Goal: Task Accomplishment & Management: Manage account settings

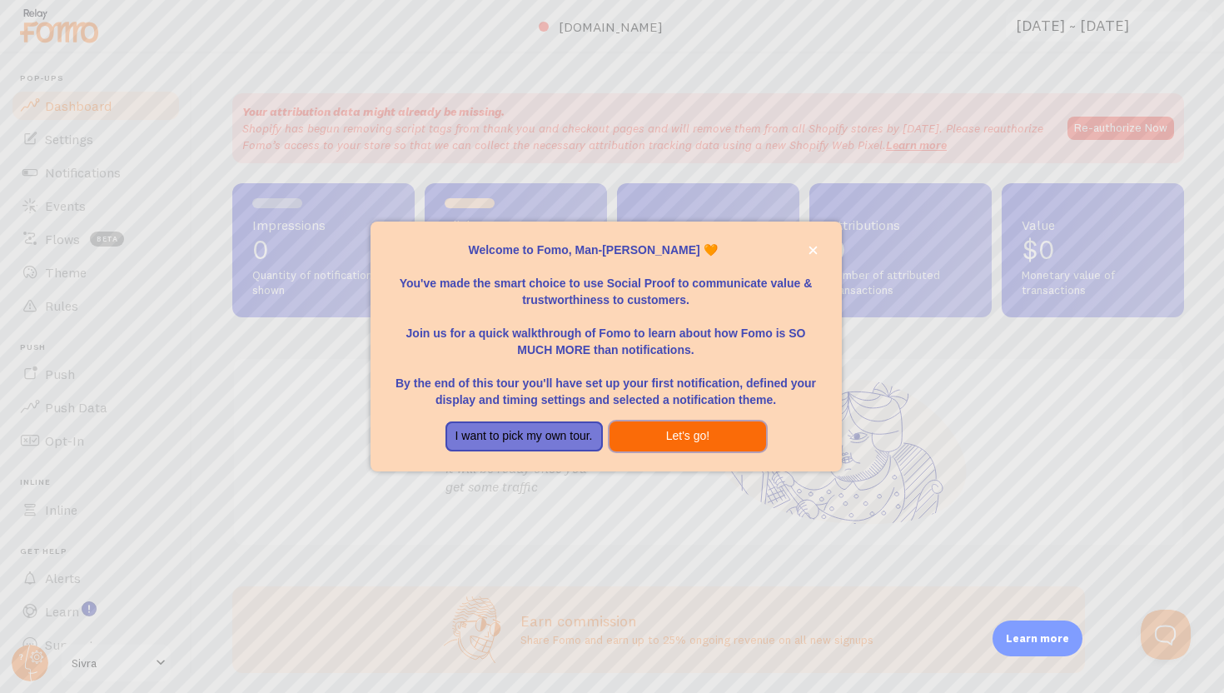
click at [677, 431] on button "Let's go!" at bounding box center [688, 436] width 157 height 30
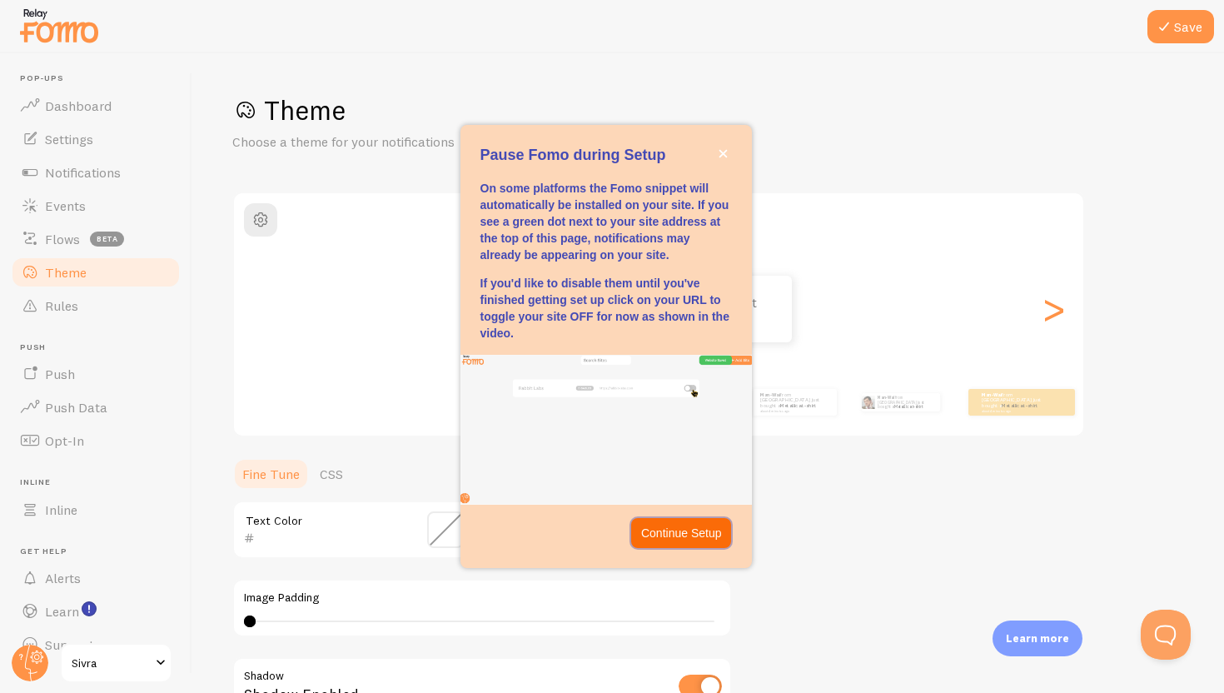
click at [697, 533] on p "Continue Setup" at bounding box center [681, 533] width 81 height 17
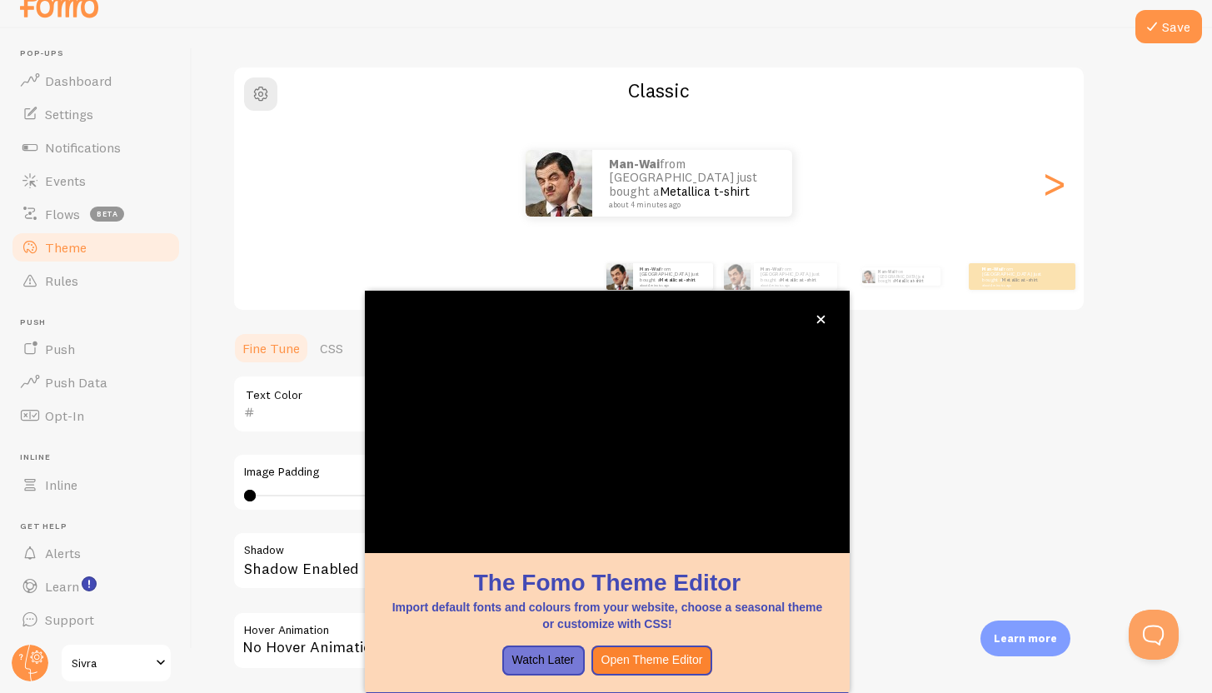
scroll to position [12, 0]
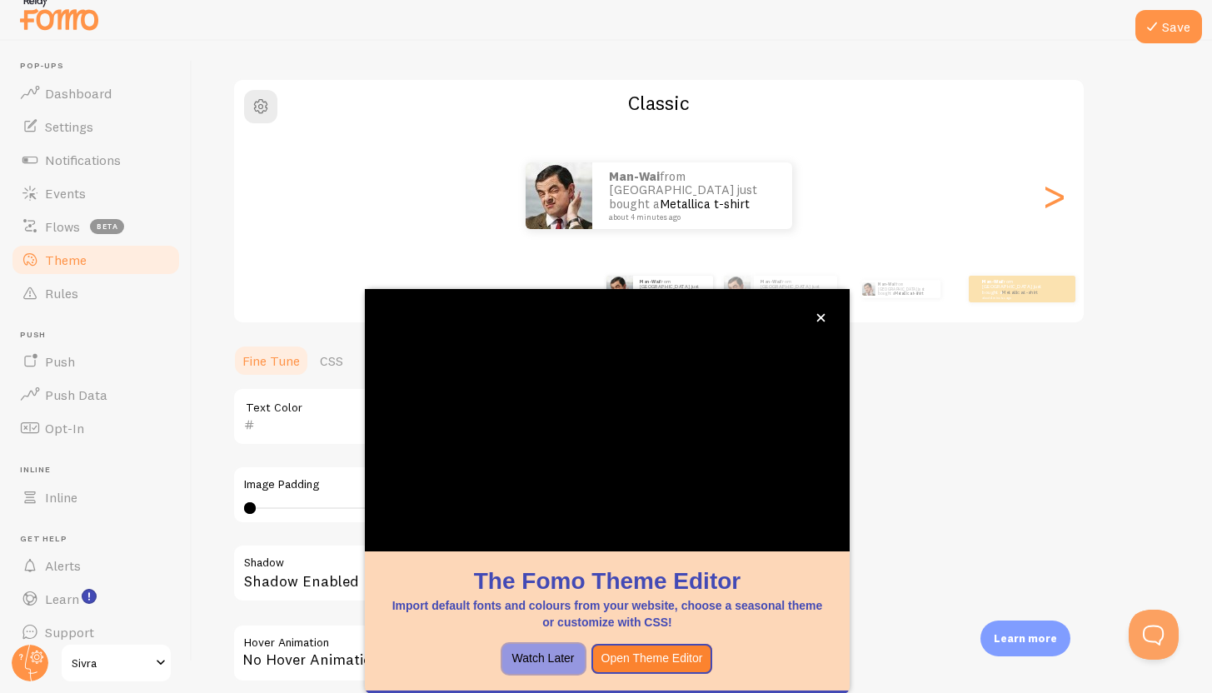
click at [556, 647] on button "Watch Later" at bounding box center [543, 659] width 82 height 30
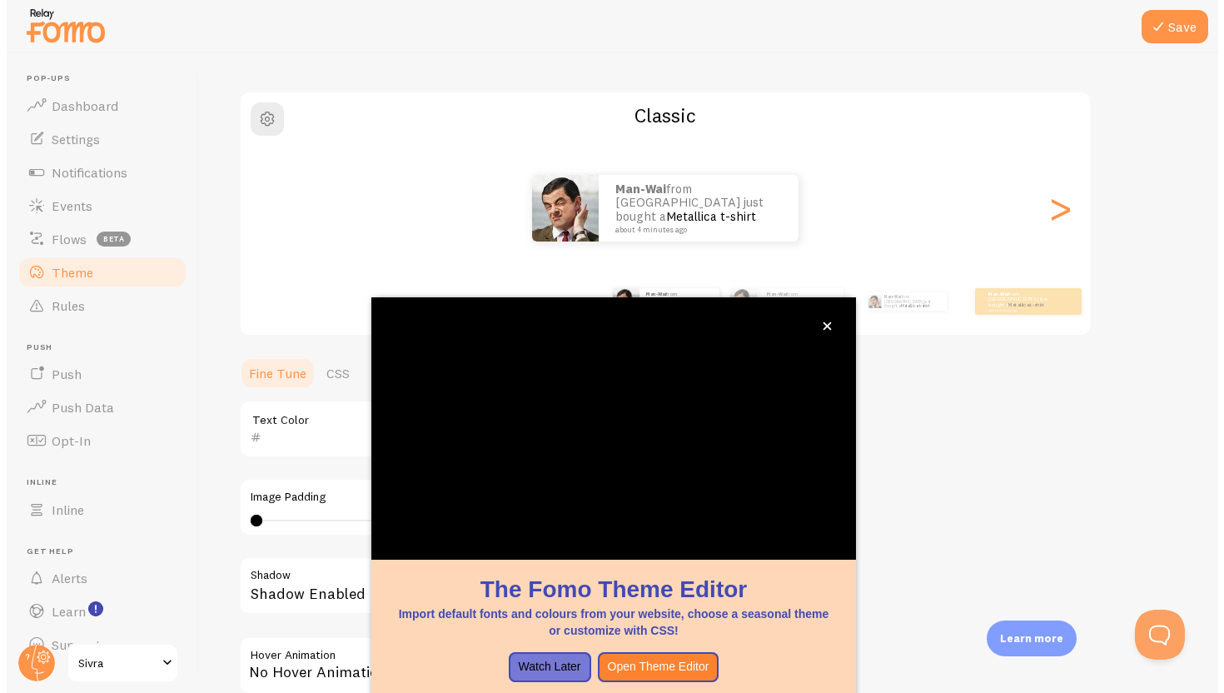
scroll to position [101, 0]
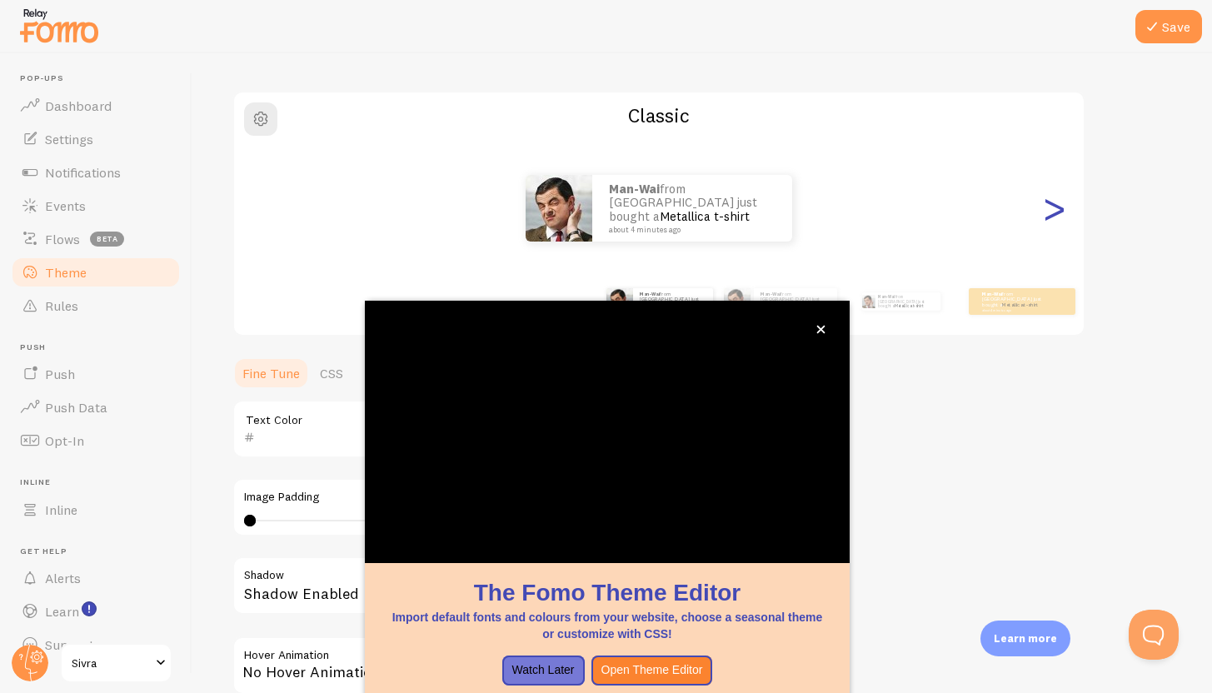
click at [1048, 238] on div ">" at bounding box center [1053, 208] width 20 height 120
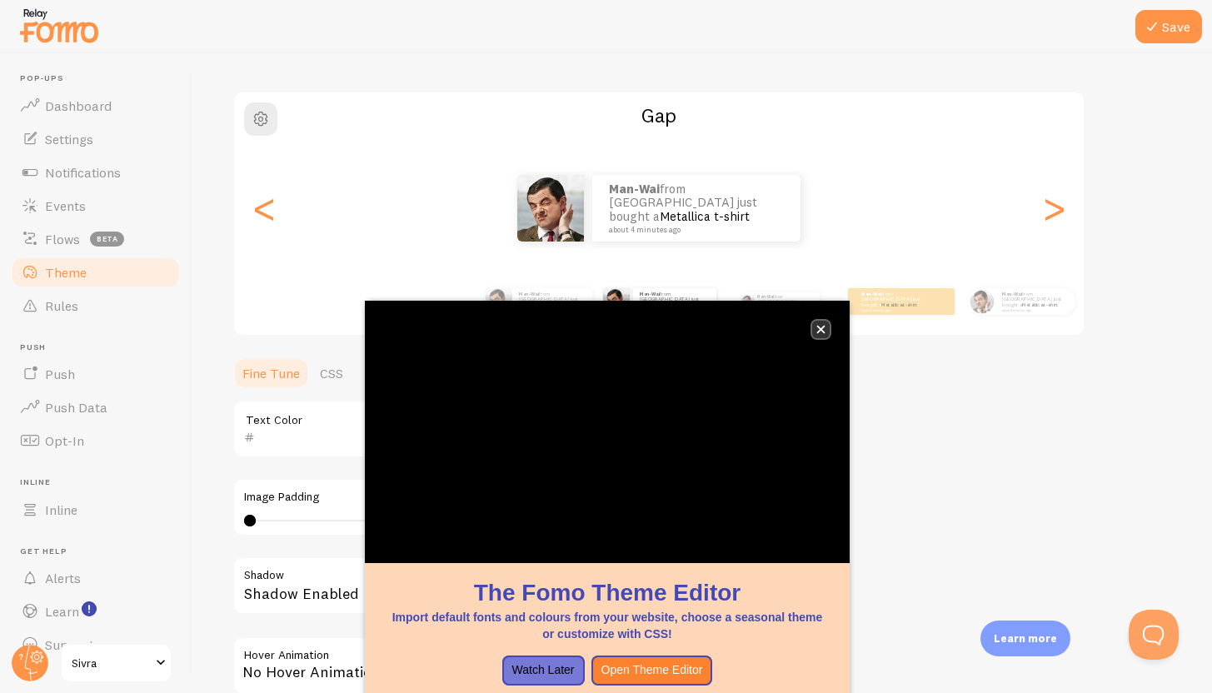
click at [820, 330] on icon "close," at bounding box center [821, 330] width 8 height 8
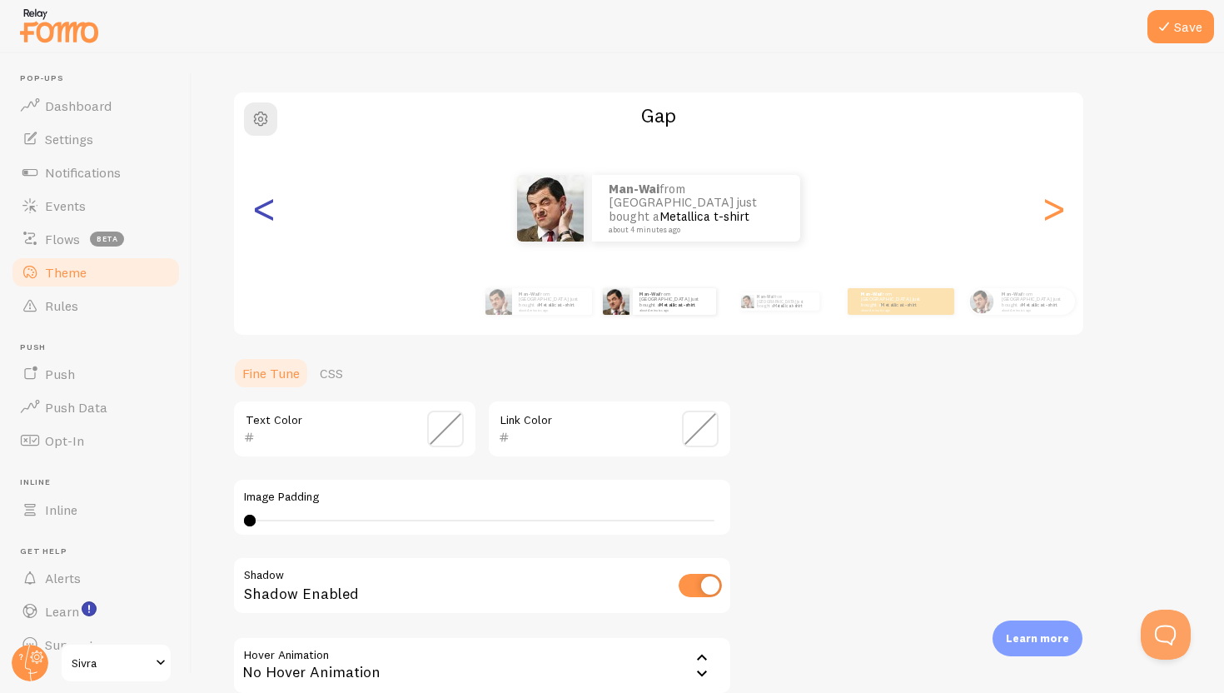
click at [262, 217] on div "<" at bounding box center [264, 208] width 20 height 120
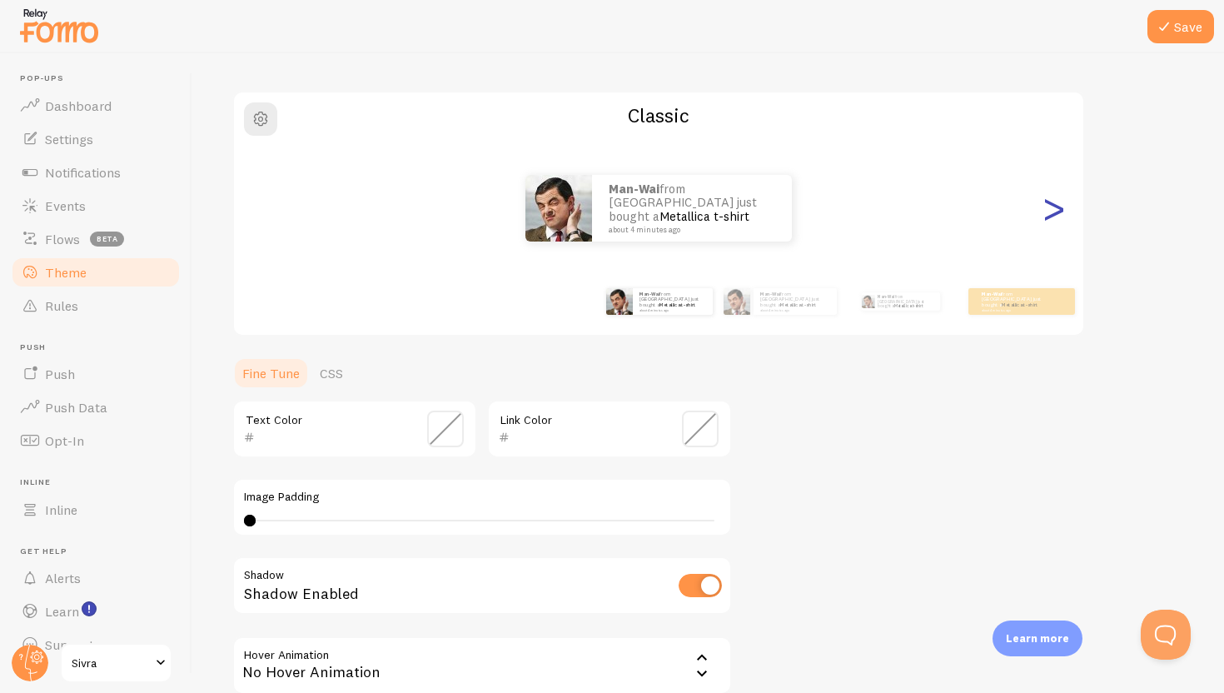
click at [1046, 202] on div ">" at bounding box center [1053, 208] width 20 height 120
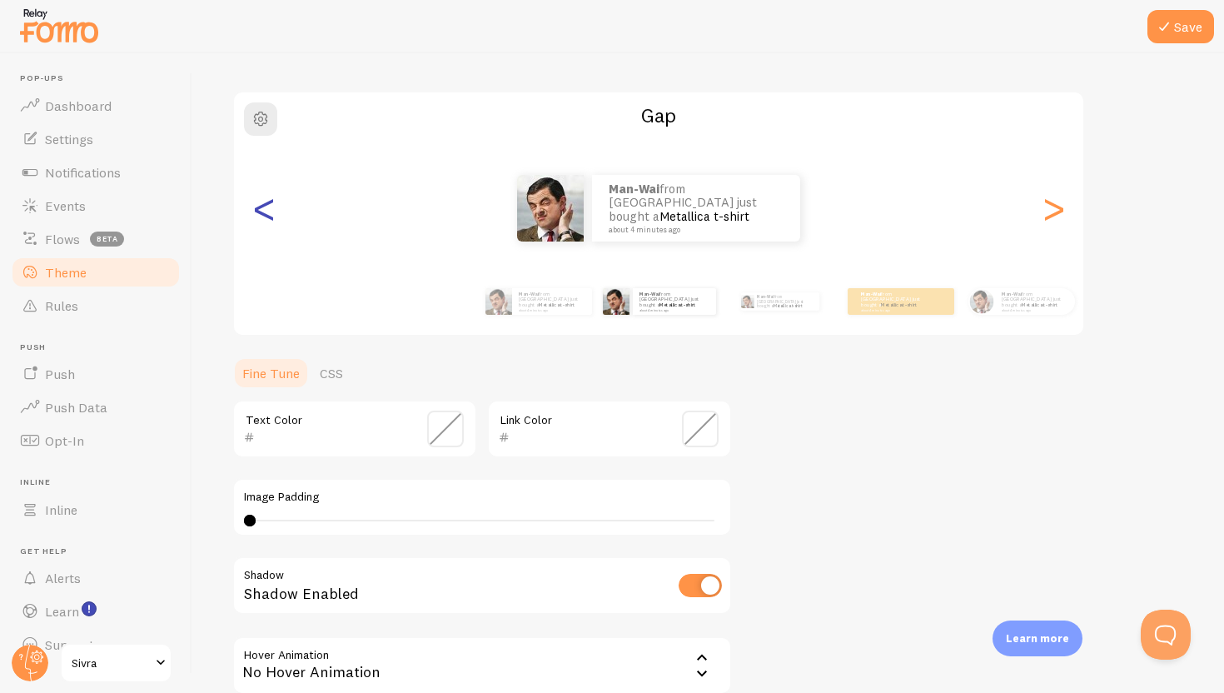
click at [270, 212] on div "<" at bounding box center [264, 208] width 20 height 120
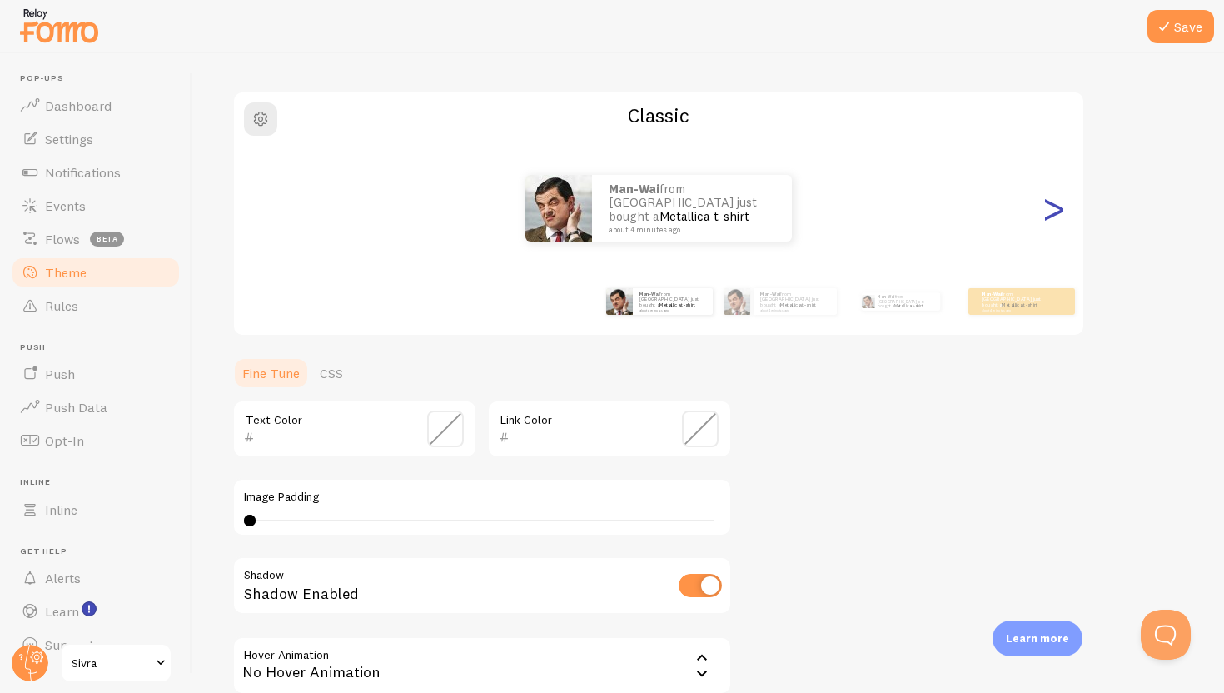
click at [1046, 217] on div ">" at bounding box center [1053, 208] width 20 height 120
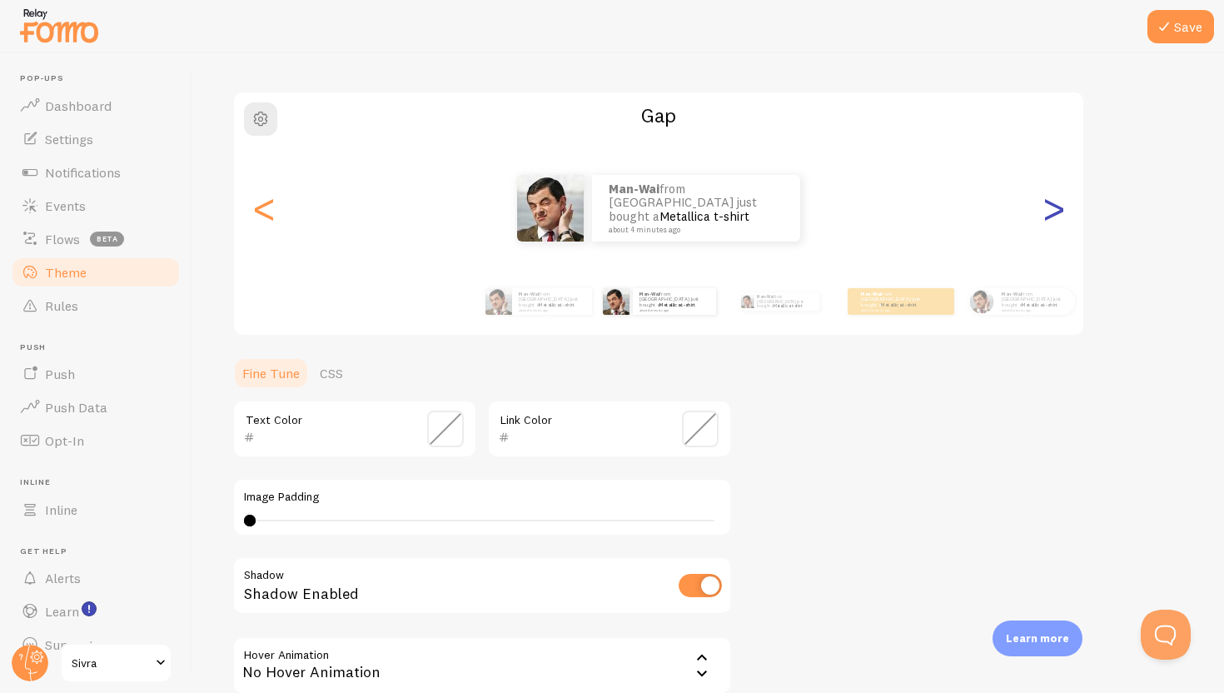
click at [1046, 217] on div ">" at bounding box center [1053, 208] width 20 height 120
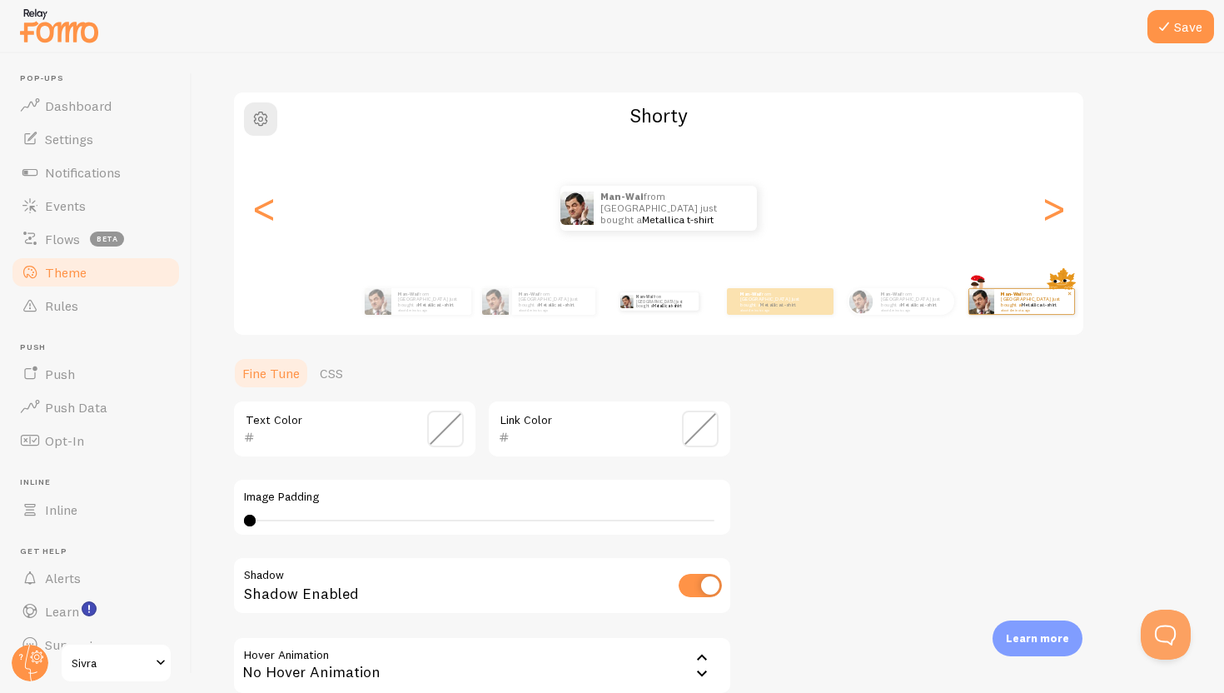
click at [1061, 303] on p "Man-Wai from [GEOGRAPHIC_DATA] just bought a Metallica t-shirt about 4 minutes …" at bounding box center [1034, 301] width 67 height 21
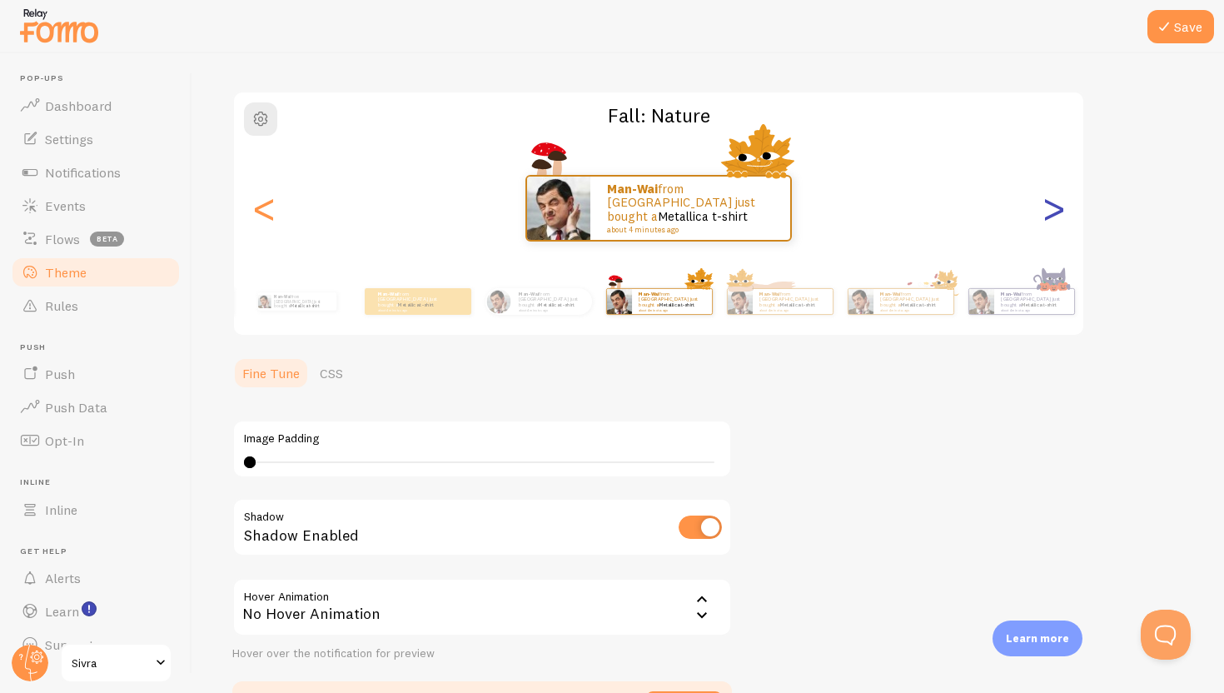
click at [1057, 268] on div ">" at bounding box center [1053, 208] width 20 height 120
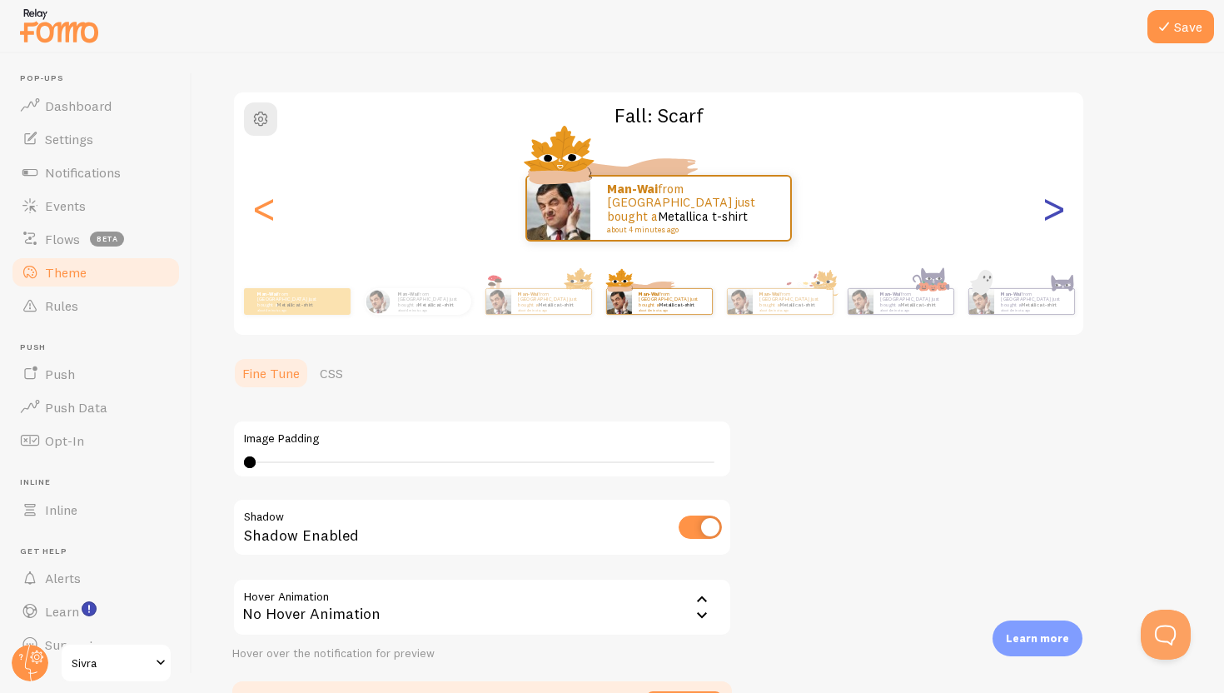
scroll to position [0, 0]
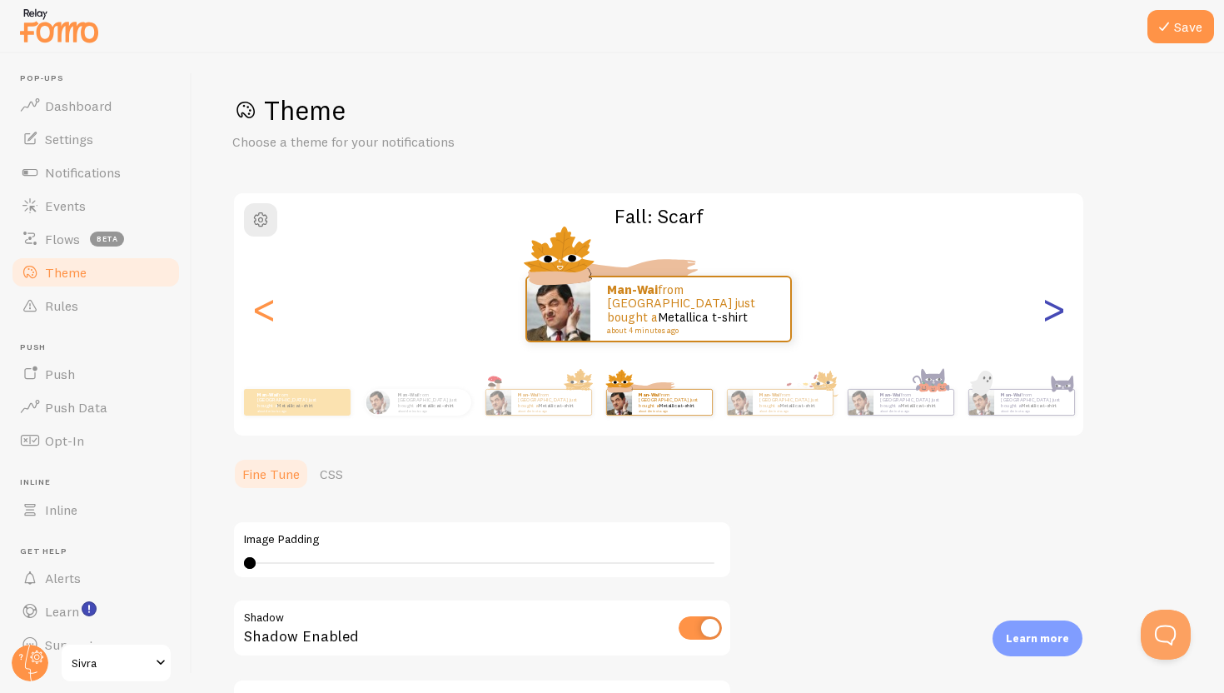
click at [1057, 303] on div ">" at bounding box center [1053, 309] width 20 height 120
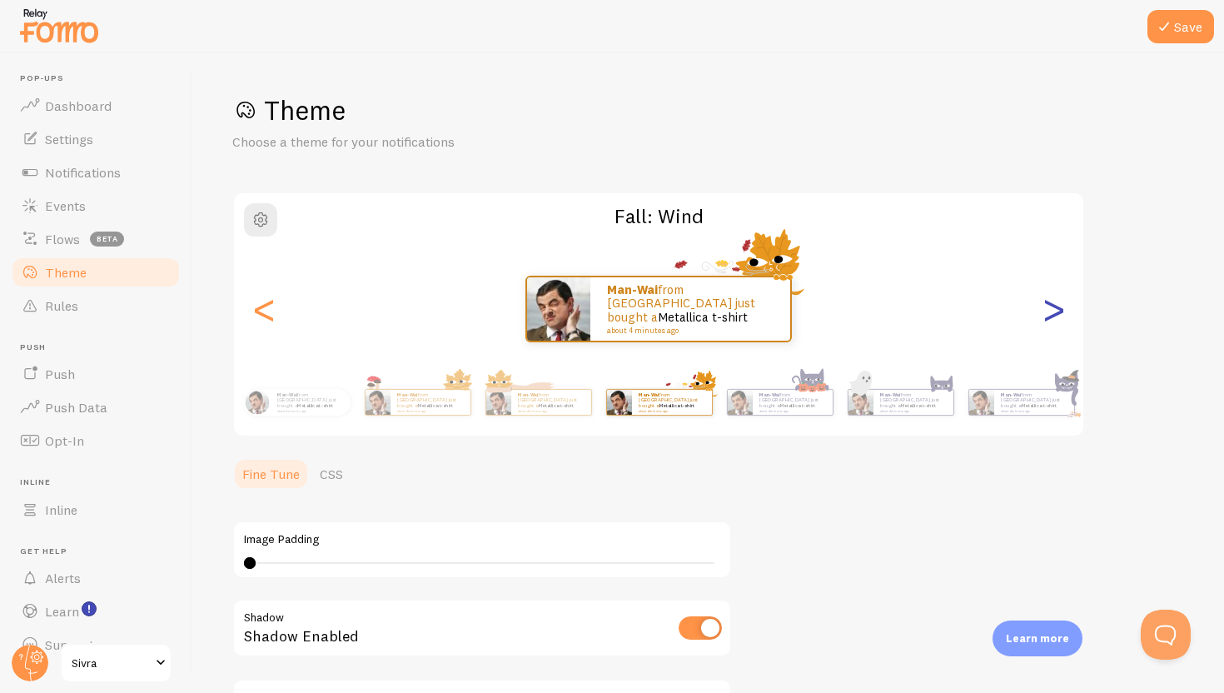
click at [1057, 303] on div ">" at bounding box center [1053, 309] width 20 height 120
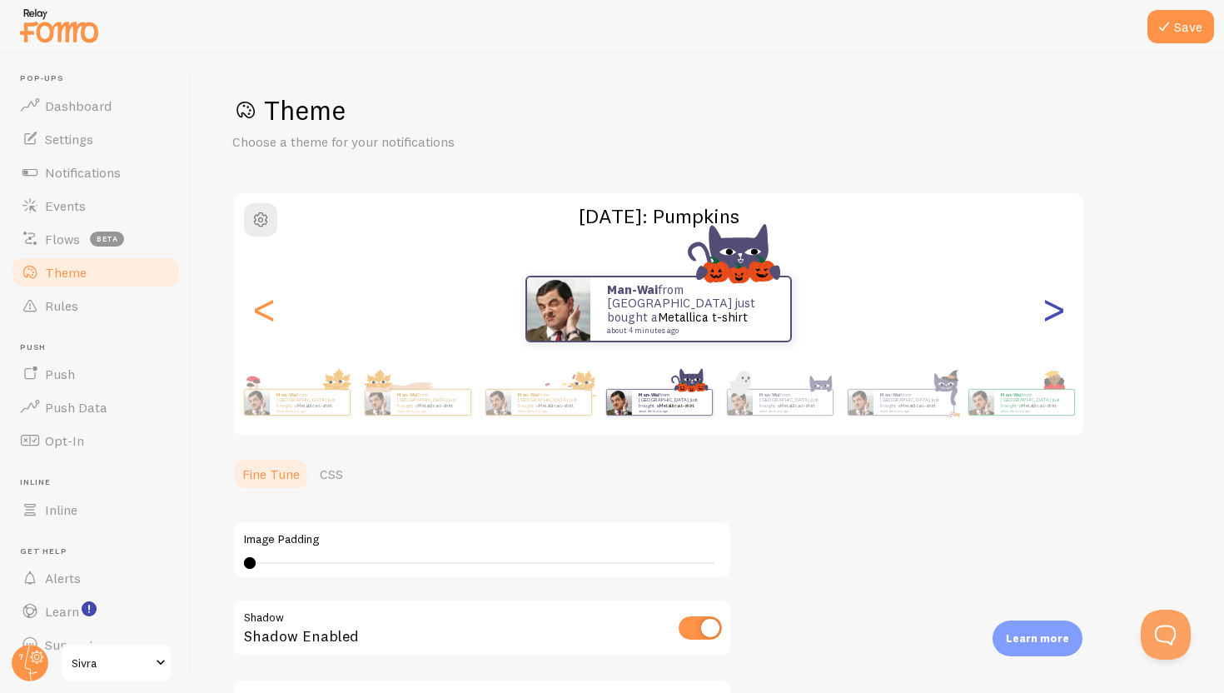
click at [1057, 303] on div ">" at bounding box center [1053, 309] width 20 height 120
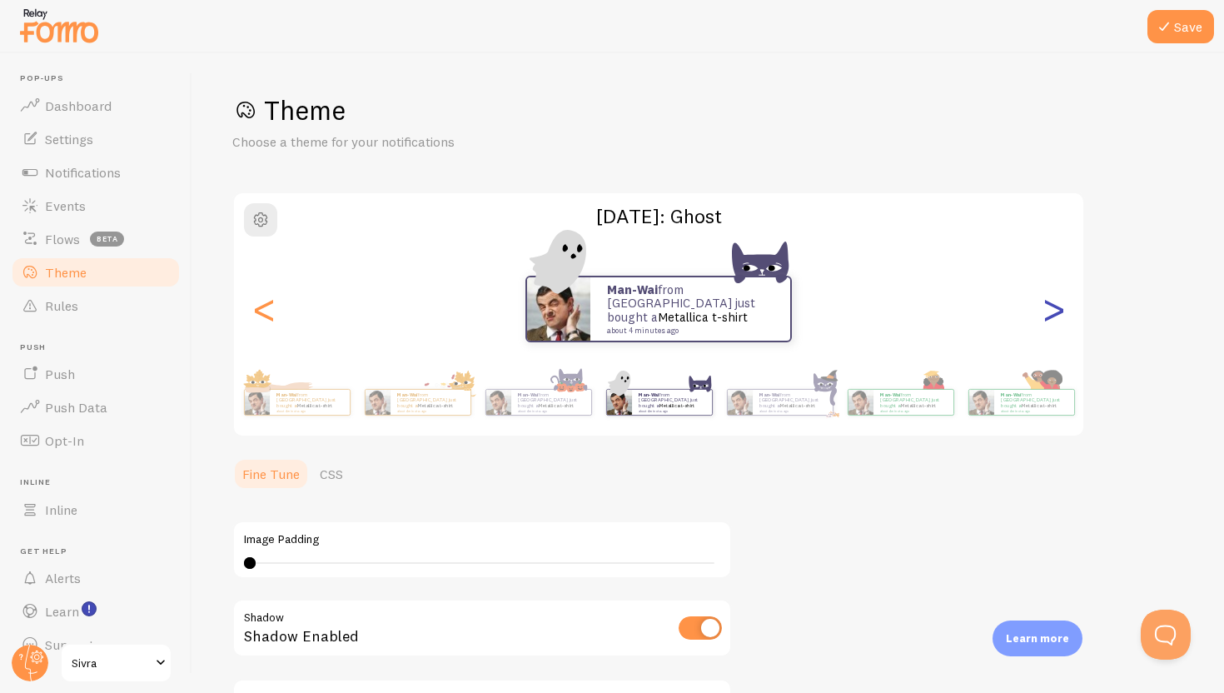
click at [1057, 303] on div ">" at bounding box center [1053, 309] width 20 height 120
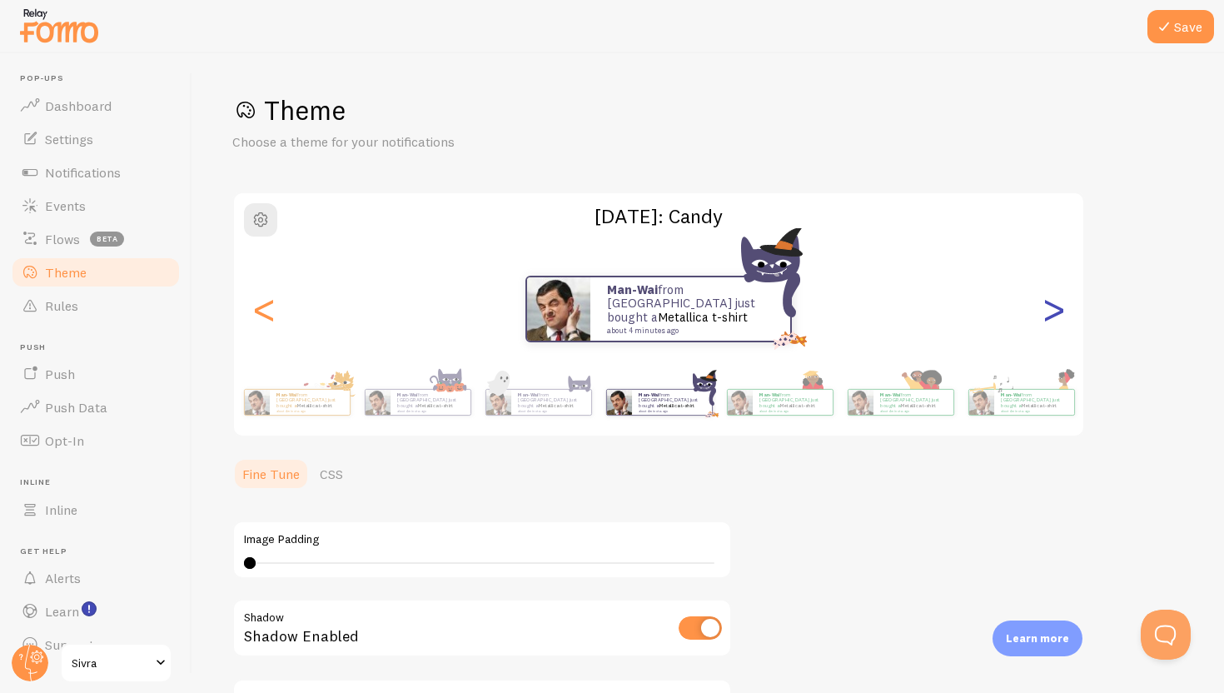
click at [1057, 303] on div ">" at bounding box center [1053, 309] width 20 height 120
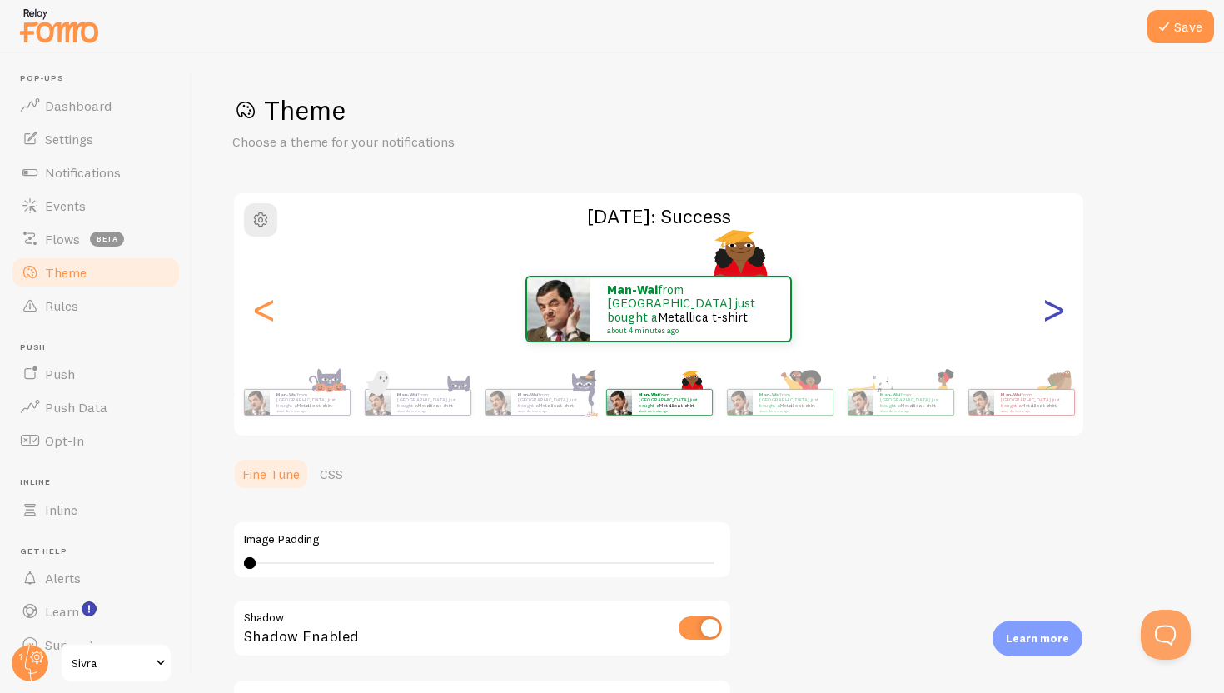
click at [1057, 303] on div ">" at bounding box center [1053, 309] width 20 height 120
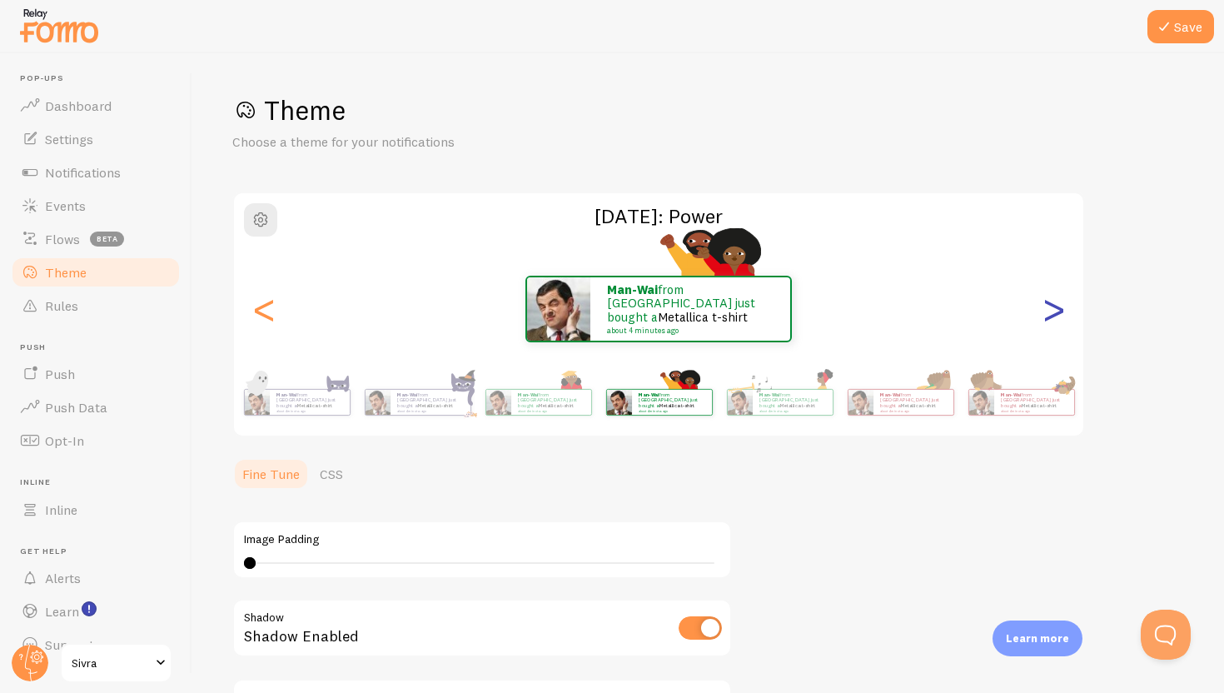
click at [1057, 303] on div ">" at bounding box center [1053, 309] width 20 height 120
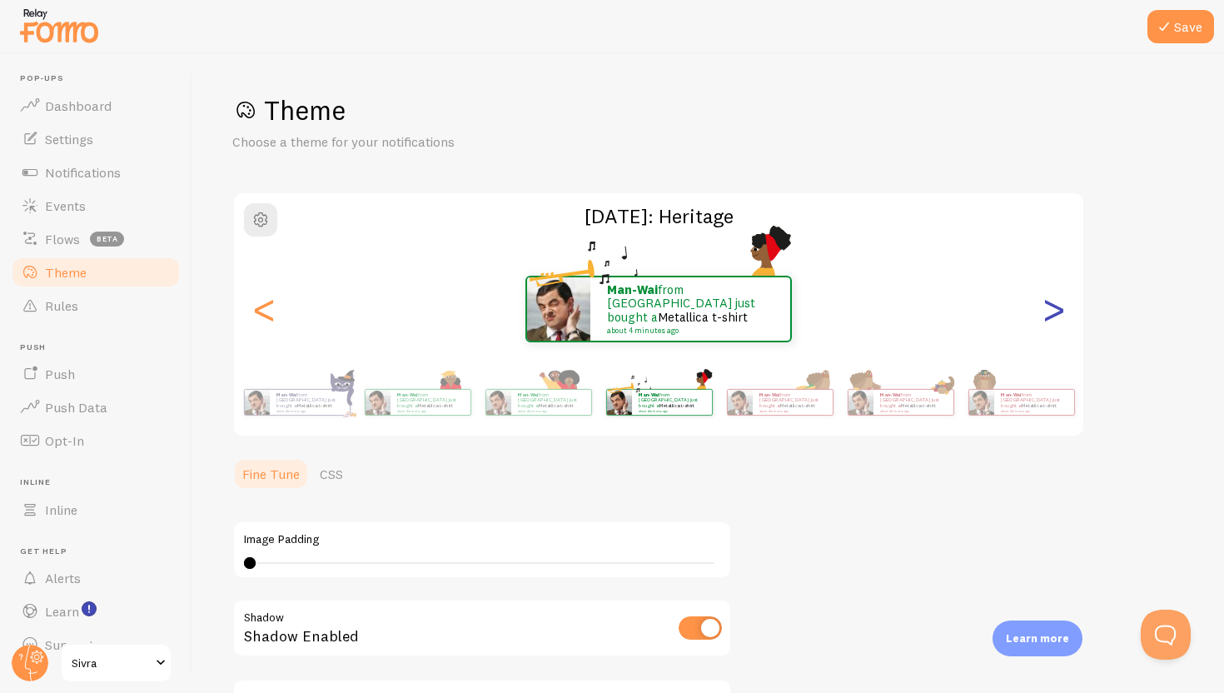
click at [1057, 303] on div ">" at bounding box center [1053, 309] width 20 height 120
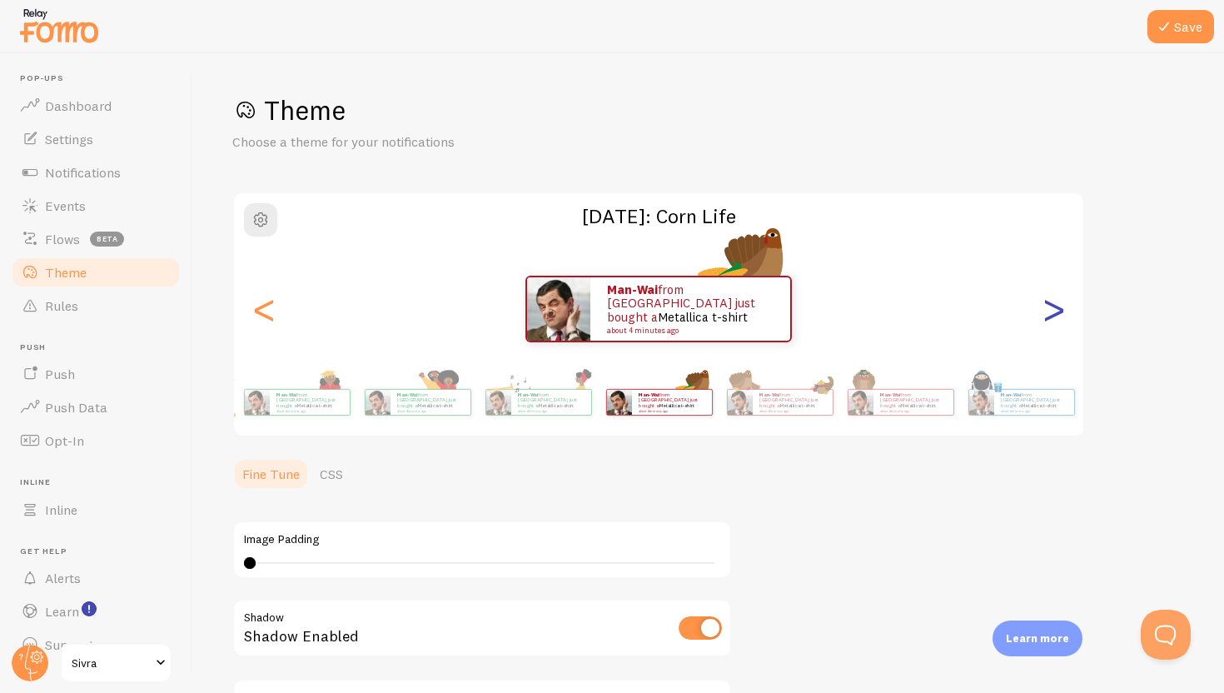
click at [1057, 303] on div ">" at bounding box center [1053, 309] width 20 height 120
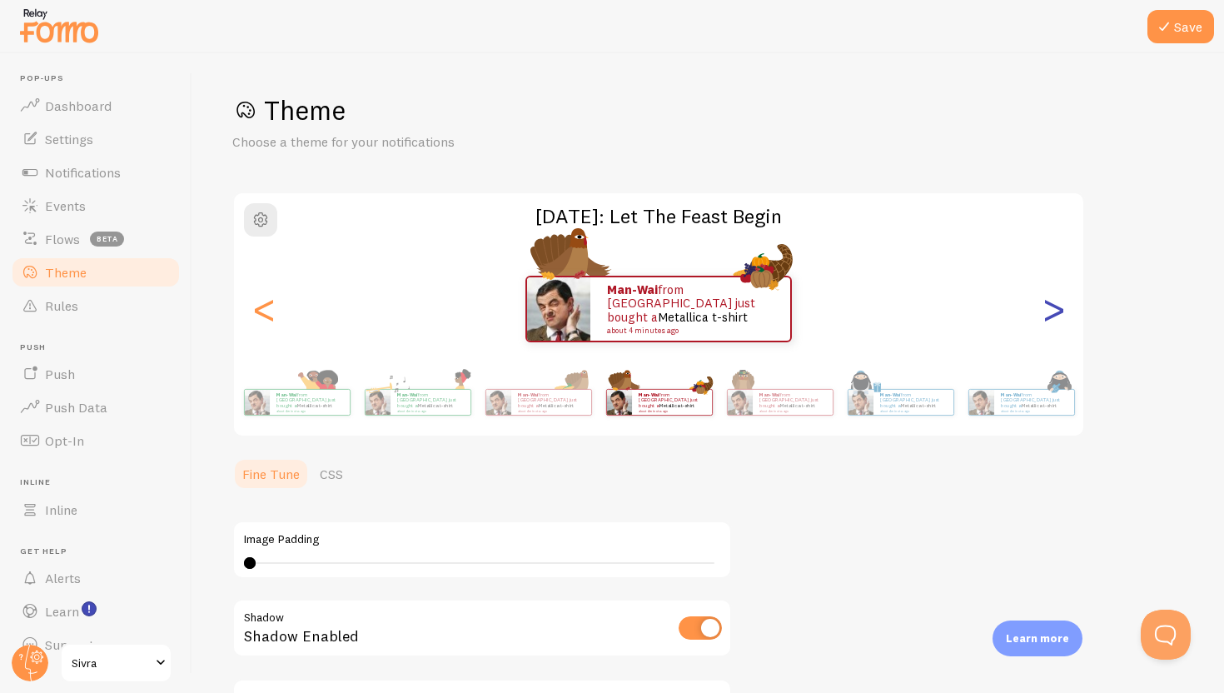
click at [1057, 303] on div ">" at bounding box center [1053, 309] width 20 height 120
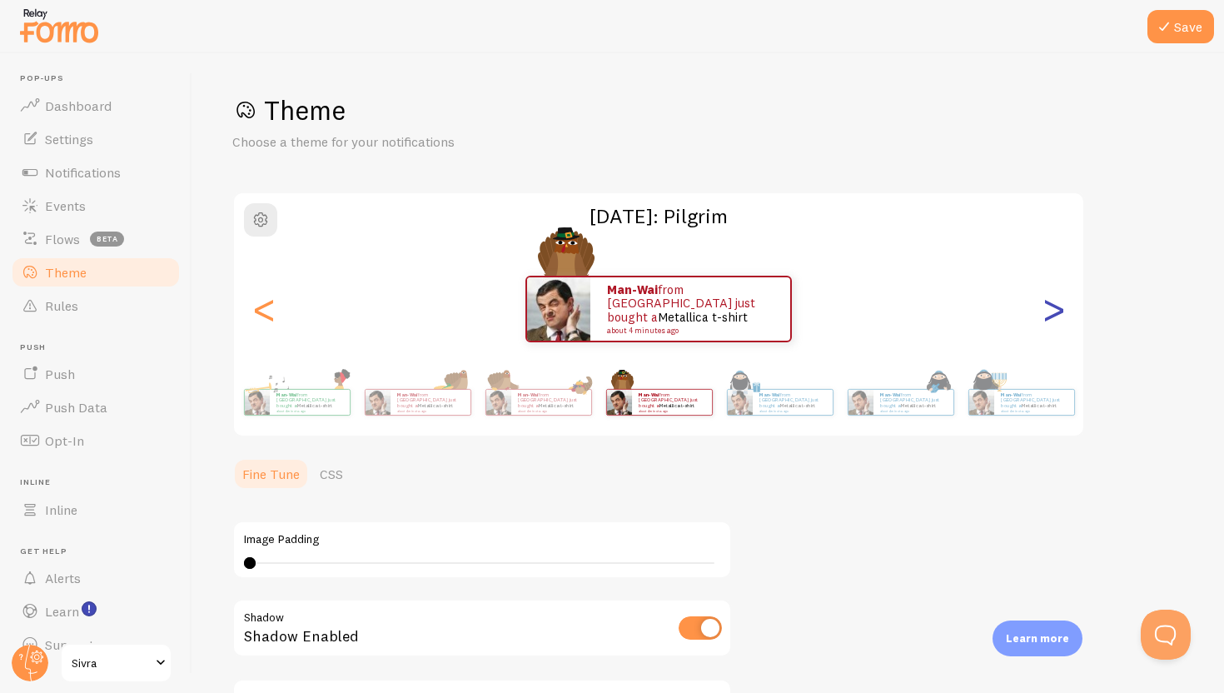
click at [1057, 303] on div ">" at bounding box center [1053, 309] width 20 height 120
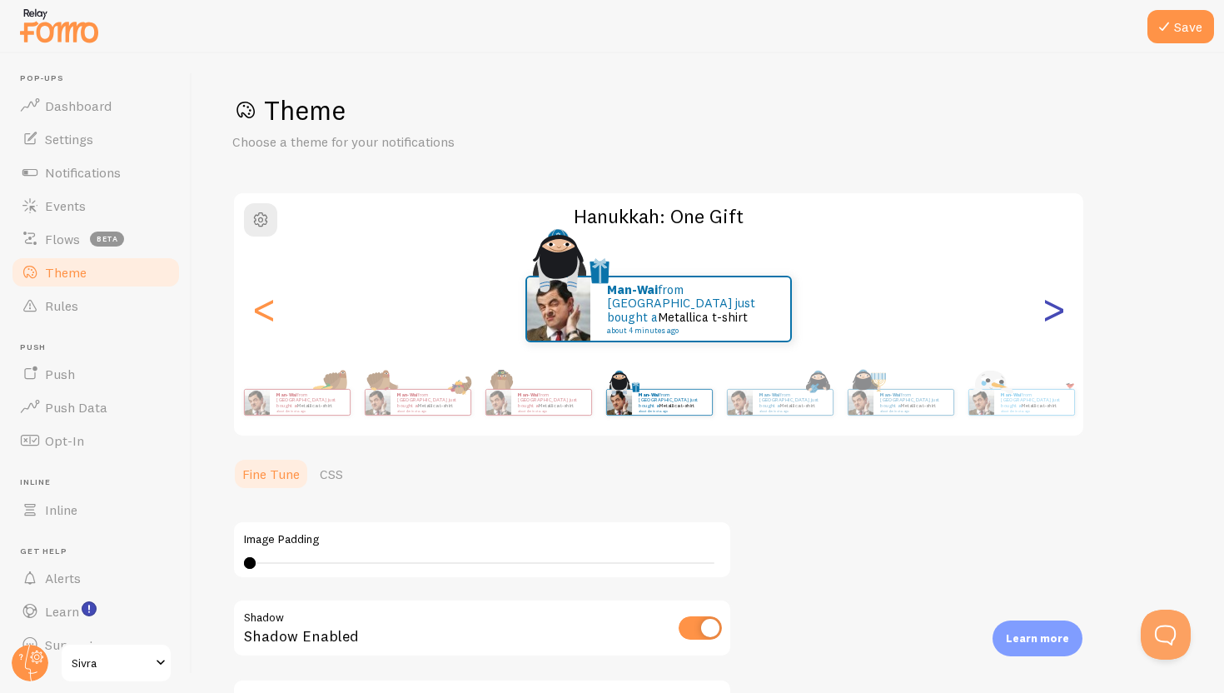
click at [1057, 303] on div ">" at bounding box center [1053, 309] width 20 height 120
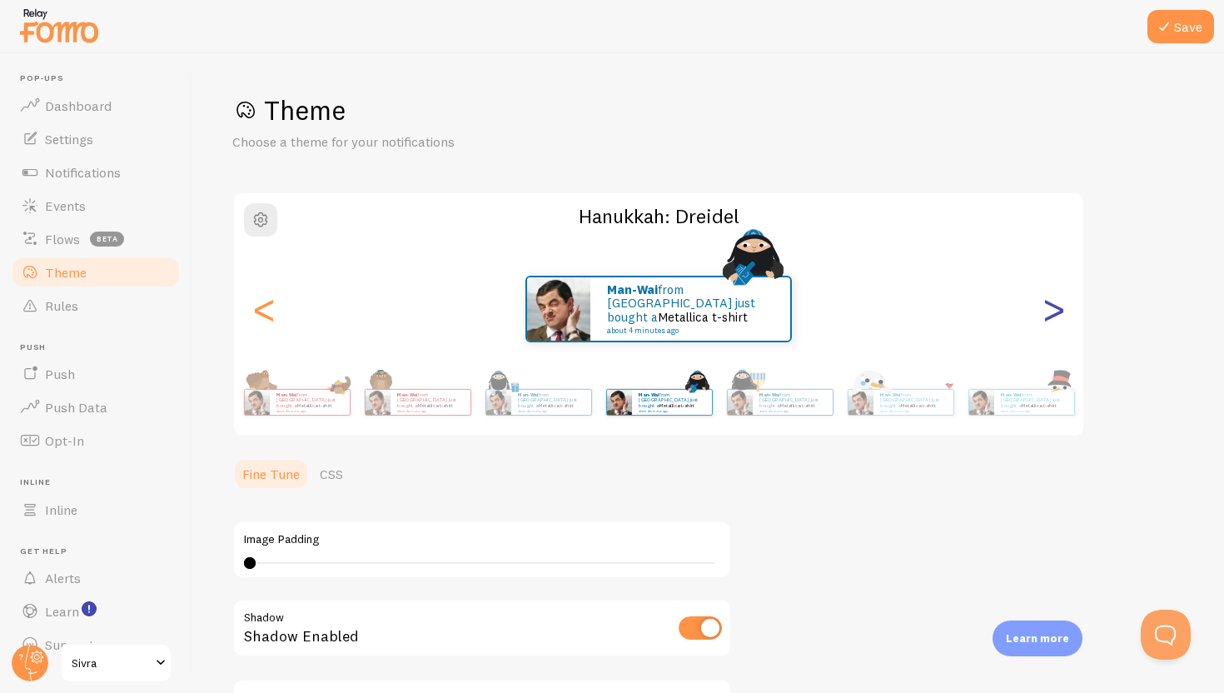
click at [1057, 303] on div ">" at bounding box center [1053, 309] width 20 height 120
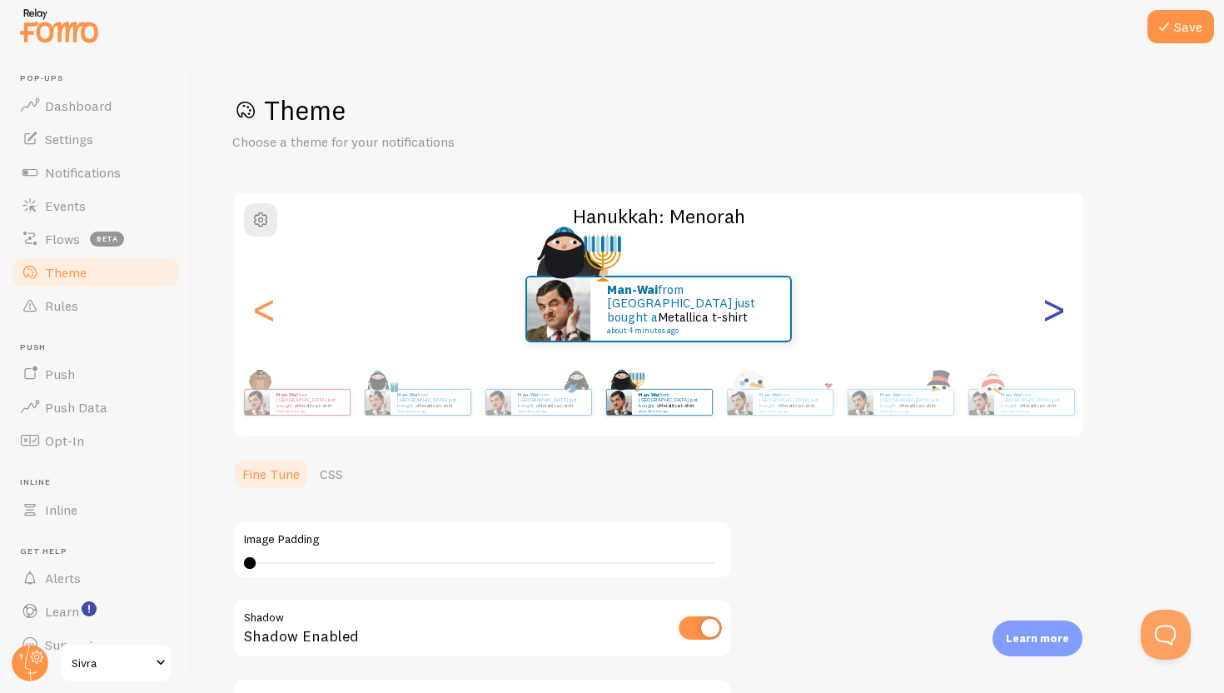
click at [1057, 303] on div ">" at bounding box center [1053, 309] width 20 height 120
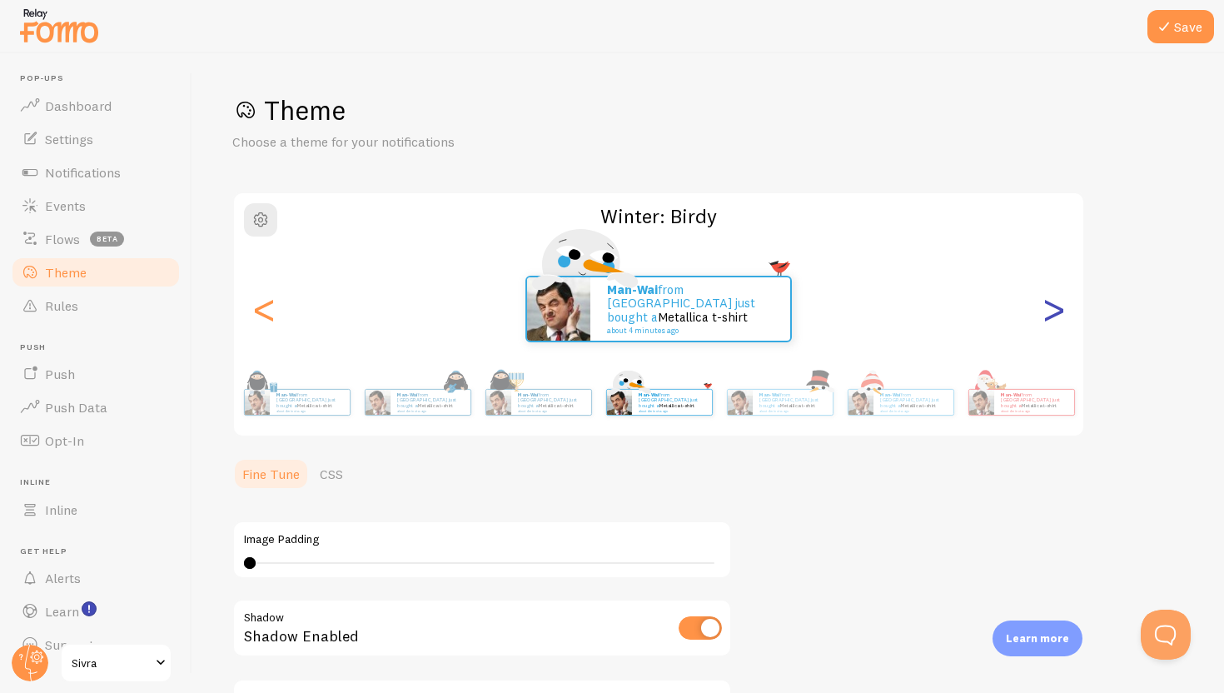
click at [1057, 303] on div ">" at bounding box center [1053, 309] width 20 height 120
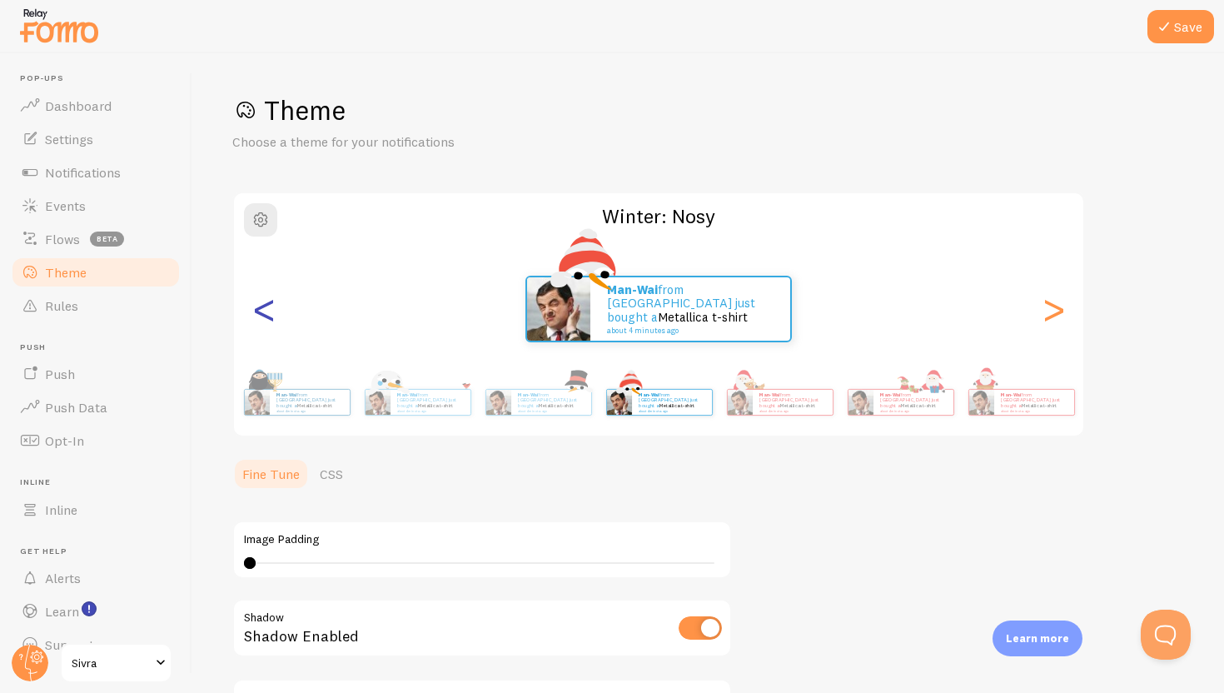
click at [274, 291] on div "<" at bounding box center [264, 309] width 20 height 120
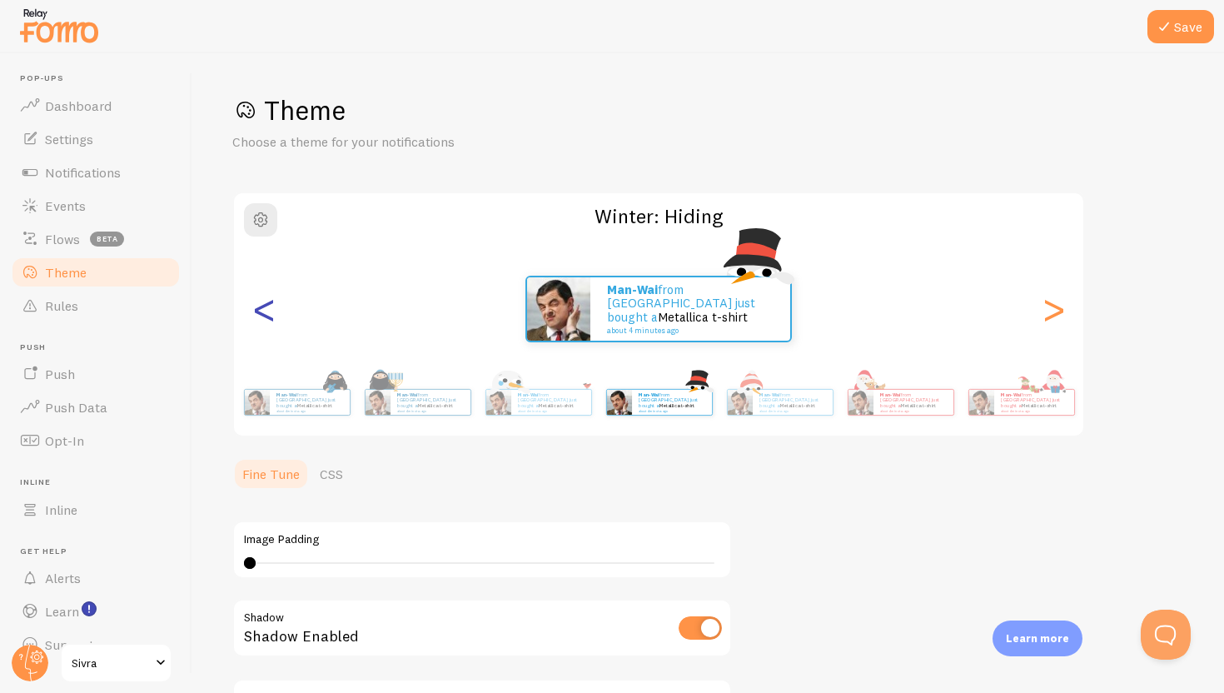
click at [274, 291] on div "<" at bounding box center [264, 309] width 20 height 120
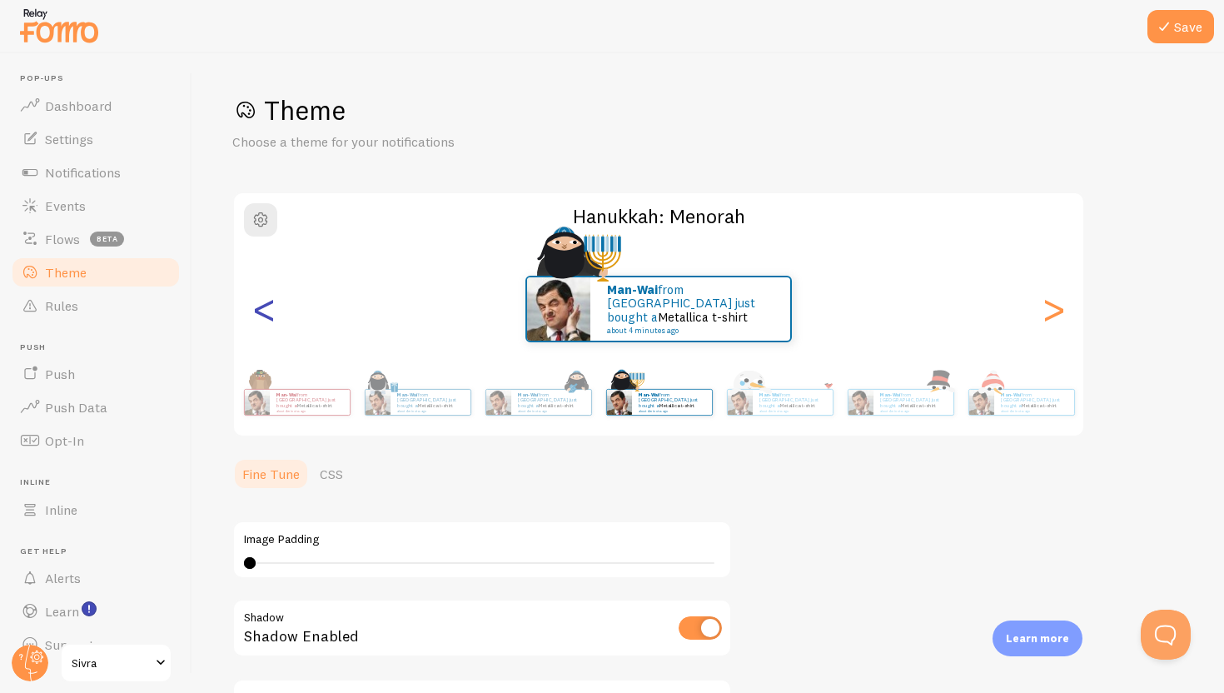
click at [274, 291] on div "<" at bounding box center [264, 309] width 20 height 120
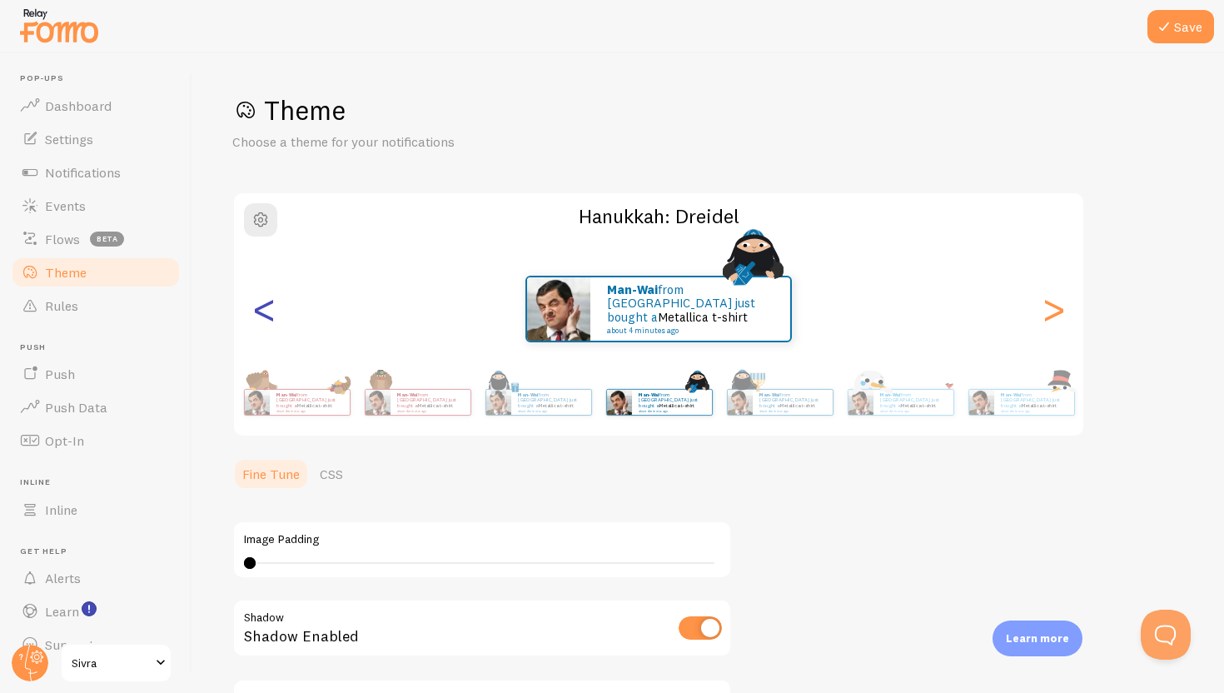
click at [274, 291] on div "<" at bounding box center [264, 309] width 20 height 120
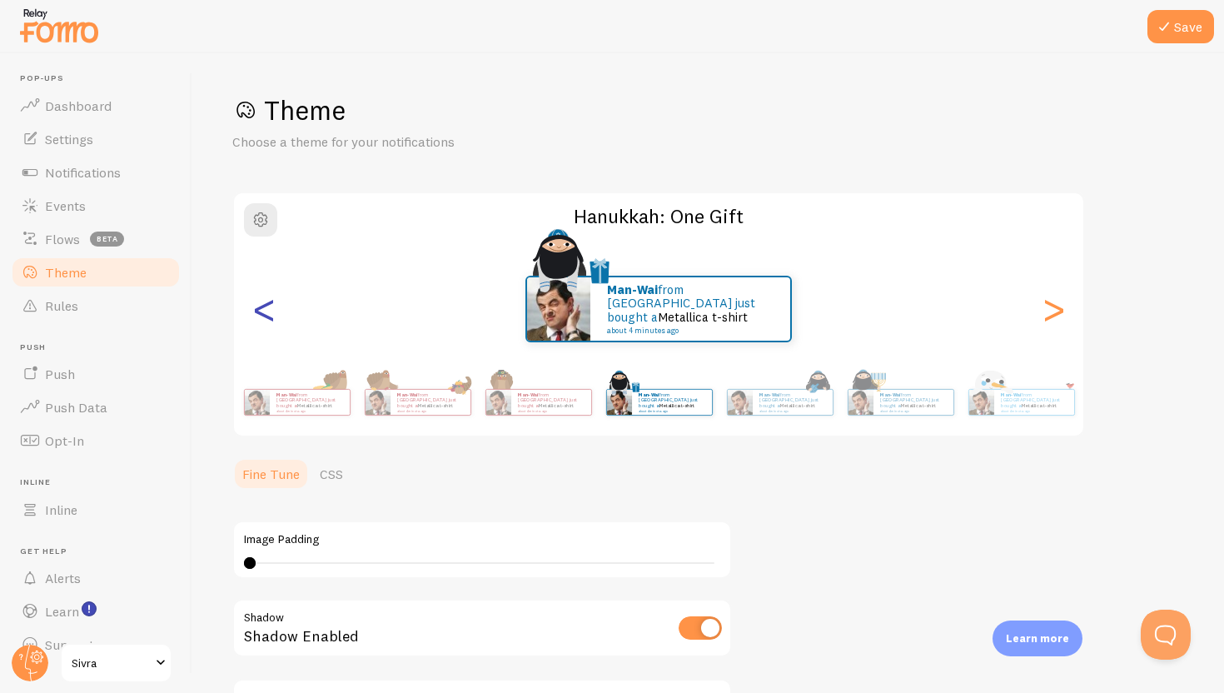
click at [274, 291] on div "<" at bounding box center [264, 309] width 20 height 120
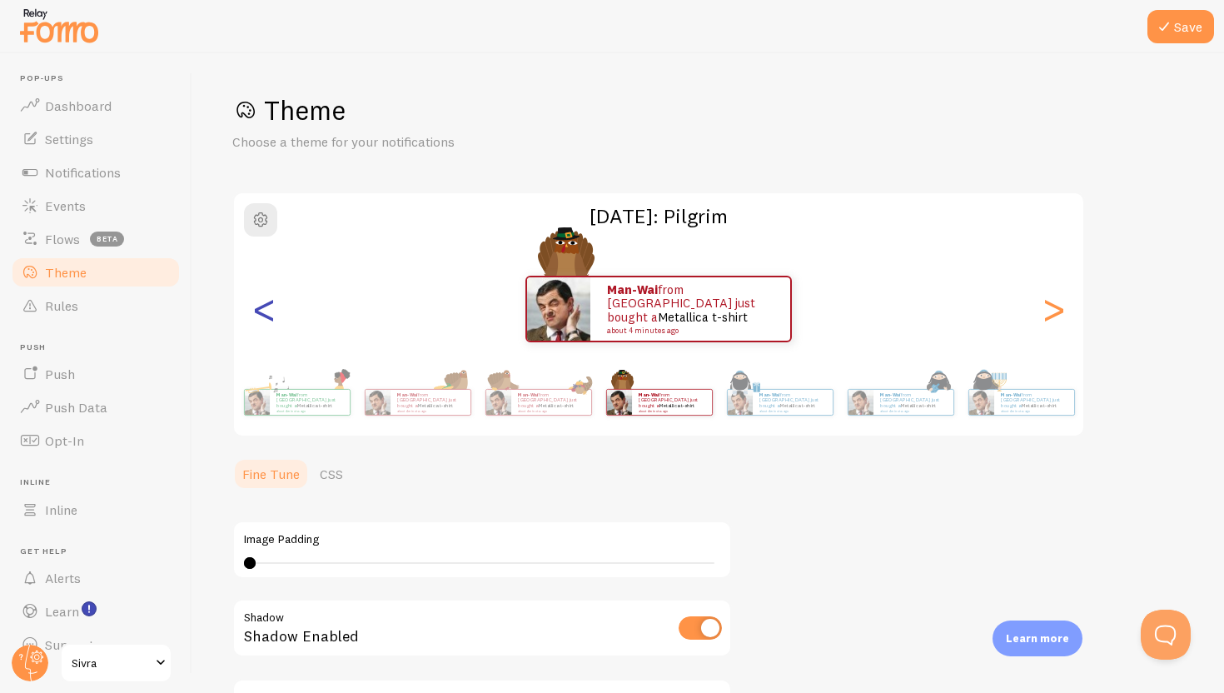
click at [274, 291] on div "<" at bounding box center [264, 309] width 20 height 120
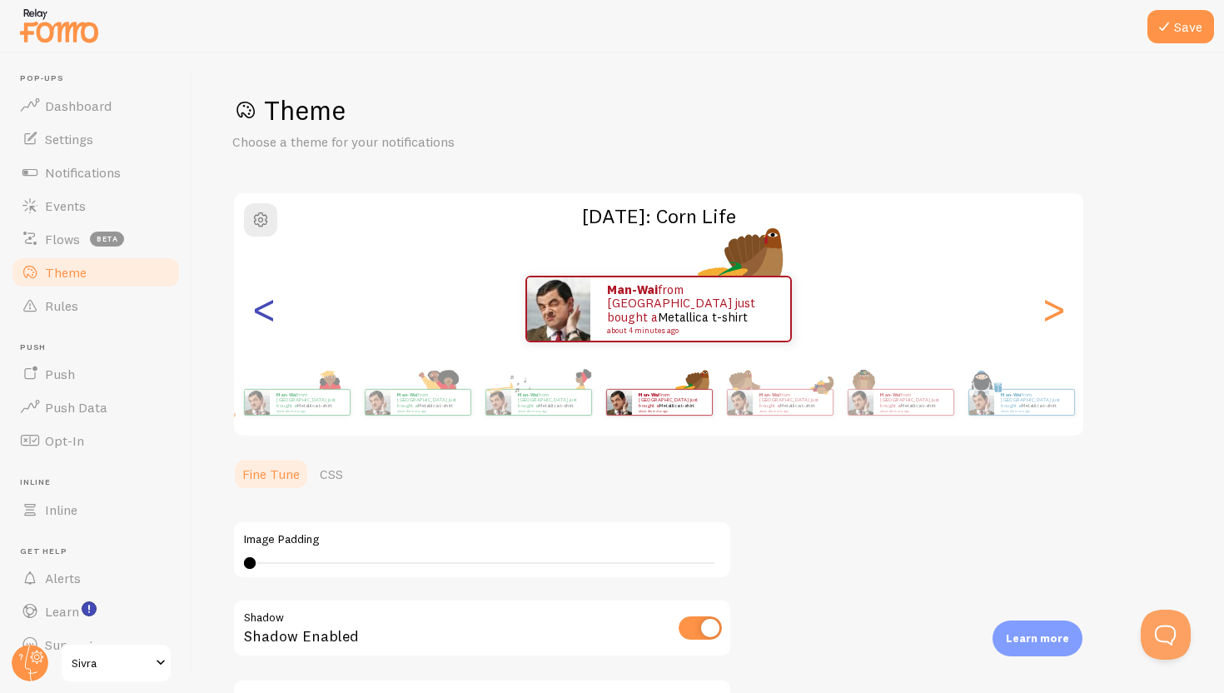
click at [274, 291] on div "<" at bounding box center [264, 309] width 20 height 120
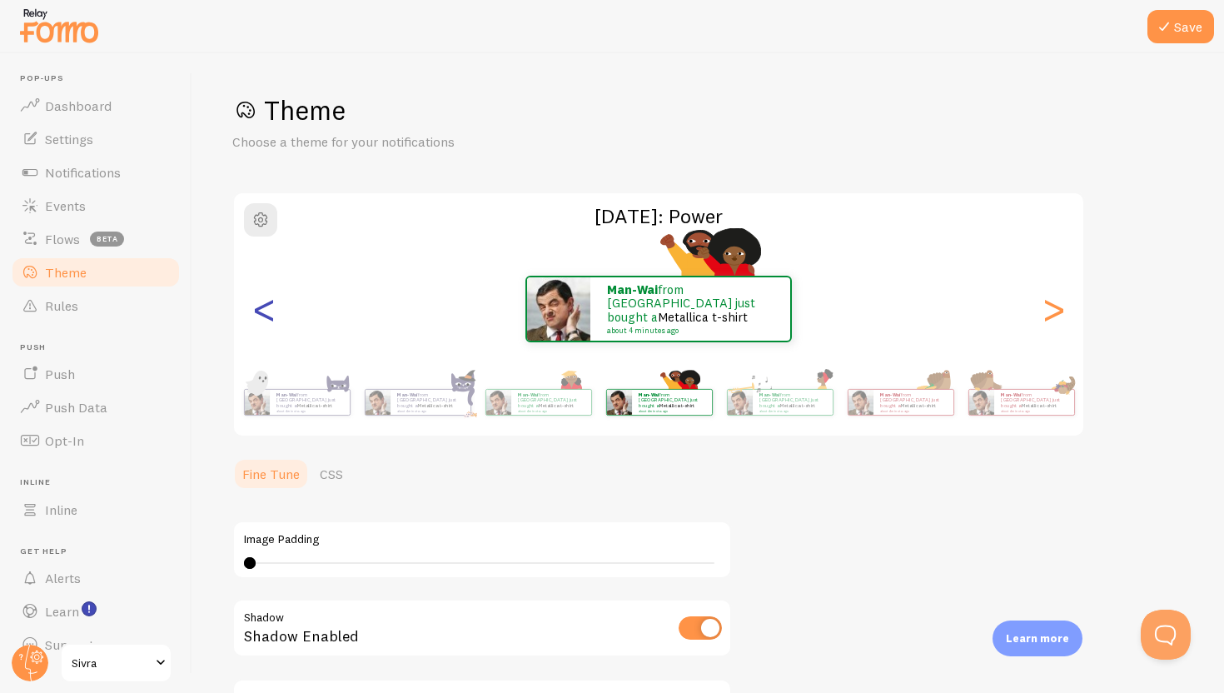
click at [274, 291] on div "<" at bounding box center [264, 309] width 20 height 120
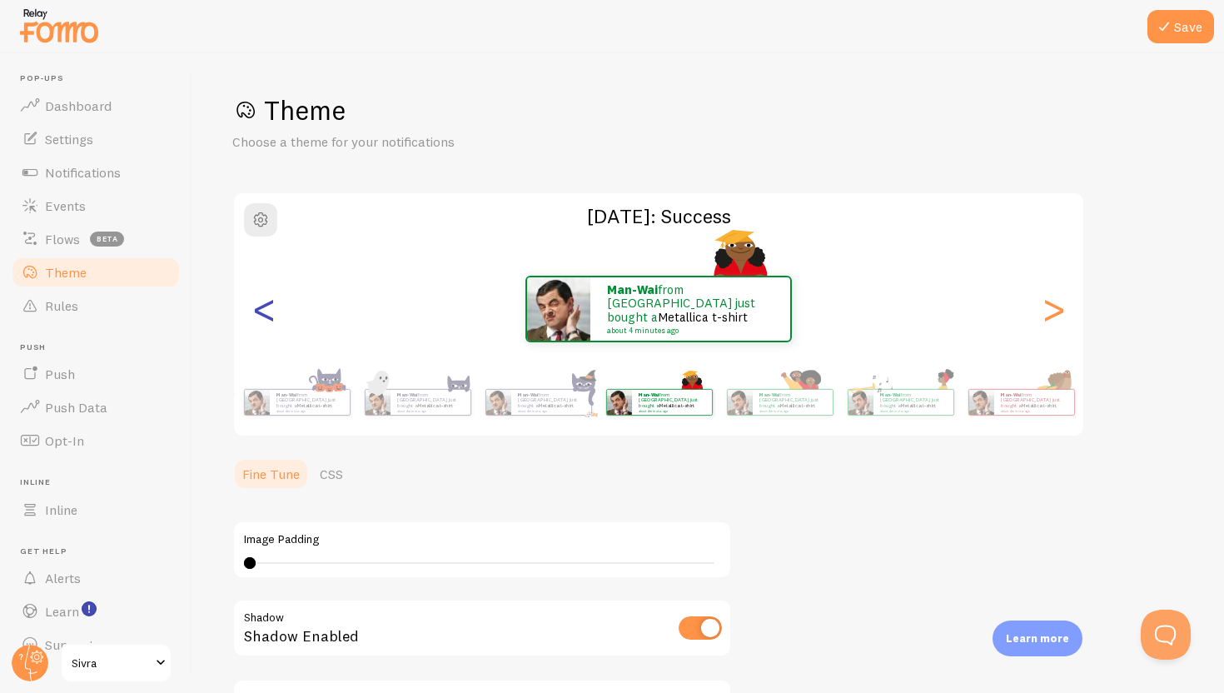
click at [274, 291] on div "<" at bounding box center [264, 309] width 20 height 120
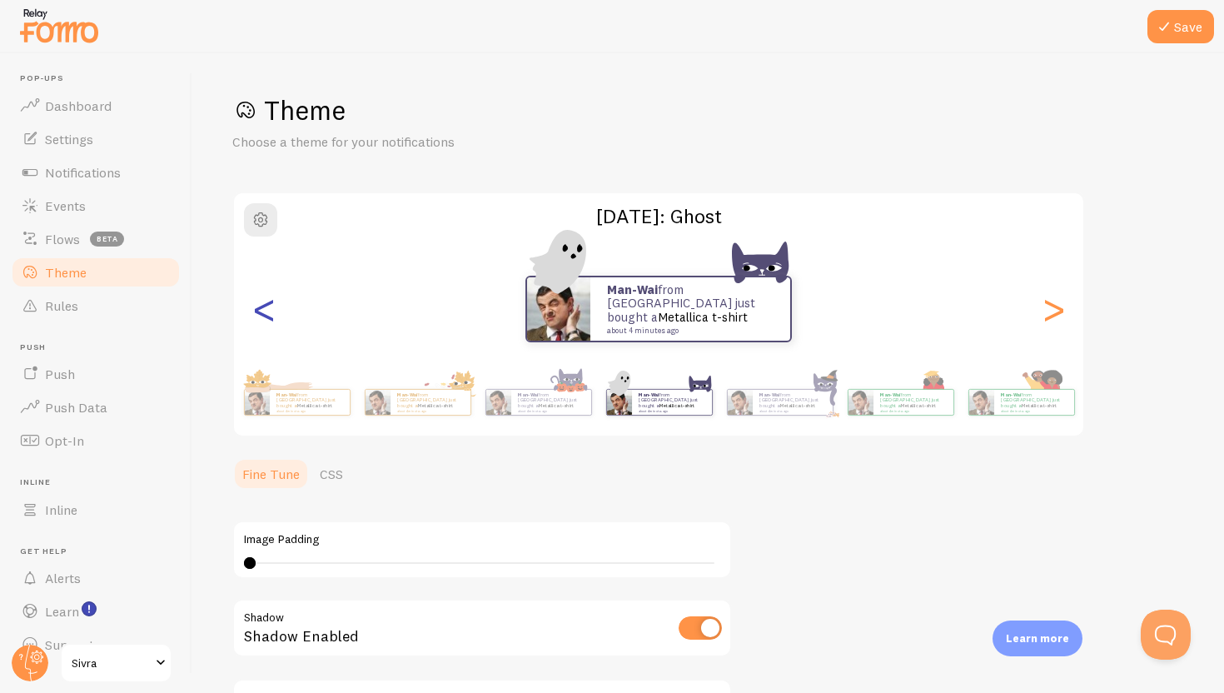
click at [274, 291] on div "<" at bounding box center [264, 309] width 20 height 120
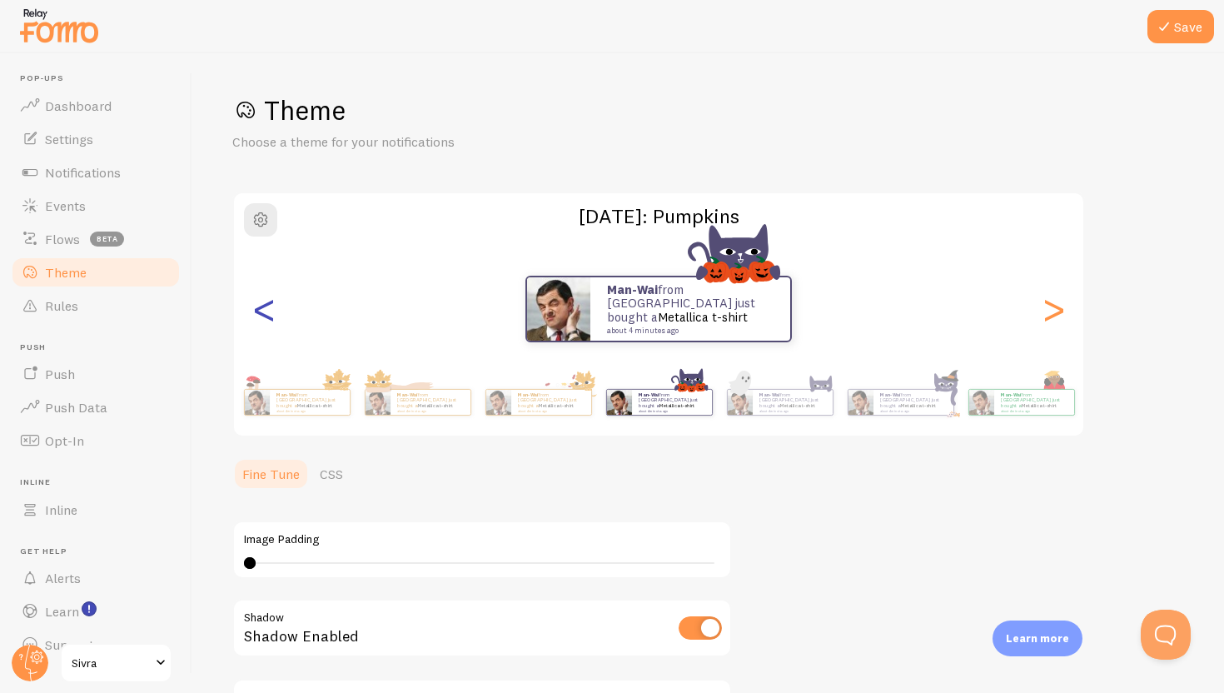
click at [274, 291] on div "<" at bounding box center [264, 309] width 20 height 120
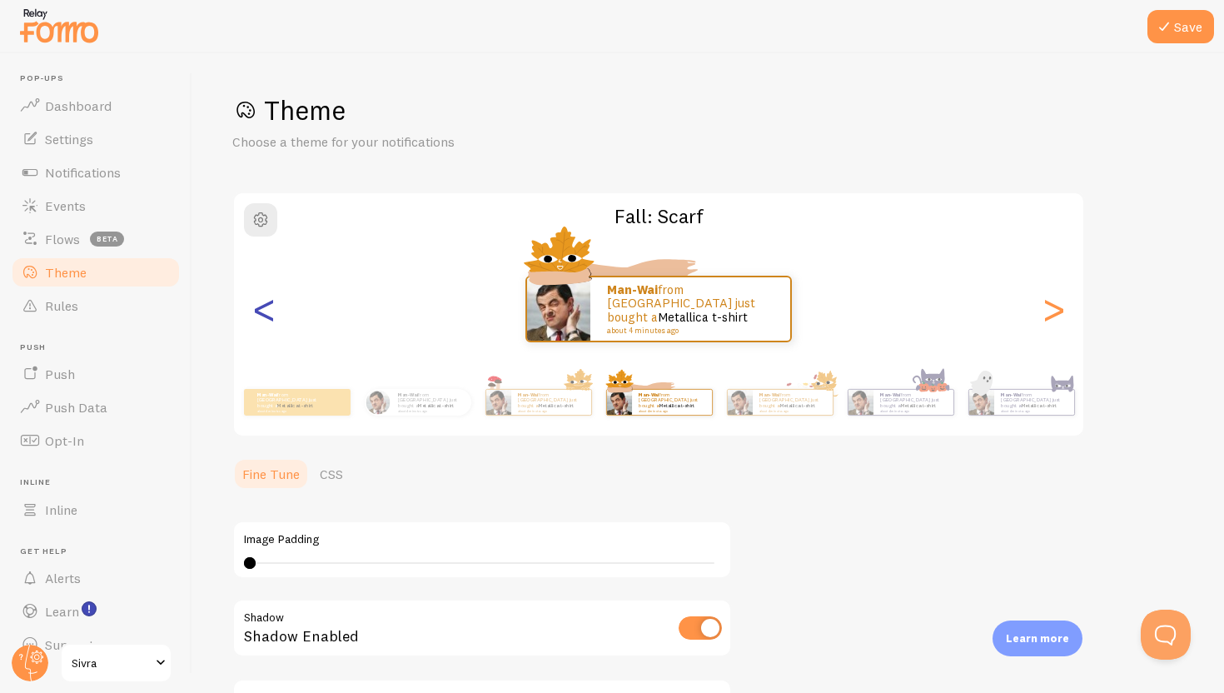
click at [274, 291] on div "<" at bounding box center [264, 309] width 20 height 120
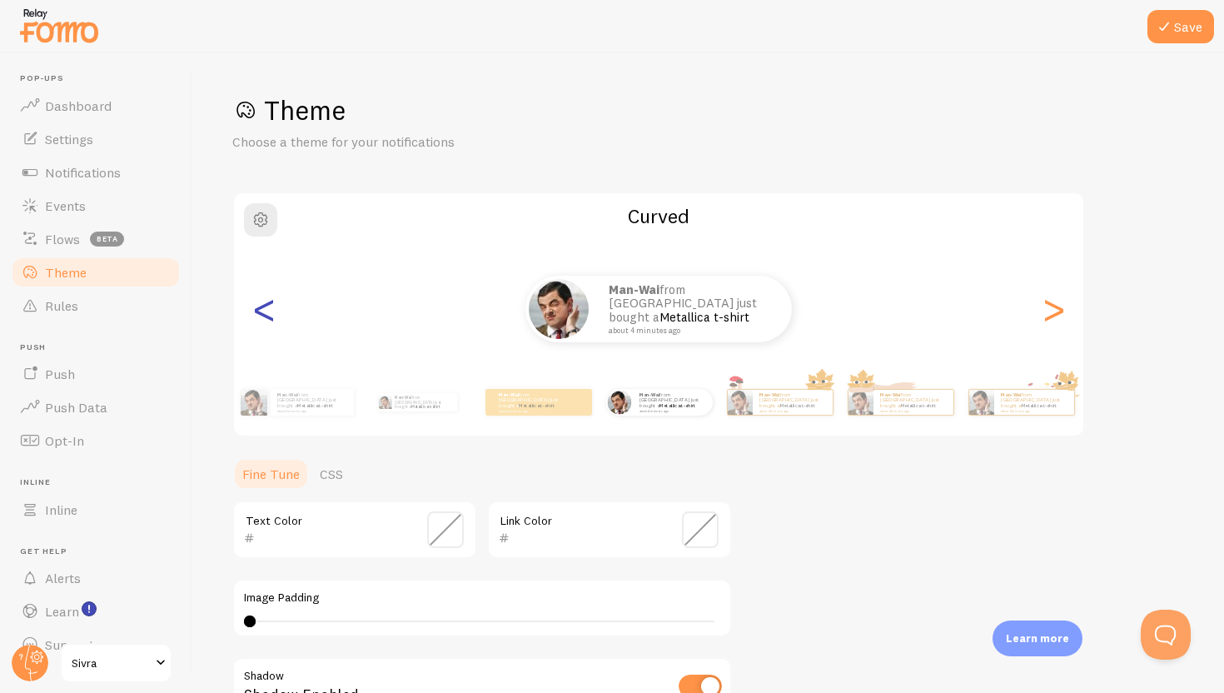
click at [274, 291] on div "<" at bounding box center [264, 309] width 20 height 120
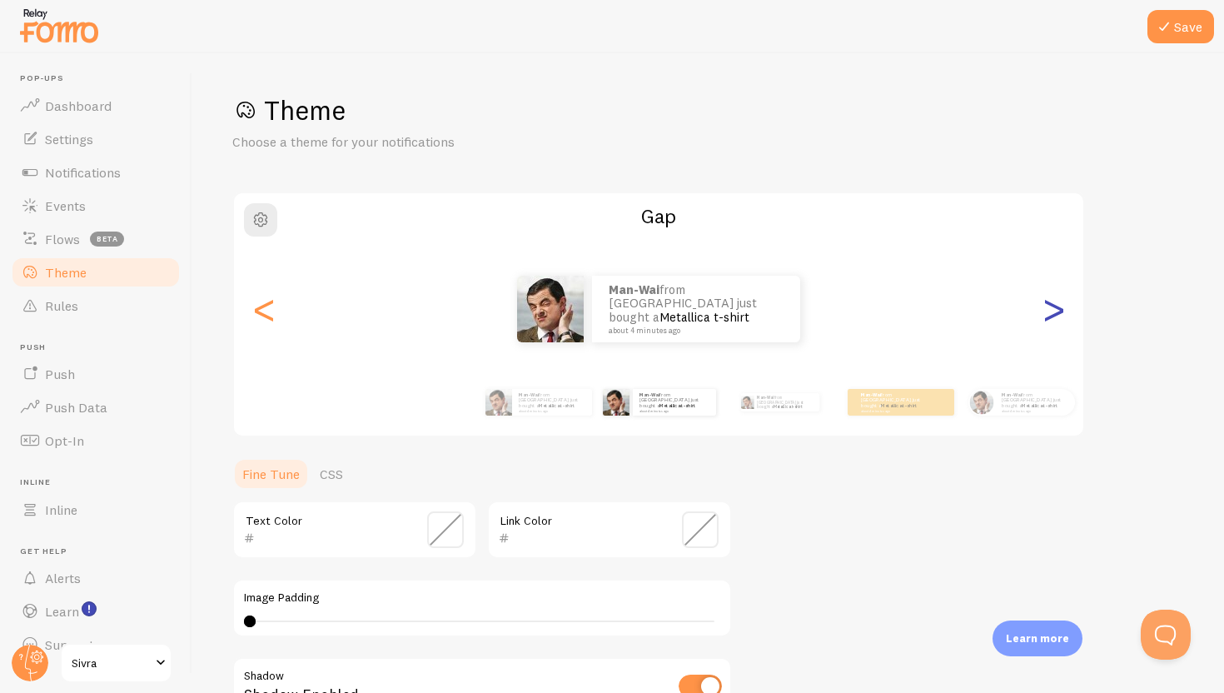
click at [1063, 305] on div ">" at bounding box center [1053, 309] width 20 height 120
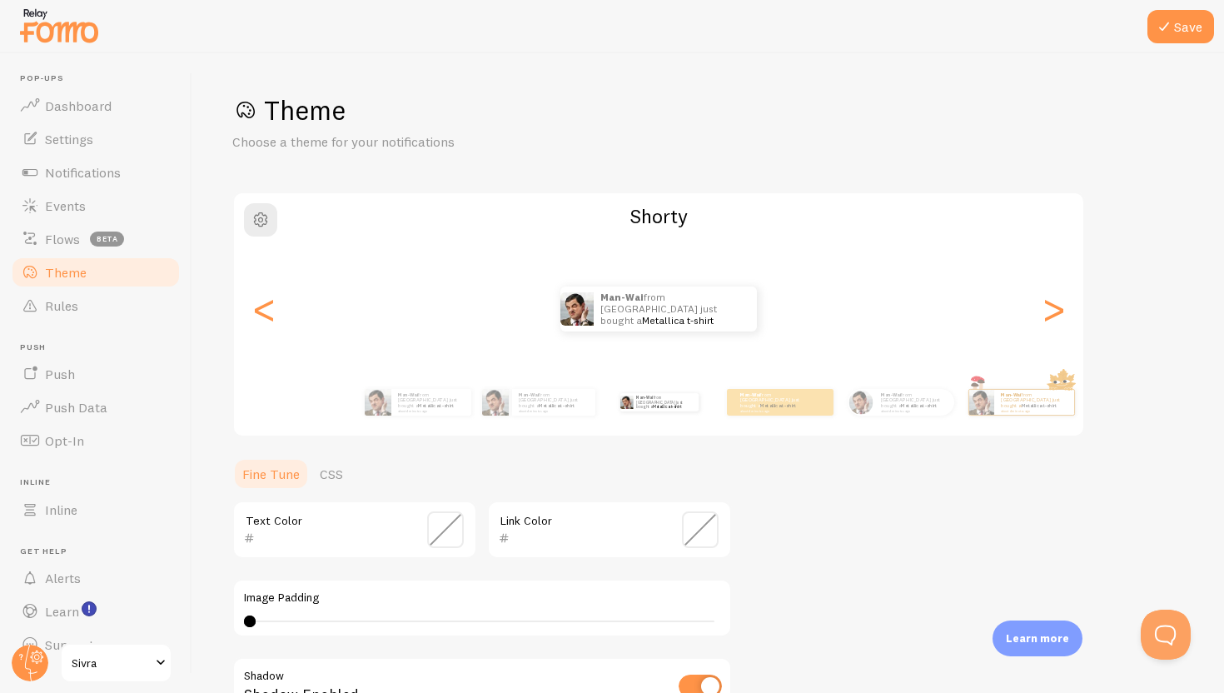
click at [877, 485] on div "Theme Choose a theme for your notifications Shorty Man-Wai from [GEOGRAPHIC_DAT…" at bounding box center [708, 488] width 952 height 790
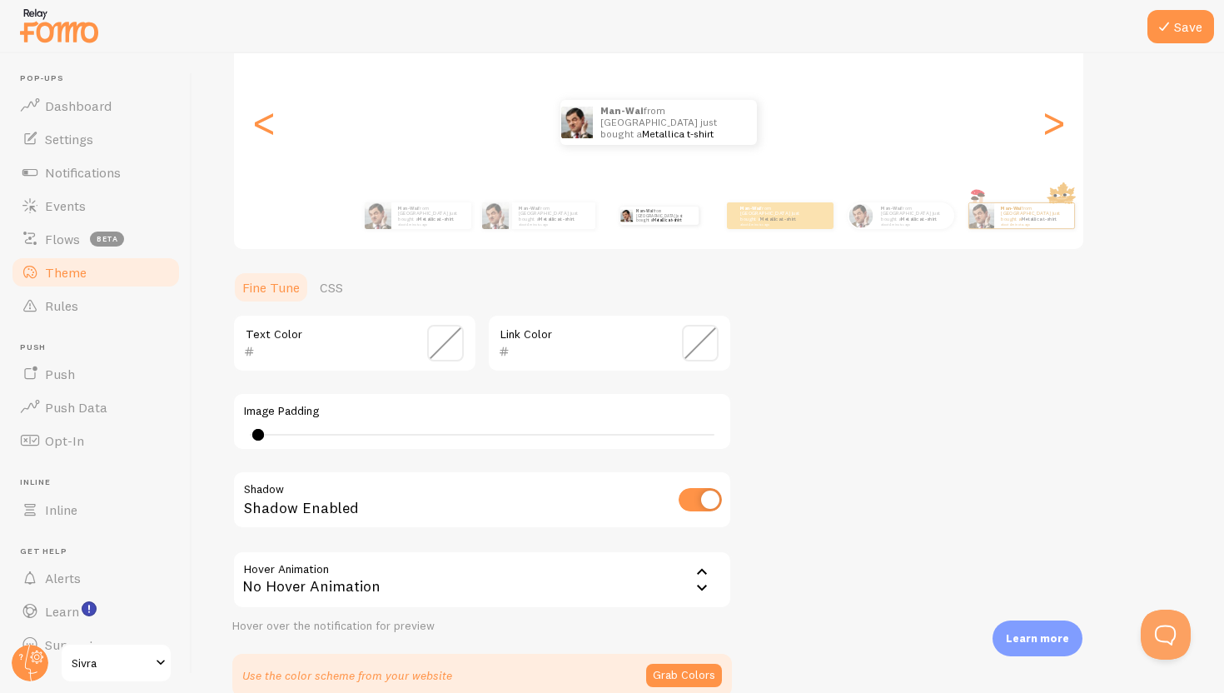
drag, startPoint x: 249, startPoint y: 432, endPoint x: 258, endPoint y: 432, distance: 9.2
click at [258, 432] on div at bounding box center [258, 435] width 12 height 12
drag, startPoint x: 258, startPoint y: 431, endPoint x: 230, endPoint y: 433, distance: 28.4
click at [230, 433] on div "Save Theme Choose a theme for your notifications Shorty Man-Wai from [GEOGRAPHI…" at bounding box center [708, 373] width 1032 height 640
drag, startPoint x: 243, startPoint y: 426, endPoint x: 268, endPoint y: 426, distance: 25.0
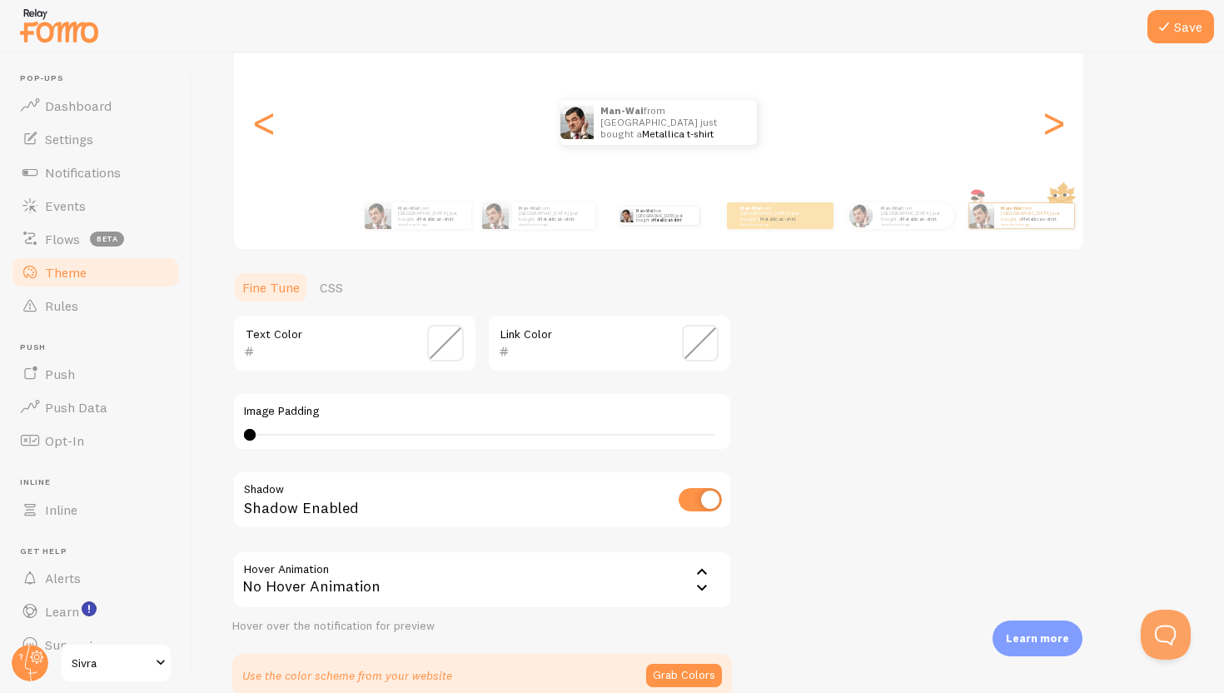
click at [268, 426] on div "Image Padding 0" at bounding box center [482, 421] width 500 height 58
click at [259, 431] on div at bounding box center [259, 435] width 12 height 12
type input "1"
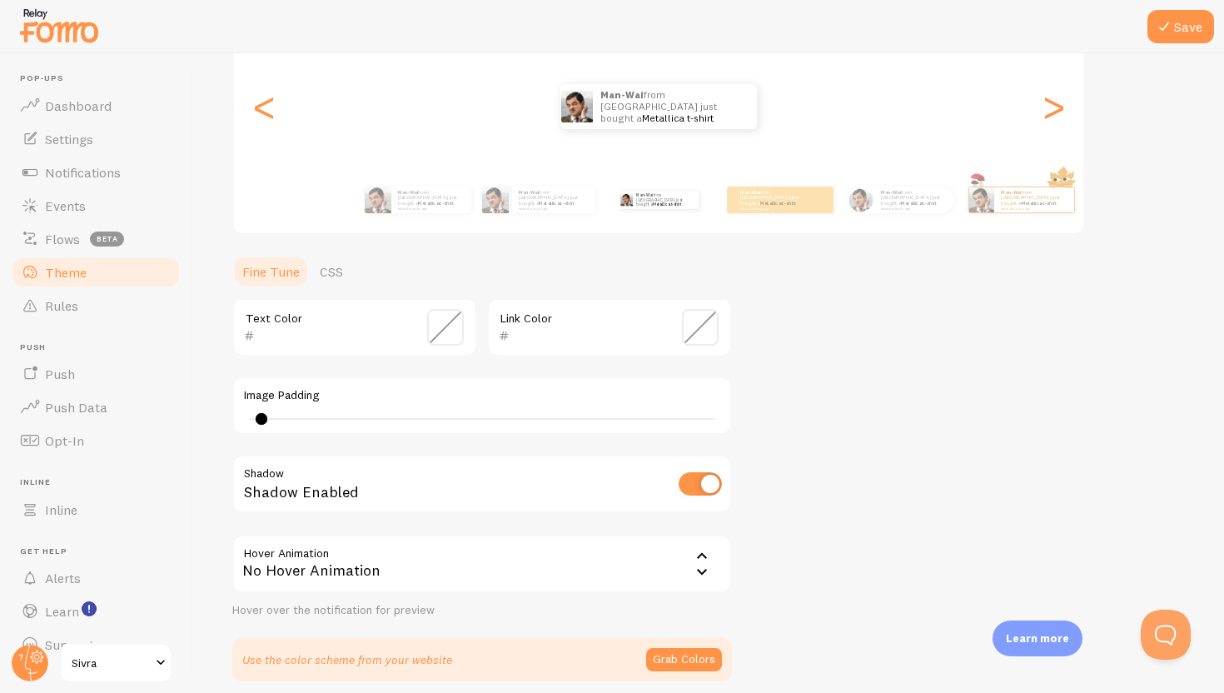
click at [663, 555] on div "No Hover Animation" at bounding box center [482, 564] width 500 height 58
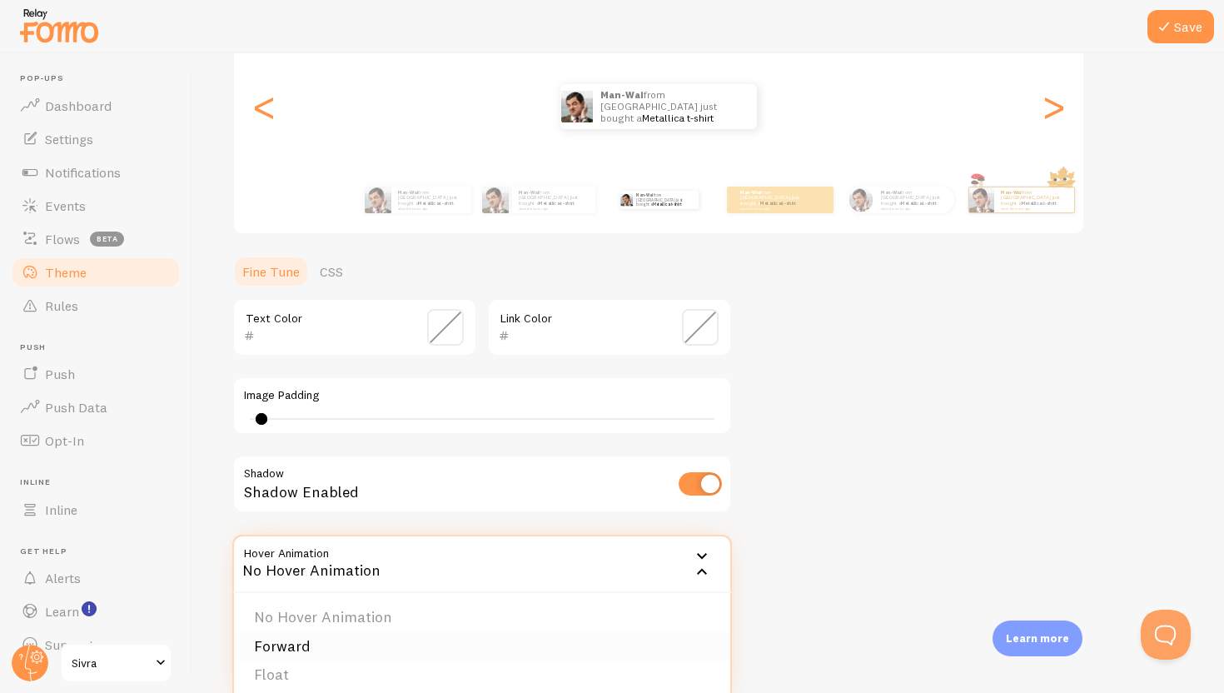
click at [560, 647] on li "Forward" at bounding box center [482, 646] width 496 height 29
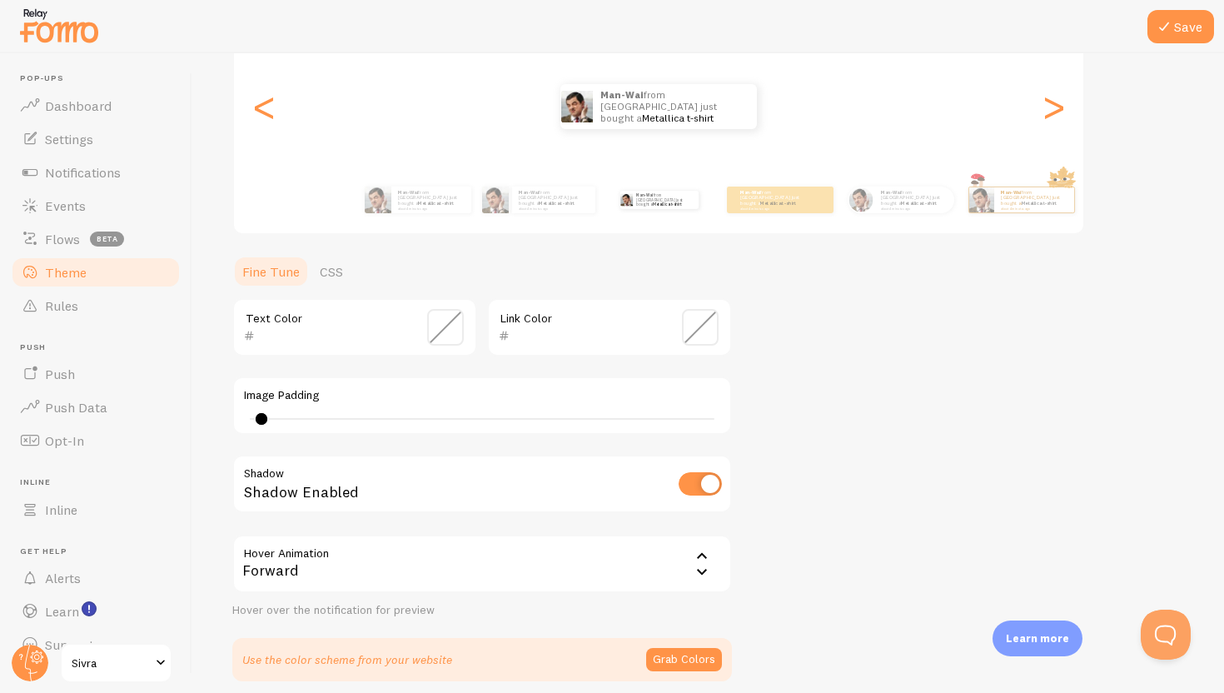
click at [555, 580] on div "Forward" at bounding box center [482, 564] width 500 height 58
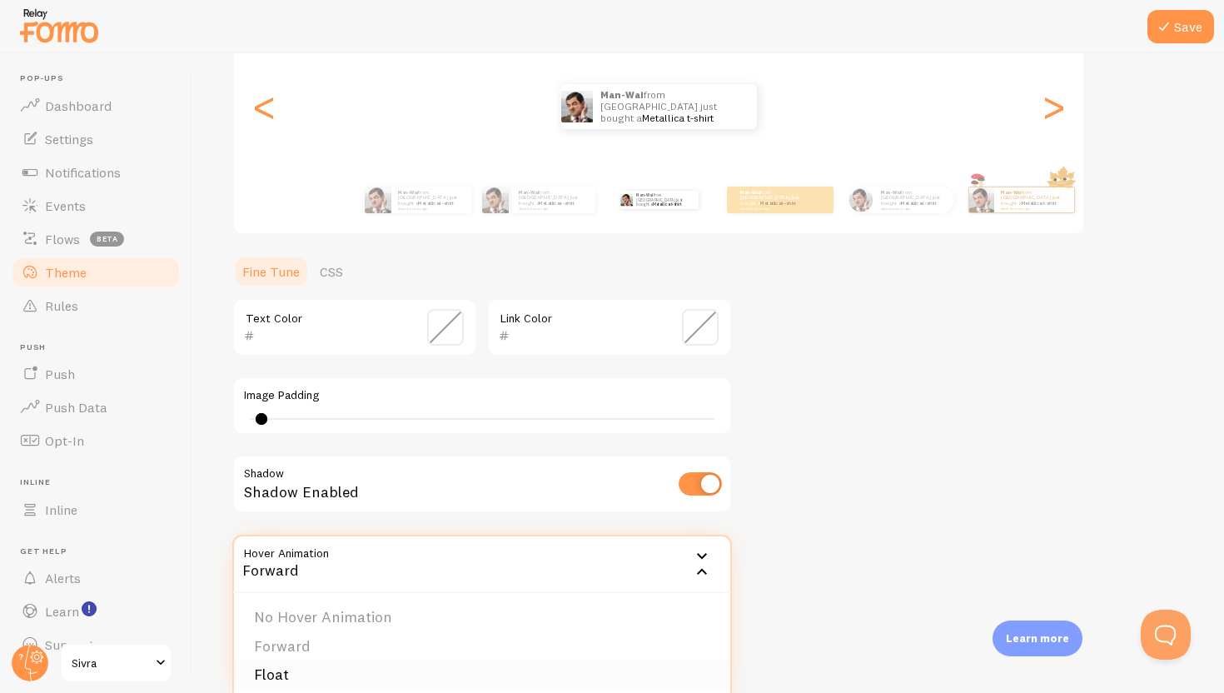
click at [424, 675] on li "Float" at bounding box center [482, 674] width 496 height 29
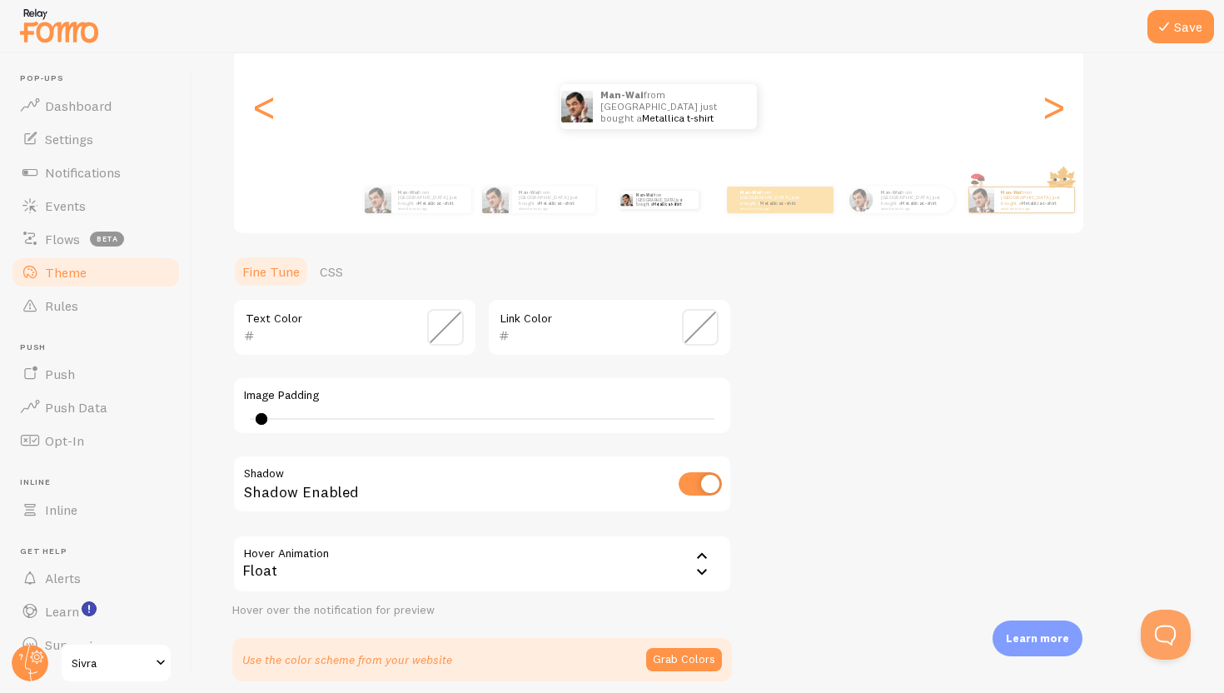
scroll to position [271, 0]
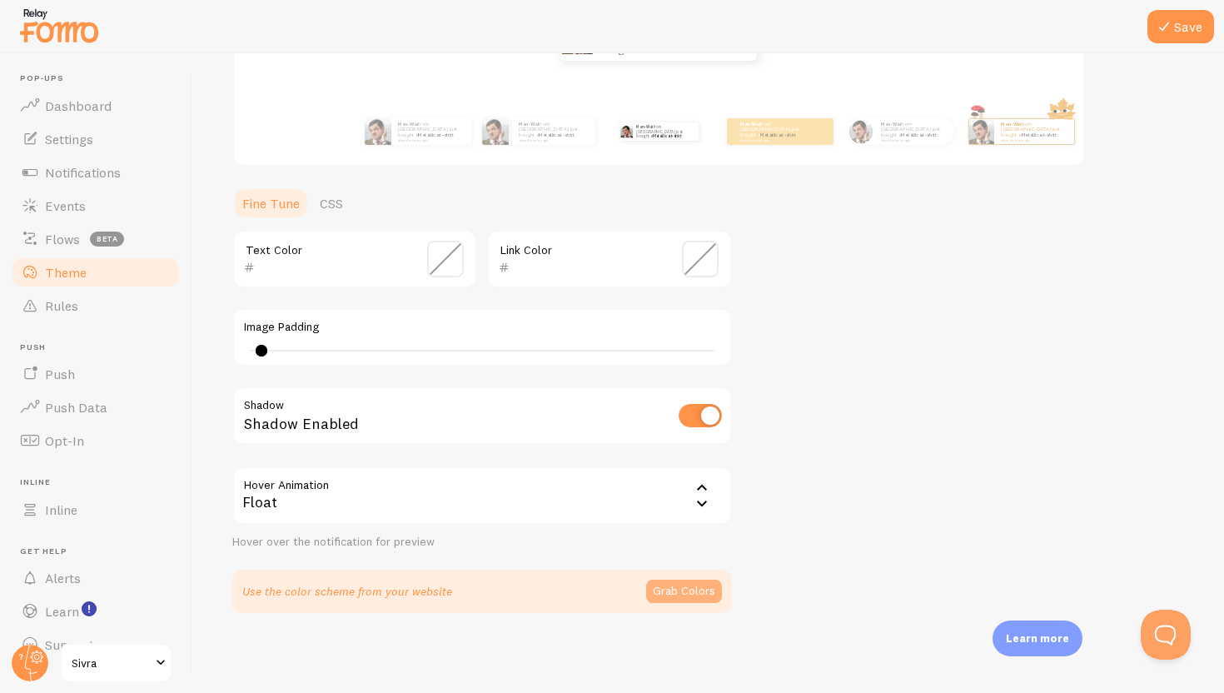
click at [681, 592] on button "Grab Colors" at bounding box center [684, 591] width 76 height 23
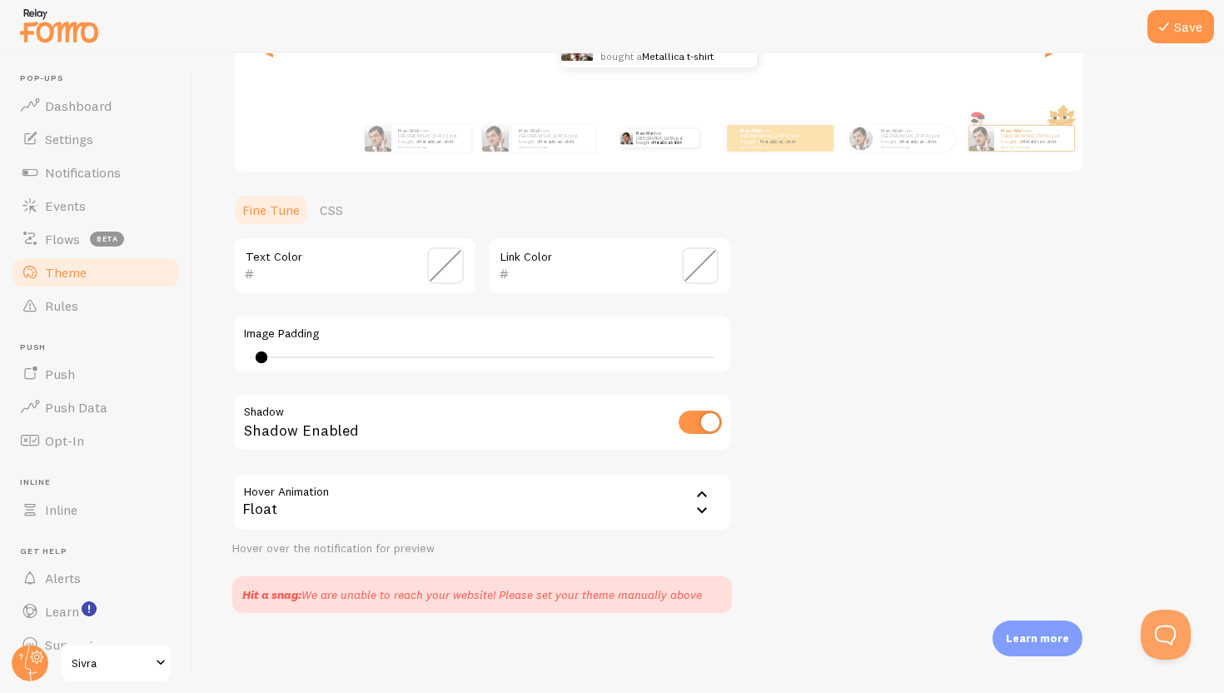
scroll to position [0, 0]
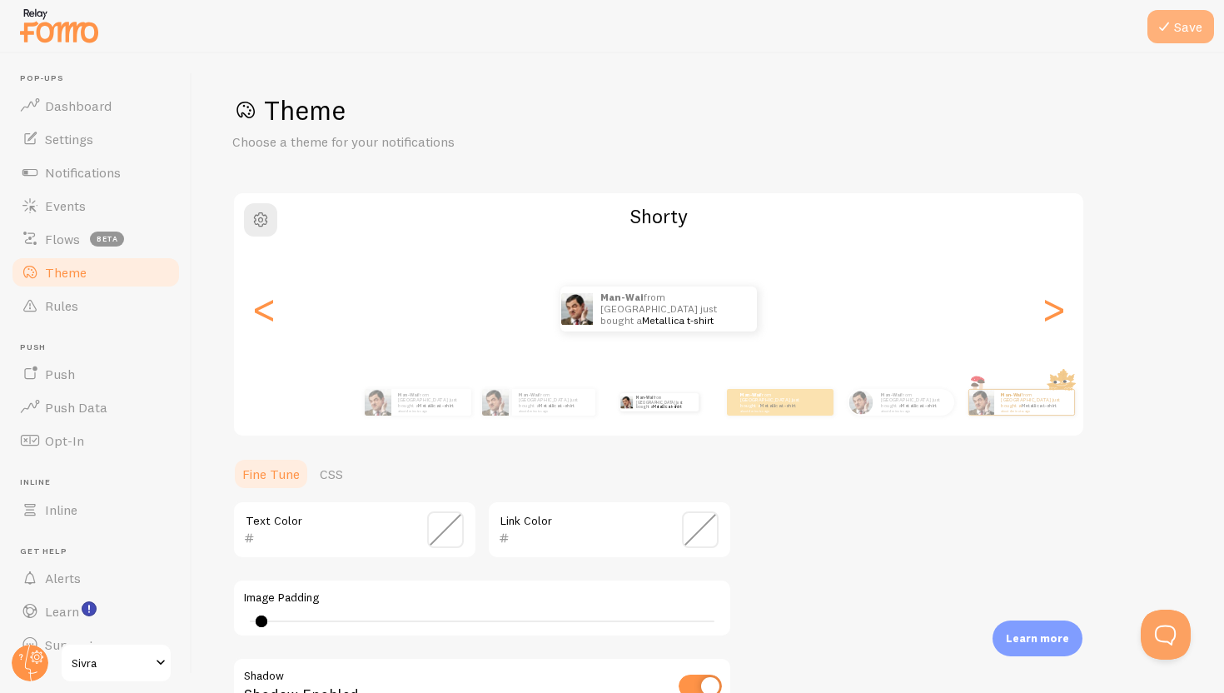
click at [1165, 21] on icon at bounding box center [1164, 27] width 20 height 20
click at [126, 296] on link "Rules" at bounding box center [96, 305] width 172 height 33
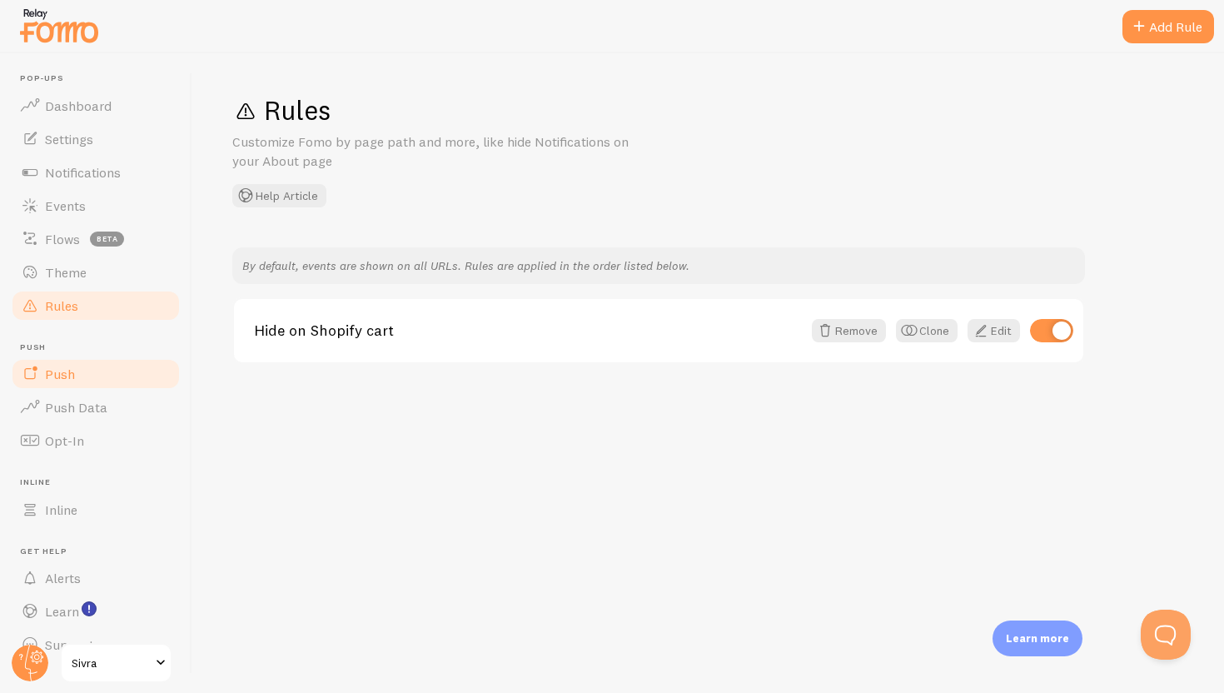
click at [122, 366] on link "Push" at bounding box center [96, 373] width 172 height 33
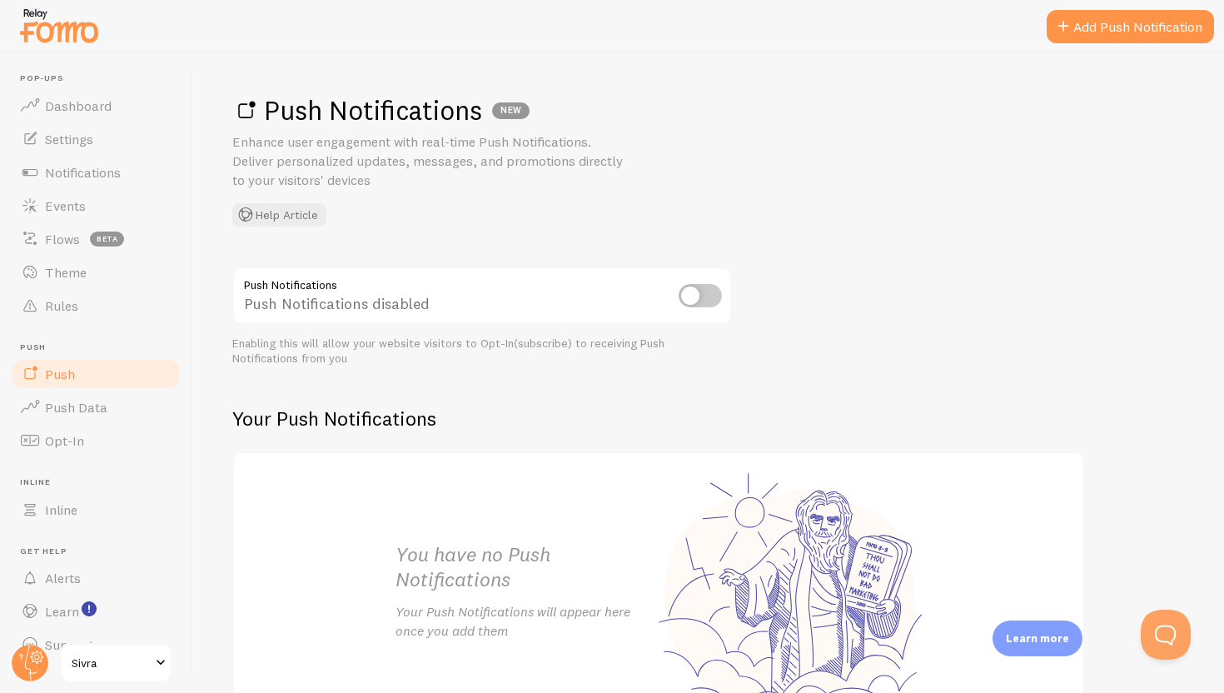
click at [689, 293] on input "checkbox" at bounding box center [700, 295] width 43 height 23
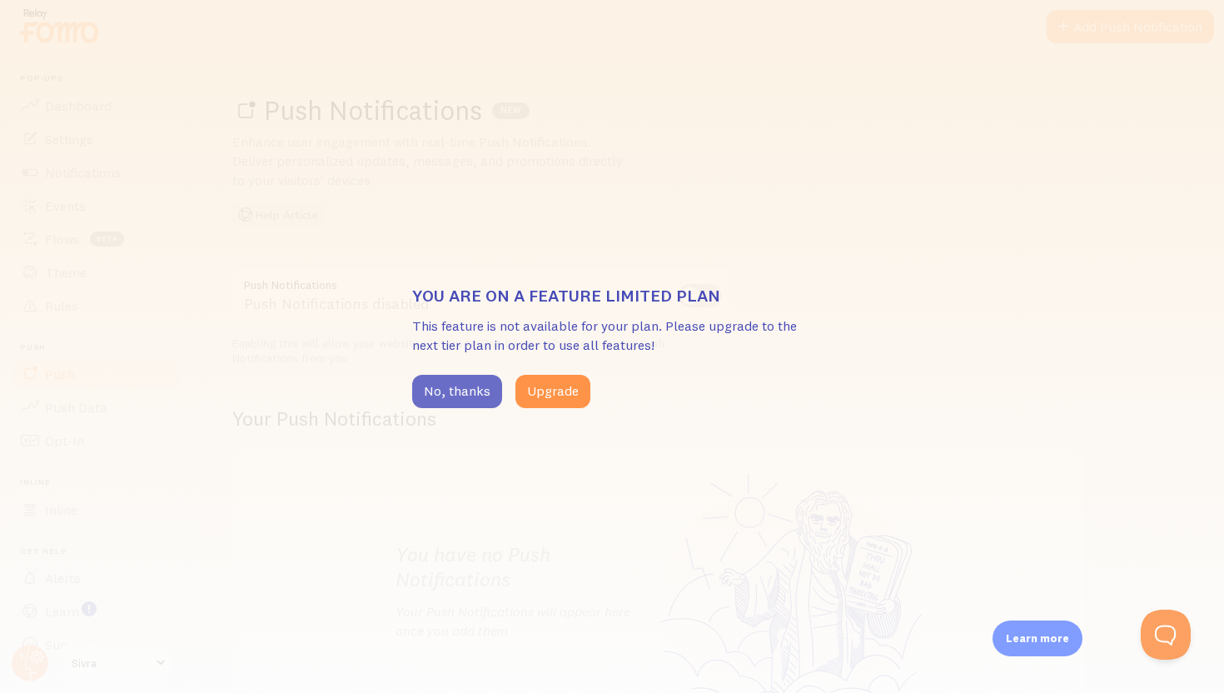
click at [467, 391] on button "No, thanks" at bounding box center [457, 391] width 90 height 33
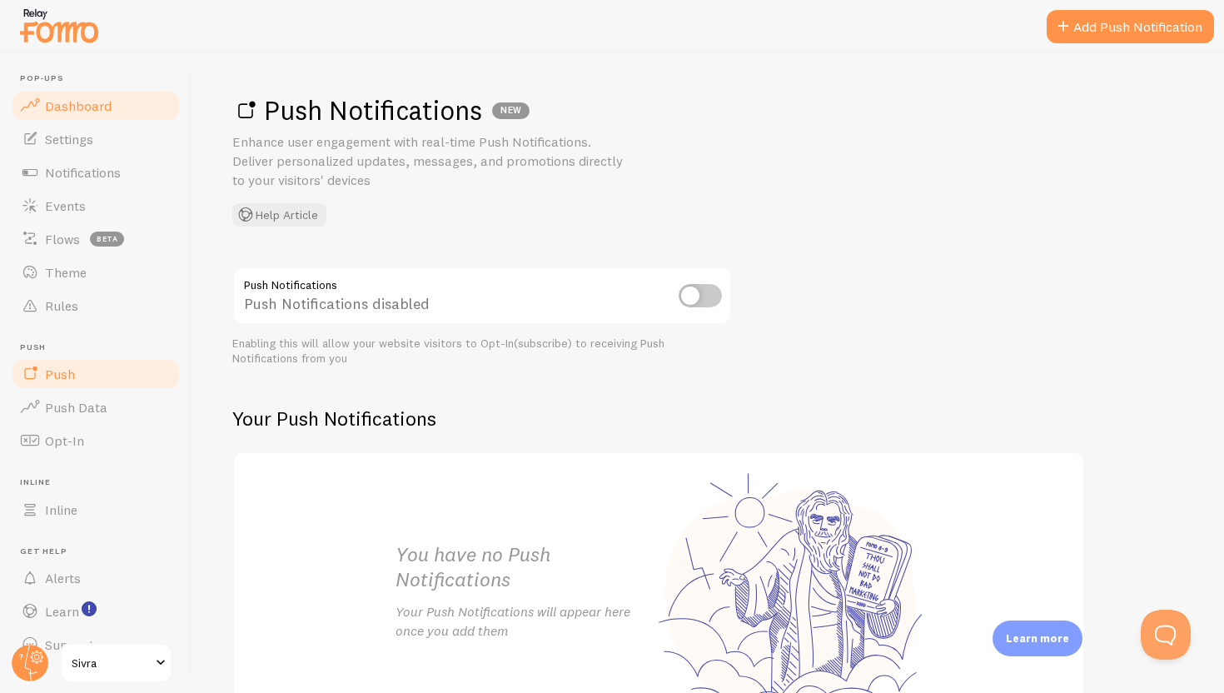
click at [98, 112] on span "Dashboard" at bounding box center [78, 105] width 67 height 17
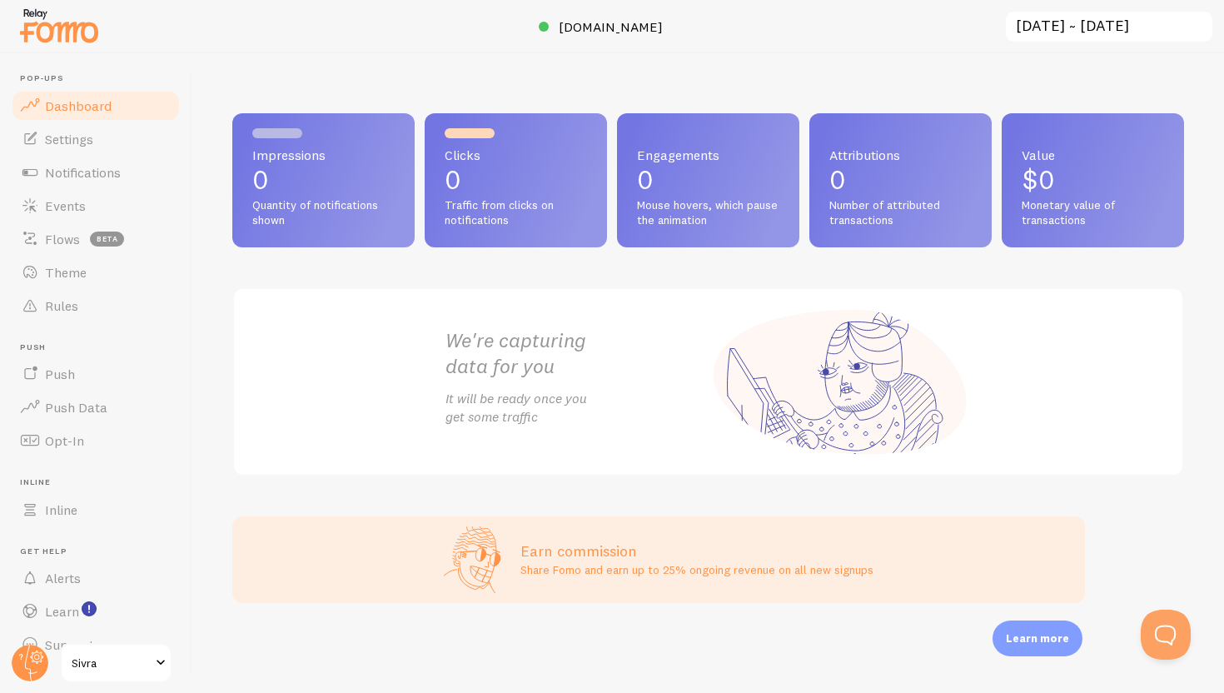
click at [356, 245] on div "Impressions 0 Quantity of notifications shown" at bounding box center [323, 180] width 182 height 134
click at [435, 215] on div "Clicks 0 Traffic from clicks on notifications" at bounding box center [516, 180] width 182 height 134
click at [439, 329] on div "We're capturing data for you It will be ready once you get some traffic" at bounding box center [709, 382] width 566 height 186
click at [134, 128] on link "Settings" at bounding box center [96, 138] width 172 height 33
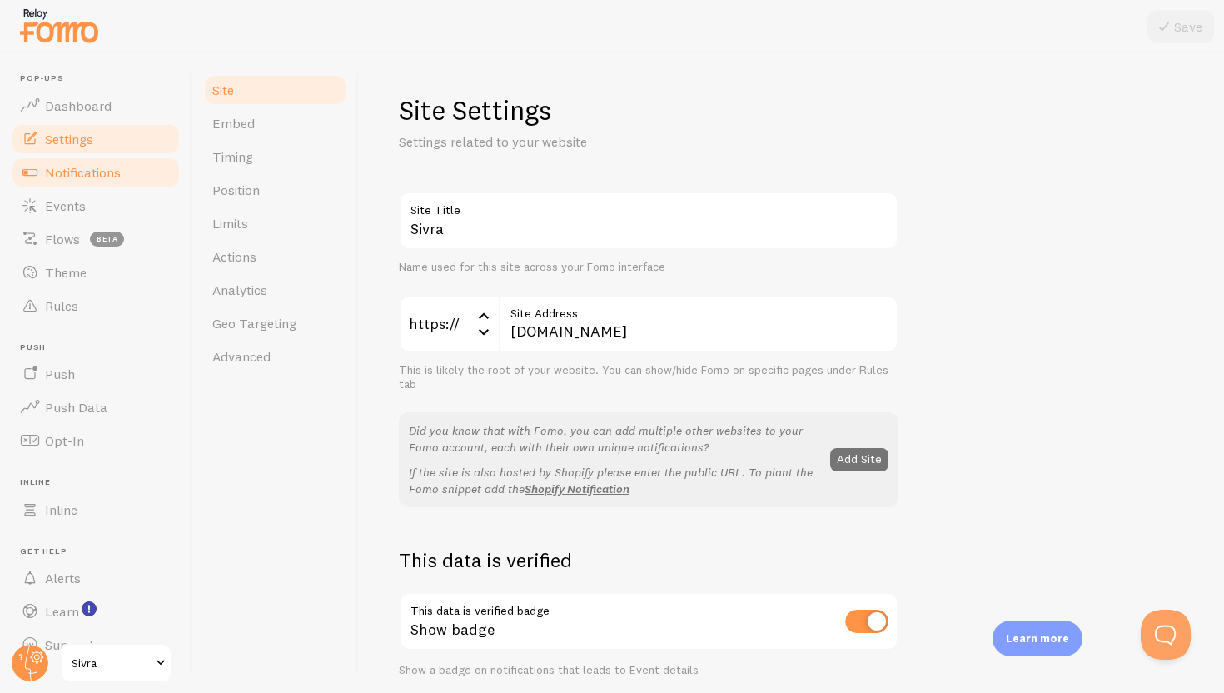
click at [128, 165] on link "Notifications" at bounding box center [96, 172] width 172 height 33
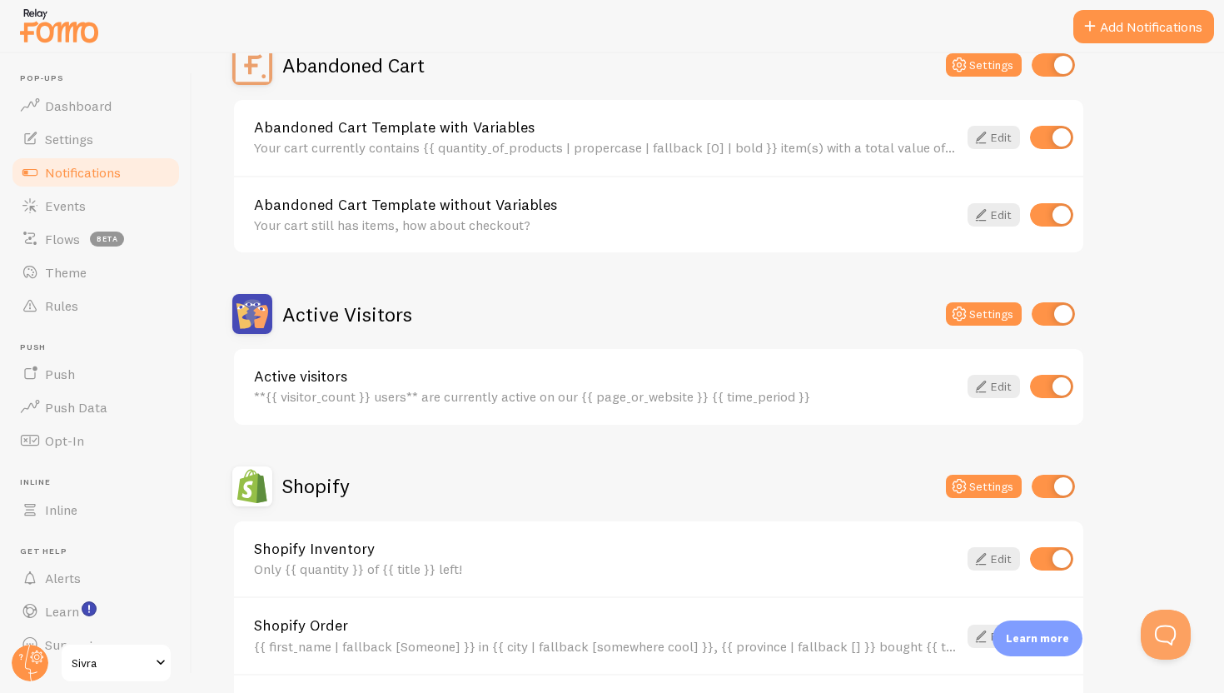
scroll to position [235, 0]
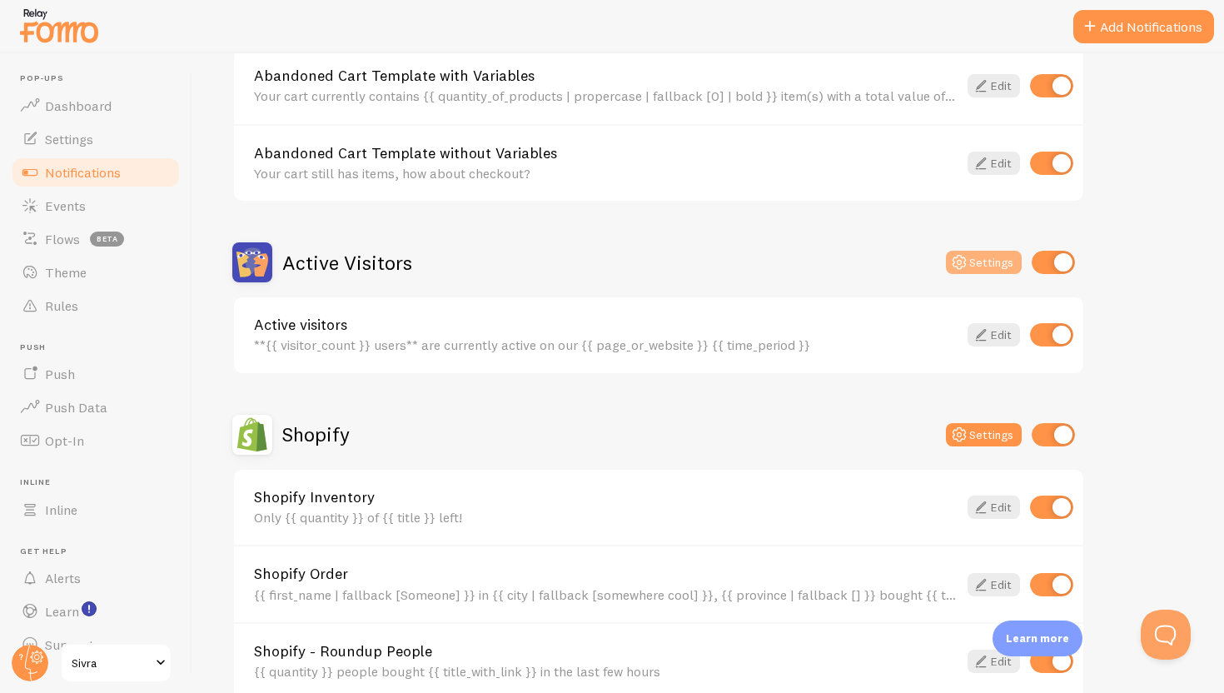
click at [997, 268] on button "Settings" at bounding box center [984, 262] width 76 height 23
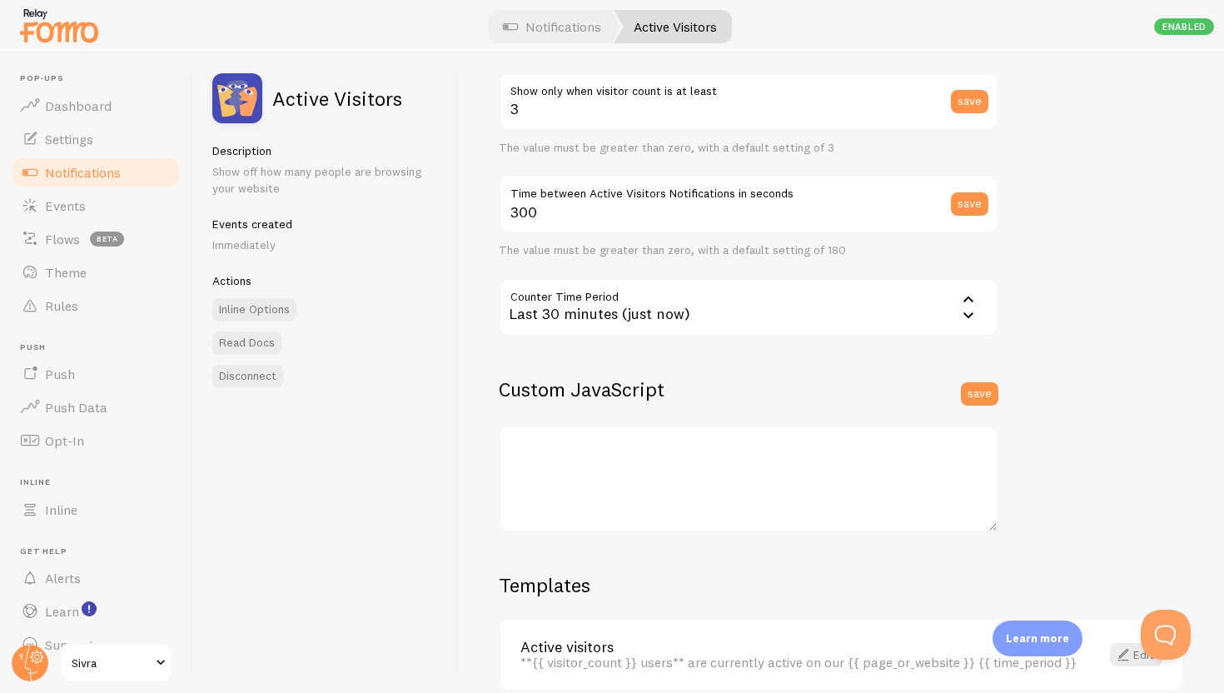
scroll to position [355, 0]
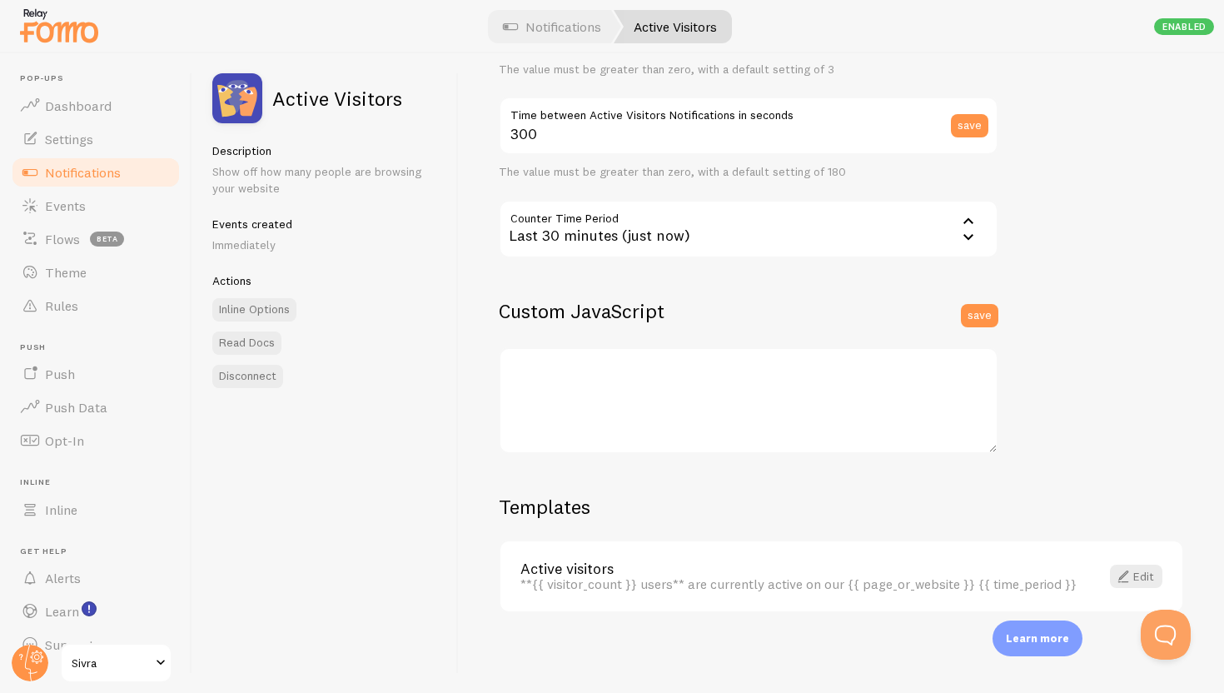
click at [123, 167] on link "Notifications" at bounding box center [96, 172] width 172 height 33
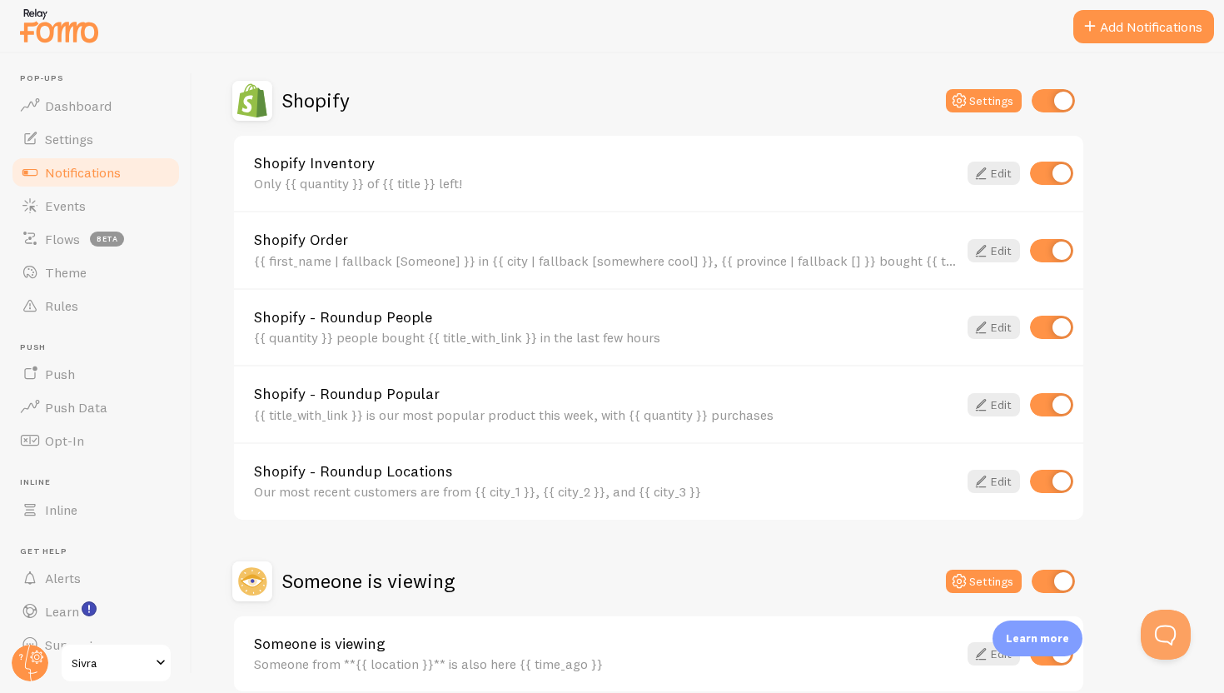
scroll to position [649, 0]
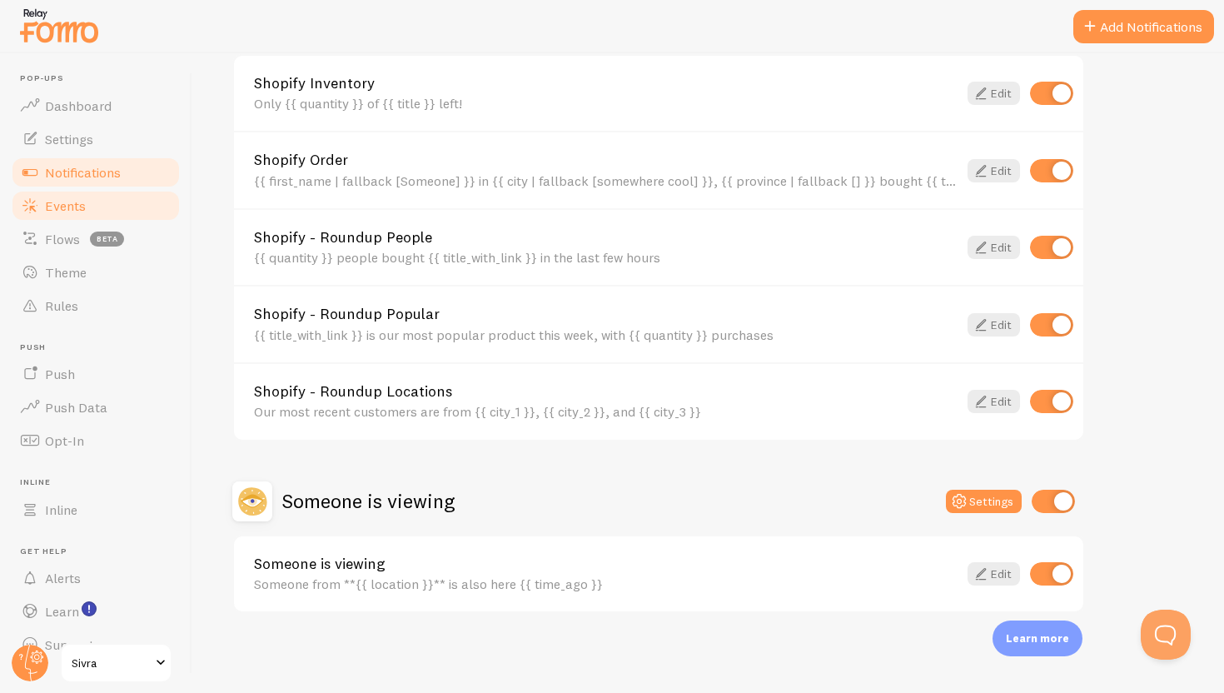
click at [141, 196] on link "Events" at bounding box center [96, 205] width 172 height 33
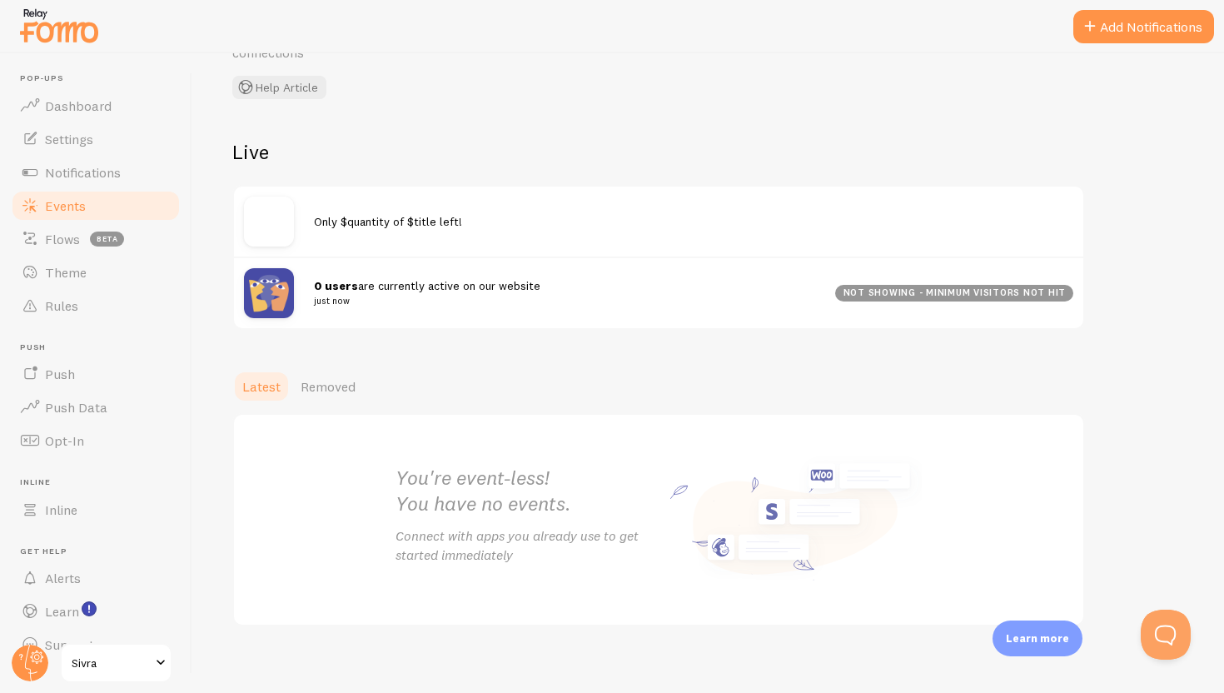
scroll to position [121, 0]
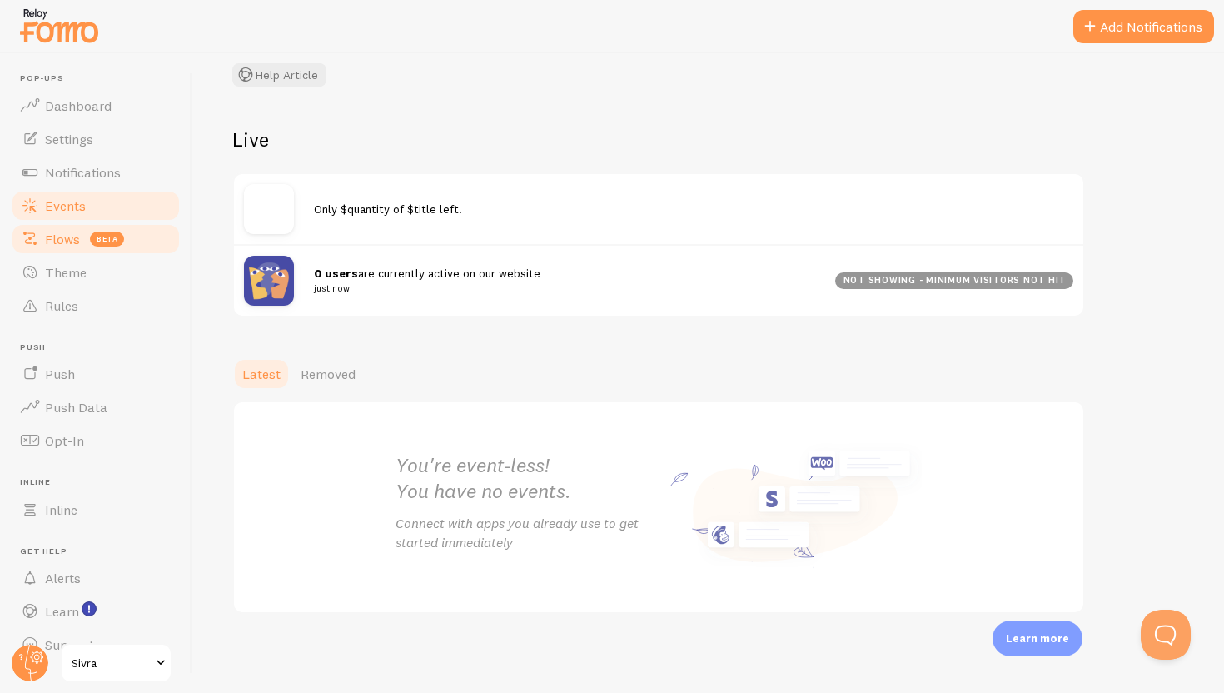
click at [65, 251] on link "Flows beta" at bounding box center [96, 238] width 172 height 33
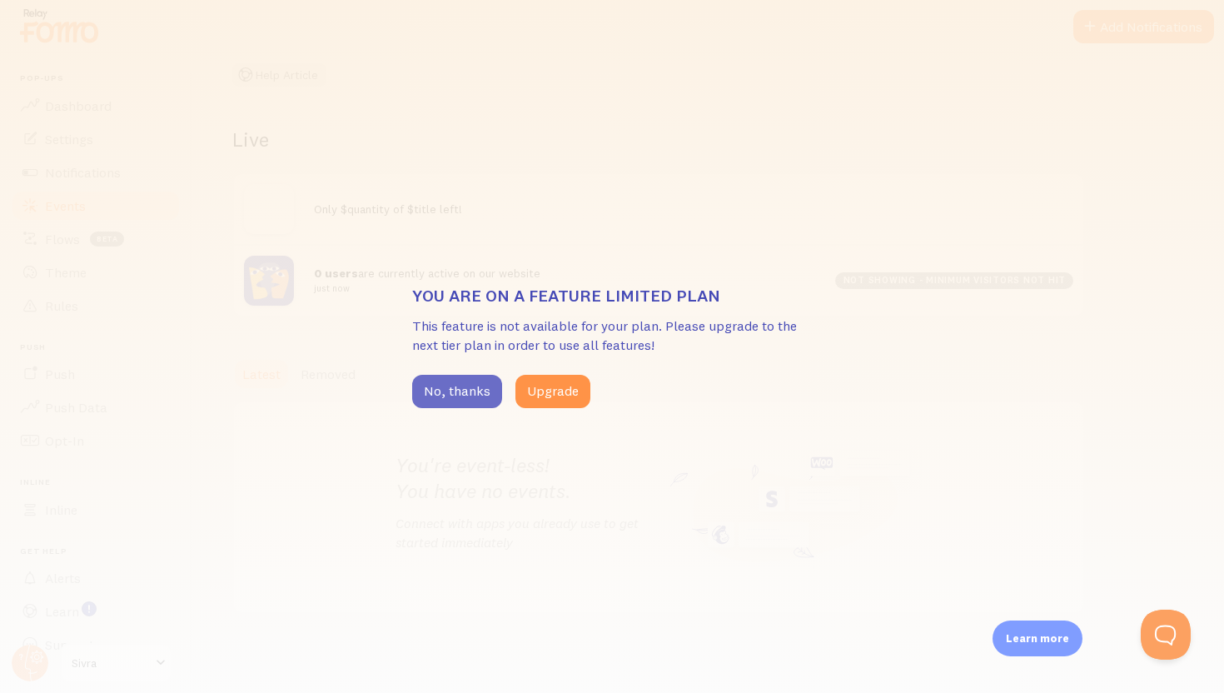
click at [477, 384] on button "No, thanks" at bounding box center [457, 391] width 90 height 33
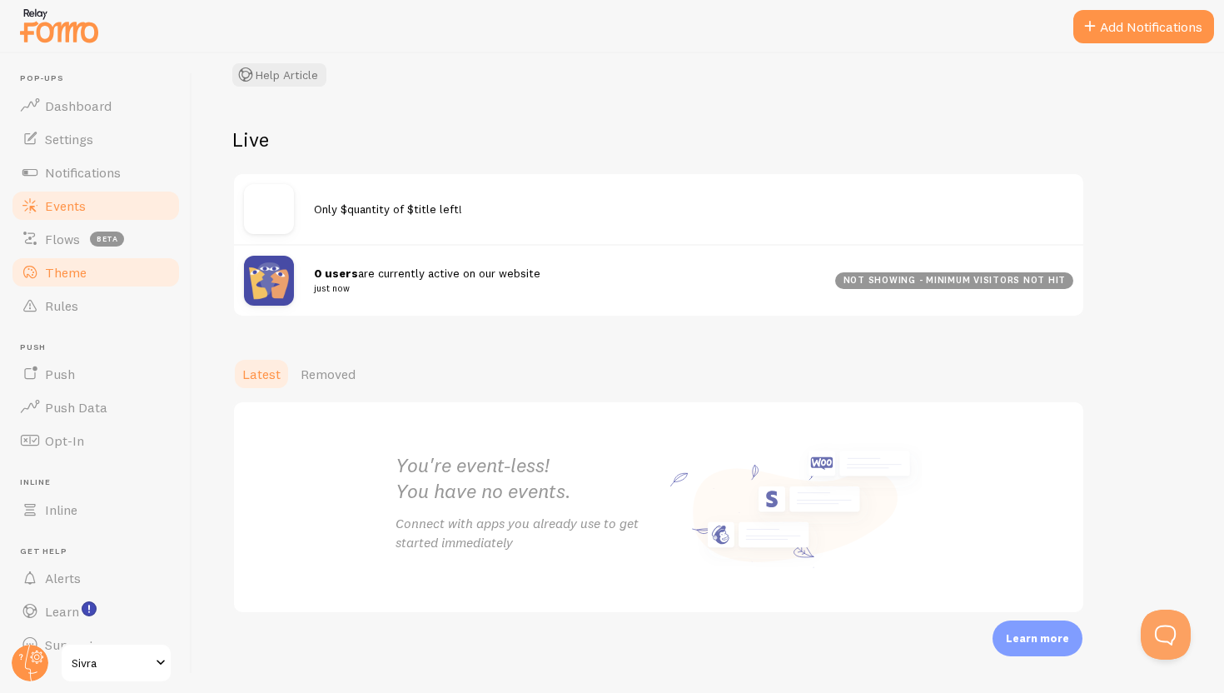
click at [131, 274] on link "Theme" at bounding box center [96, 272] width 172 height 33
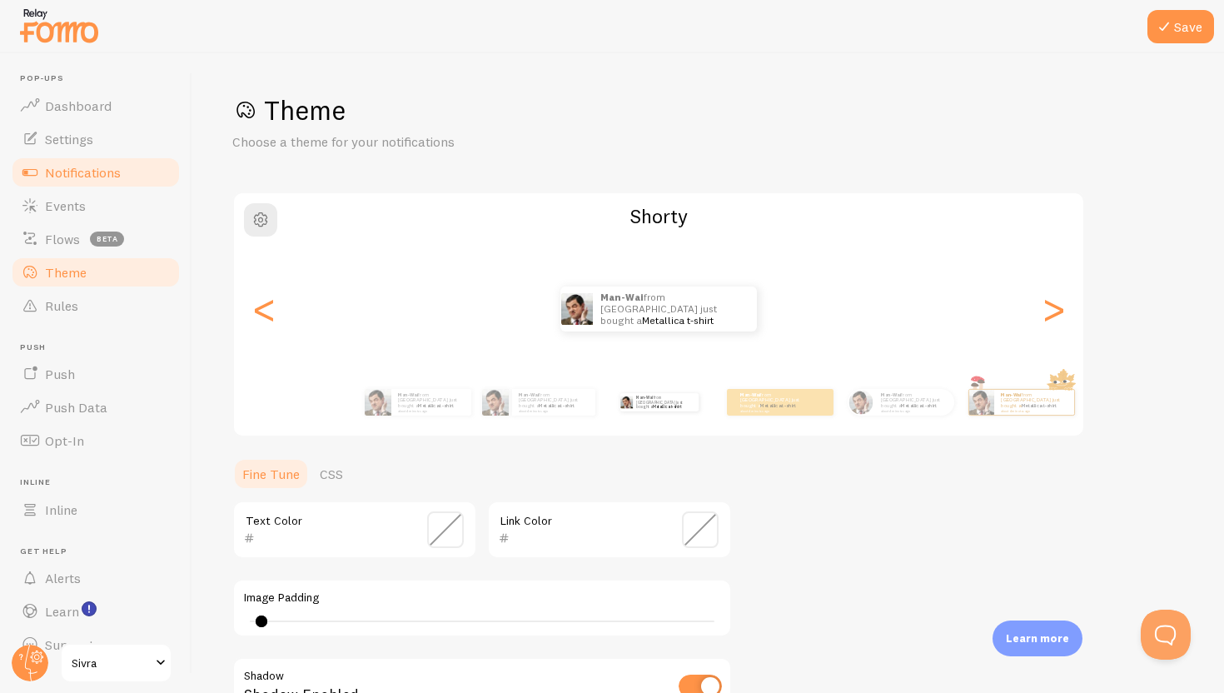
click at [92, 175] on span "Notifications" at bounding box center [83, 172] width 76 height 17
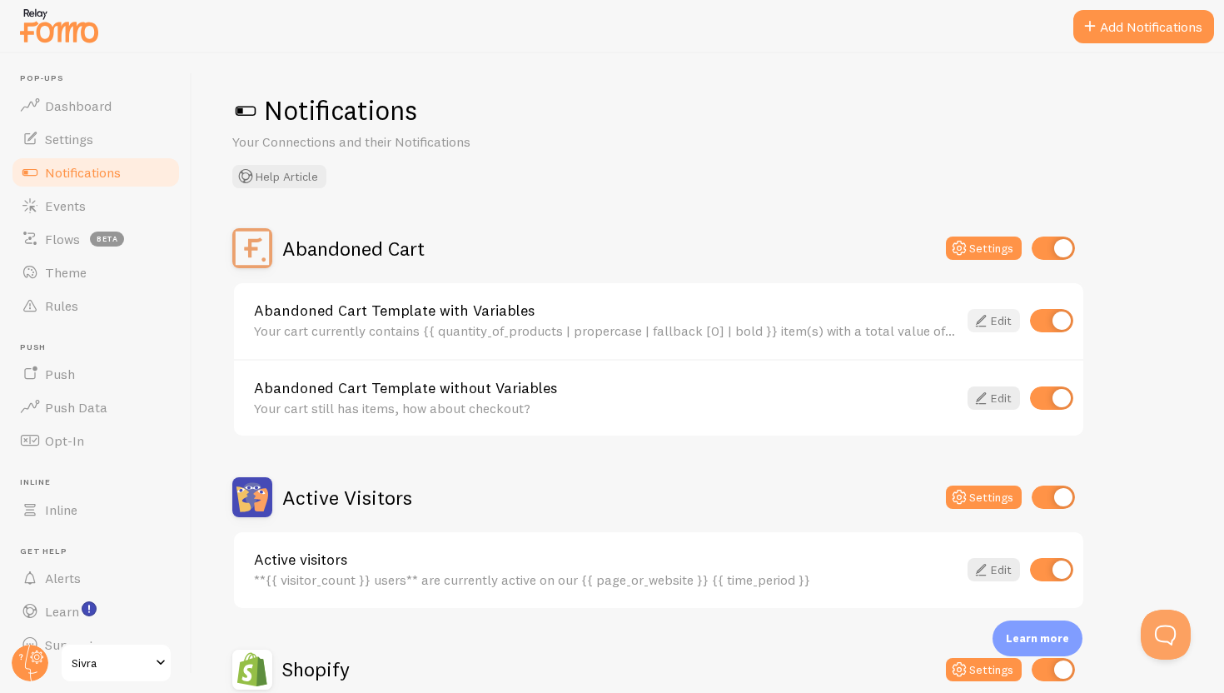
click at [1002, 323] on link "Edit" at bounding box center [994, 320] width 52 height 23
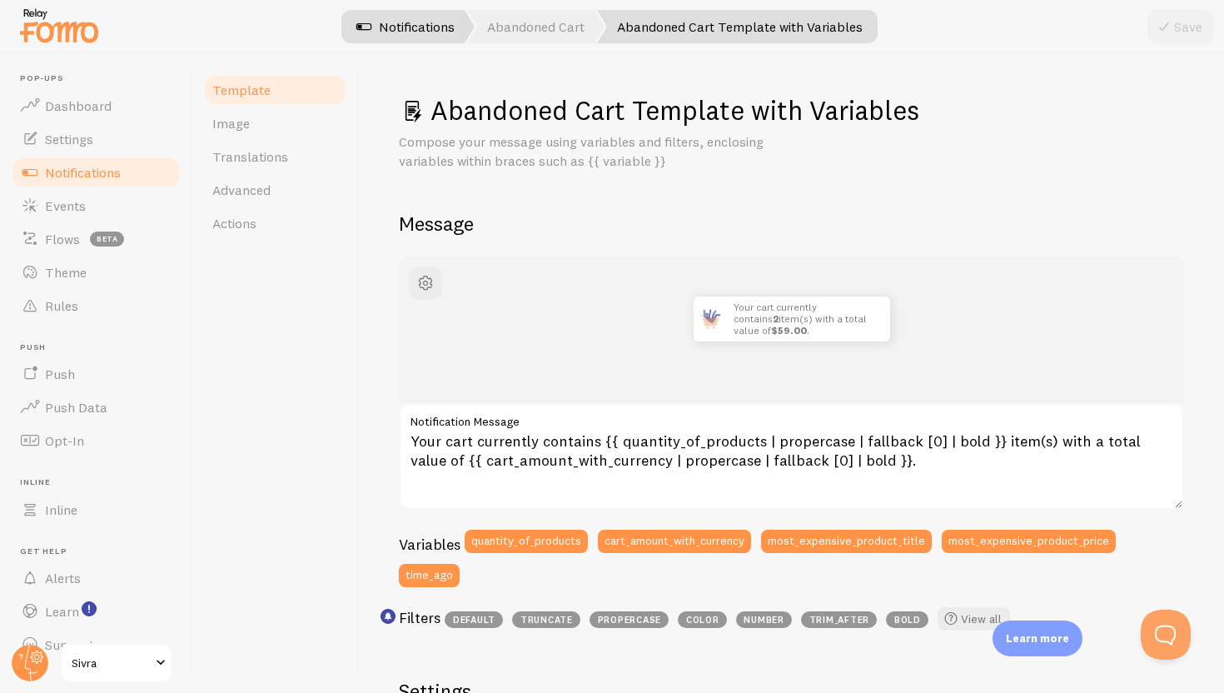
click at [406, 23] on link "Notifications" at bounding box center [405, 26] width 138 height 33
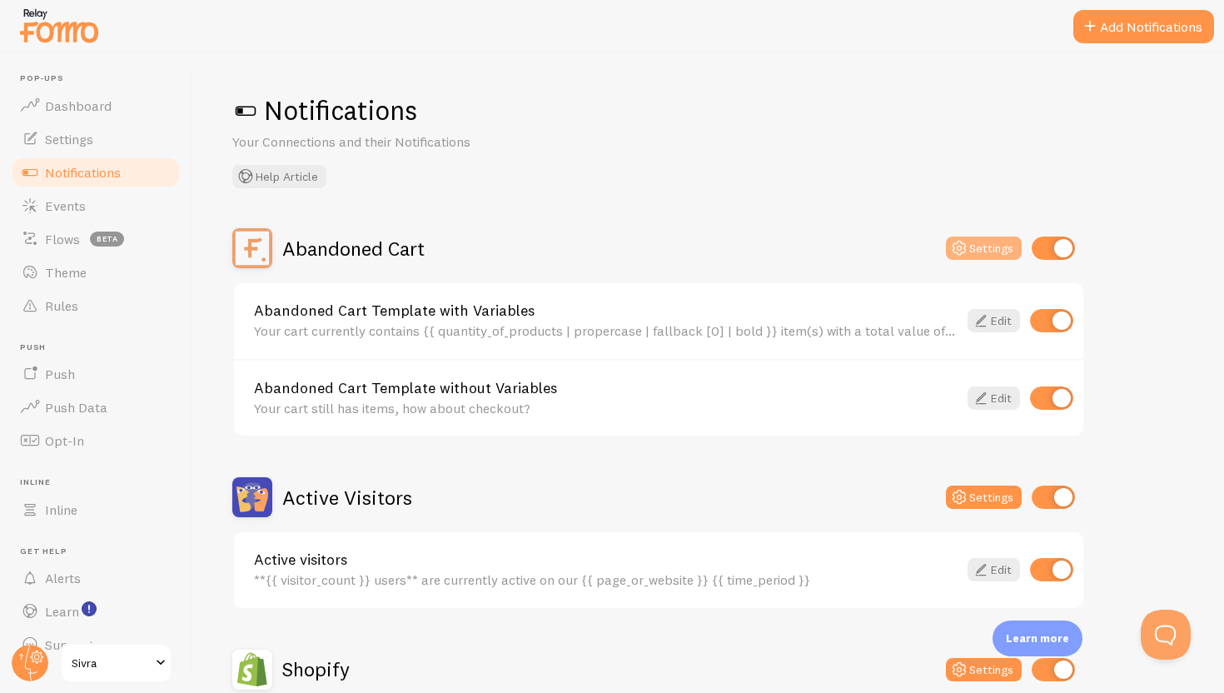
click at [966, 248] on icon at bounding box center [959, 248] width 20 height 20
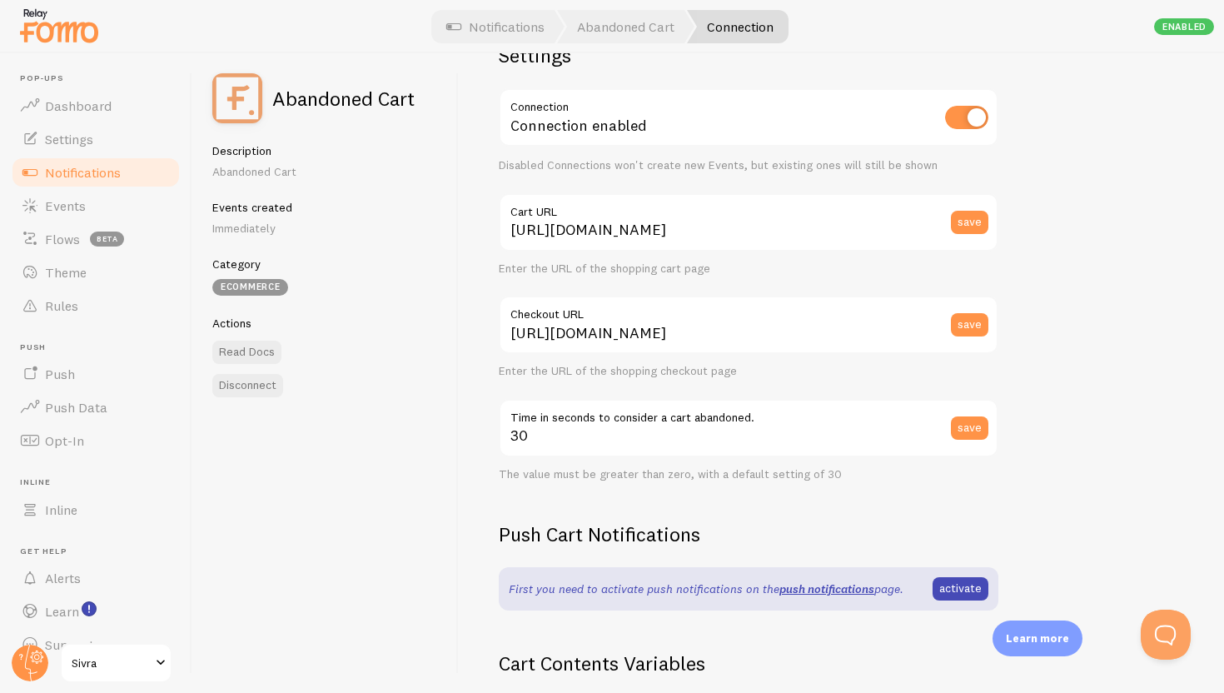
scroll to position [50, 0]
click at [473, 28] on link "Notifications" at bounding box center [495, 26] width 138 height 33
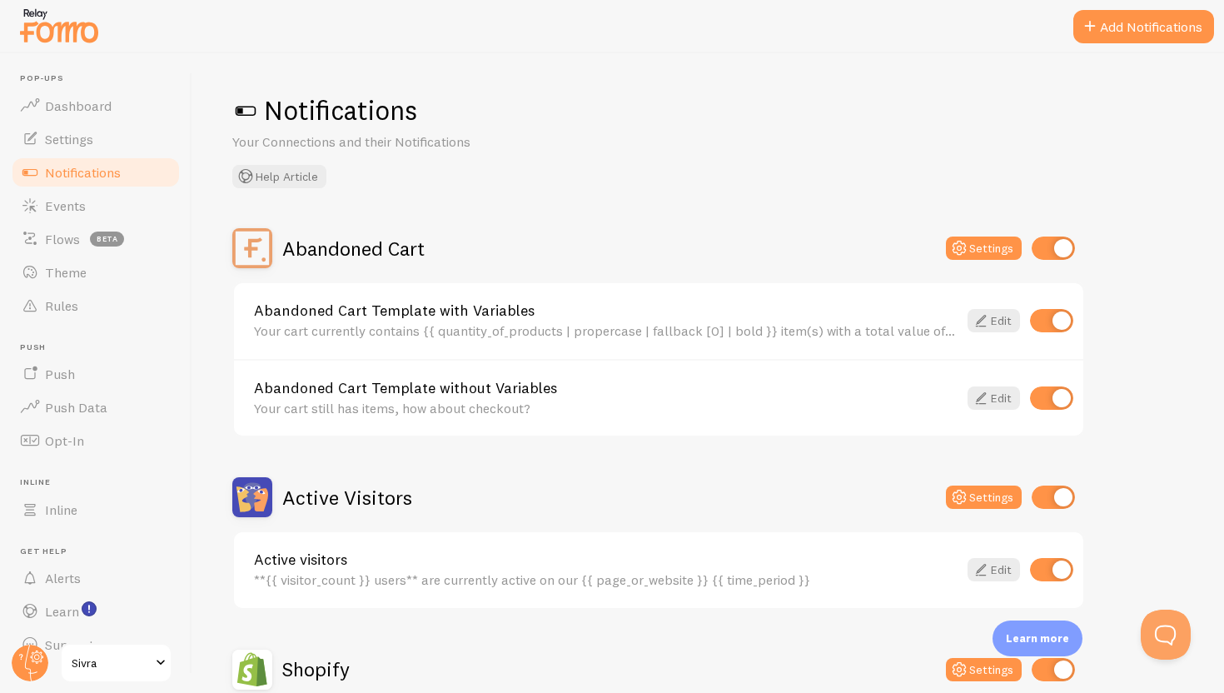
click at [961, 235] on div "Abandoned Cart Settings" at bounding box center [658, 248] width 853 height 40
click at [961, 241] on icon at bounding box center [959, 248] width 20 height 20
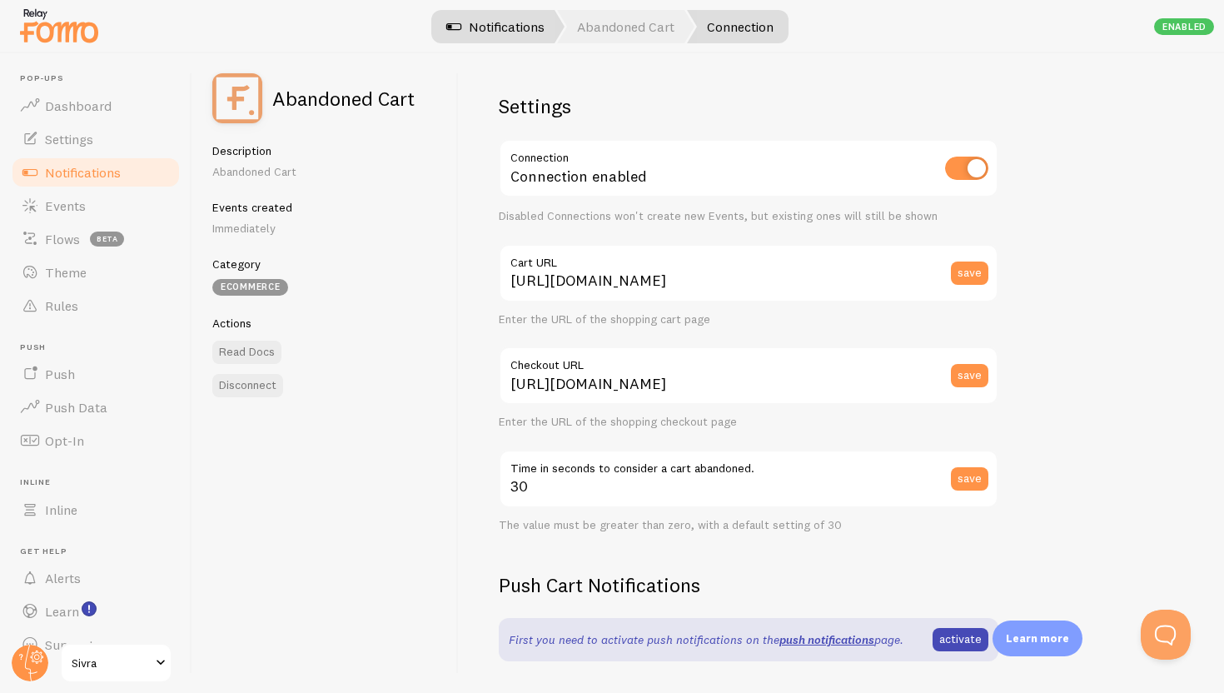
click at [526, 32] on link "Notifications" at bounding box center [495, 26] width 138 height 33
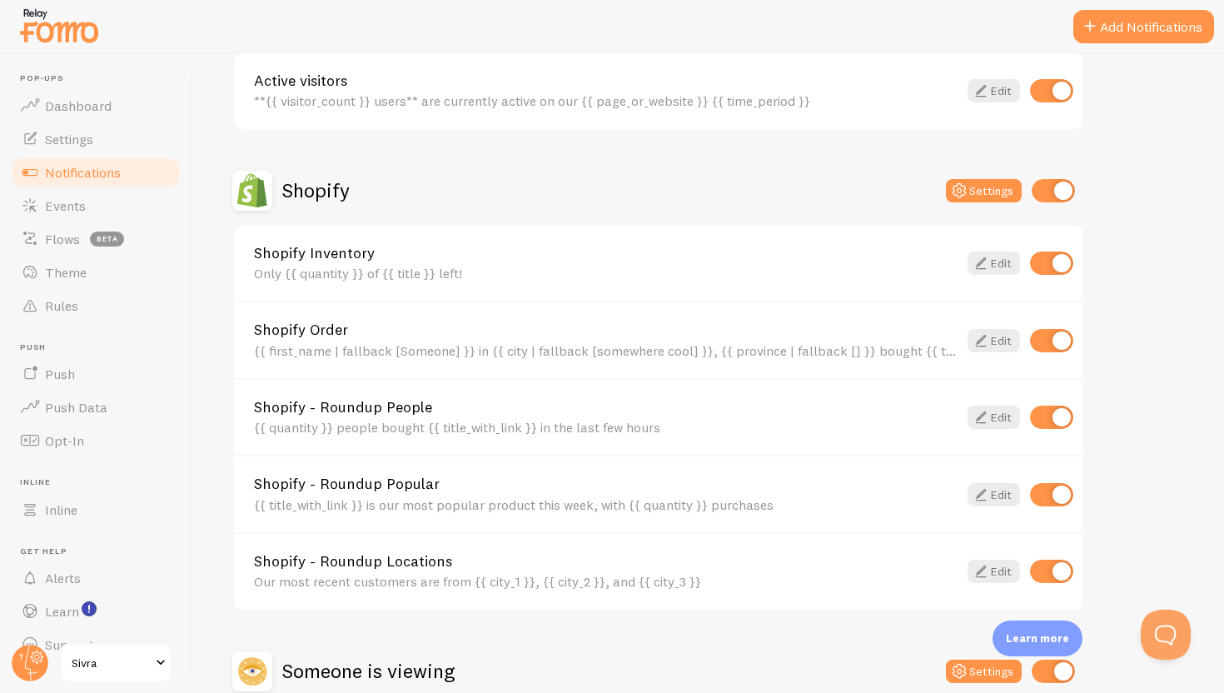
scroll to position [601, 0]
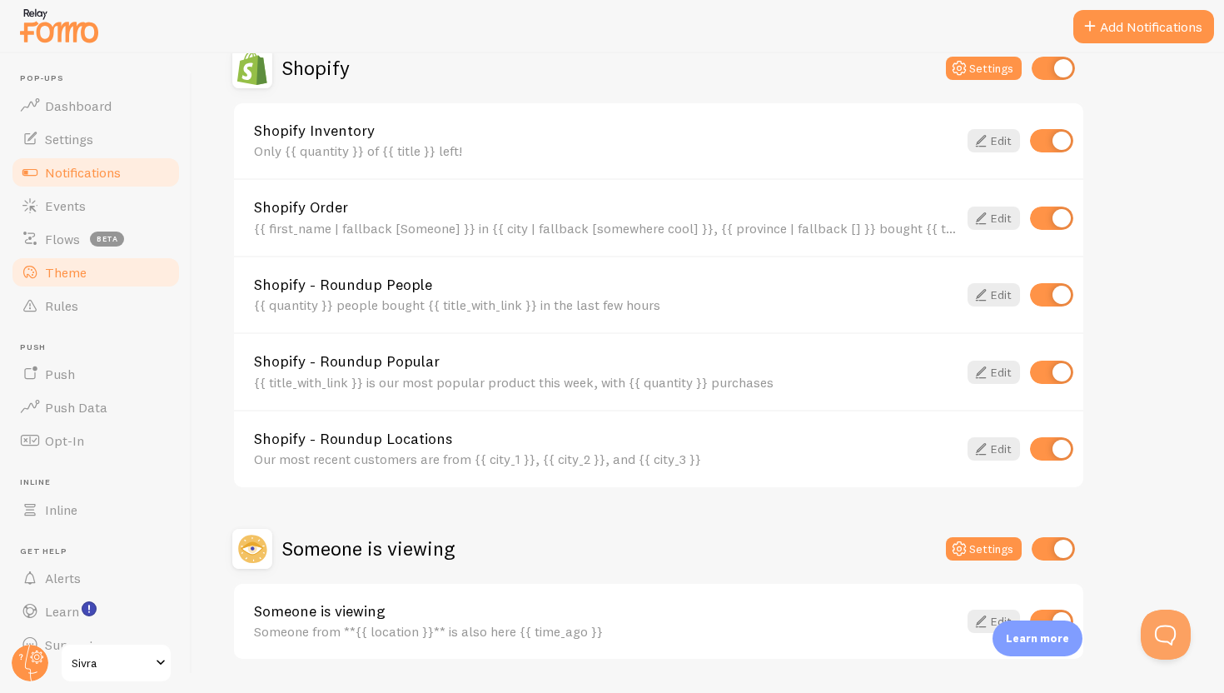
click at [122, 265] on link "Theme" at bounding box center [96, 272] width 172 height 33
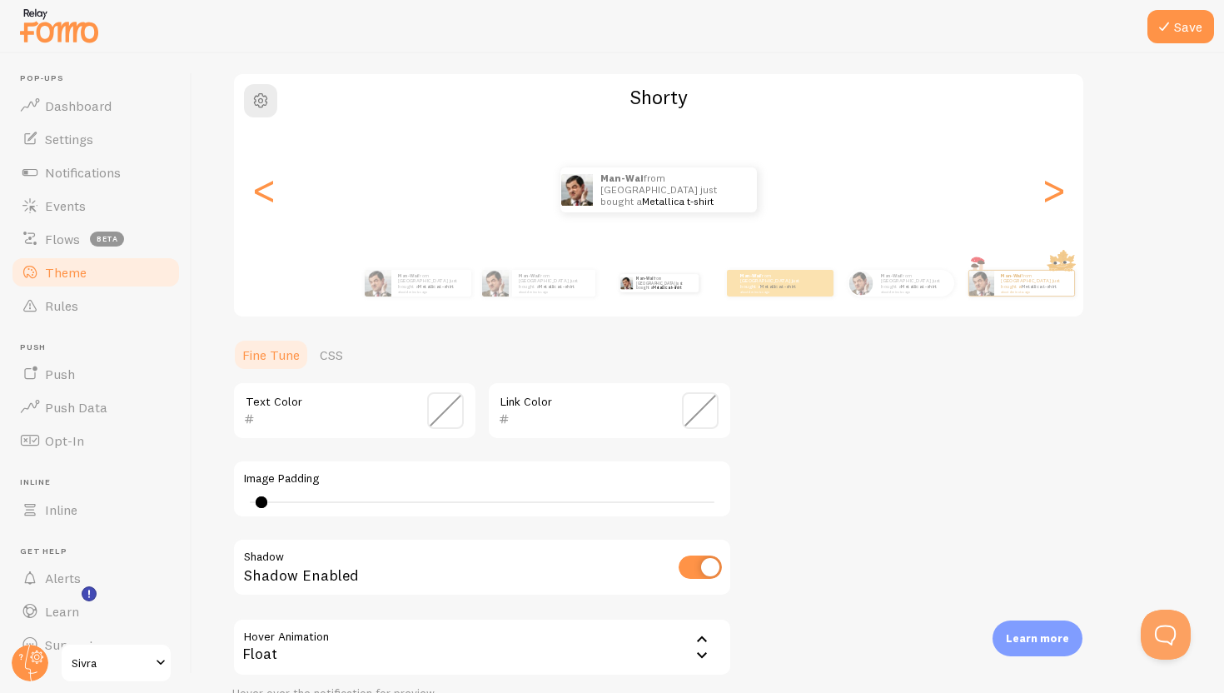
scroll to position [28, 0]
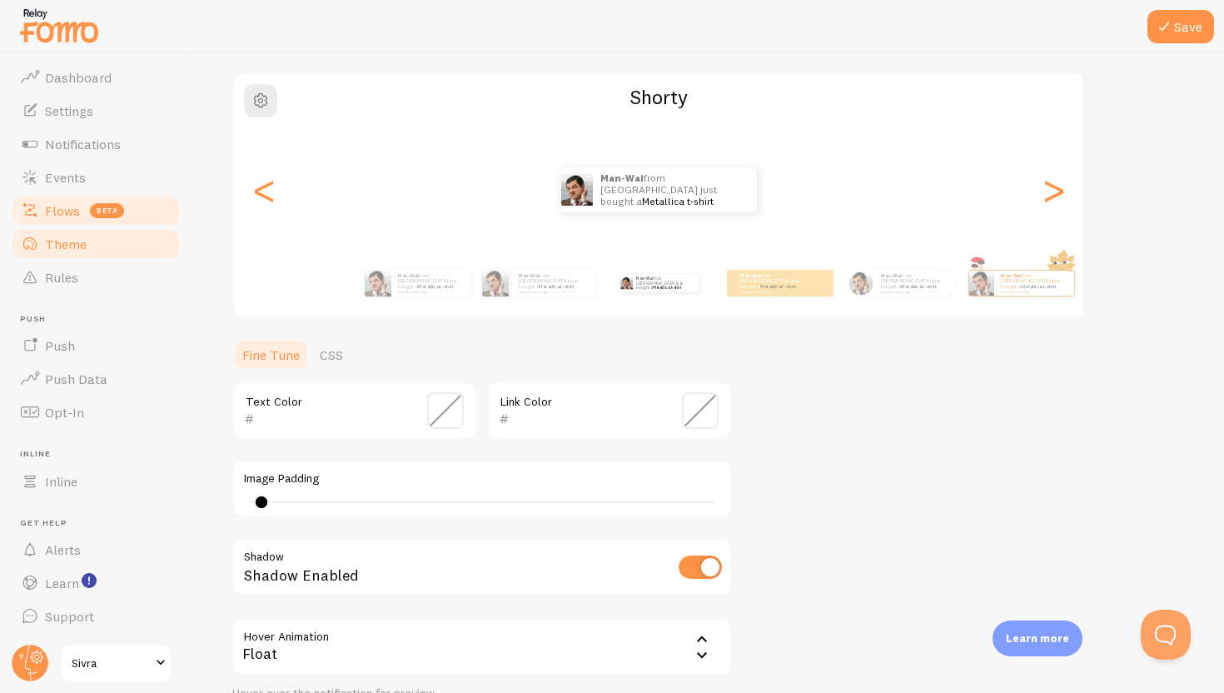
click at [108, 215] on span "beta" at bounding box center [107, 210] width 34 height 15
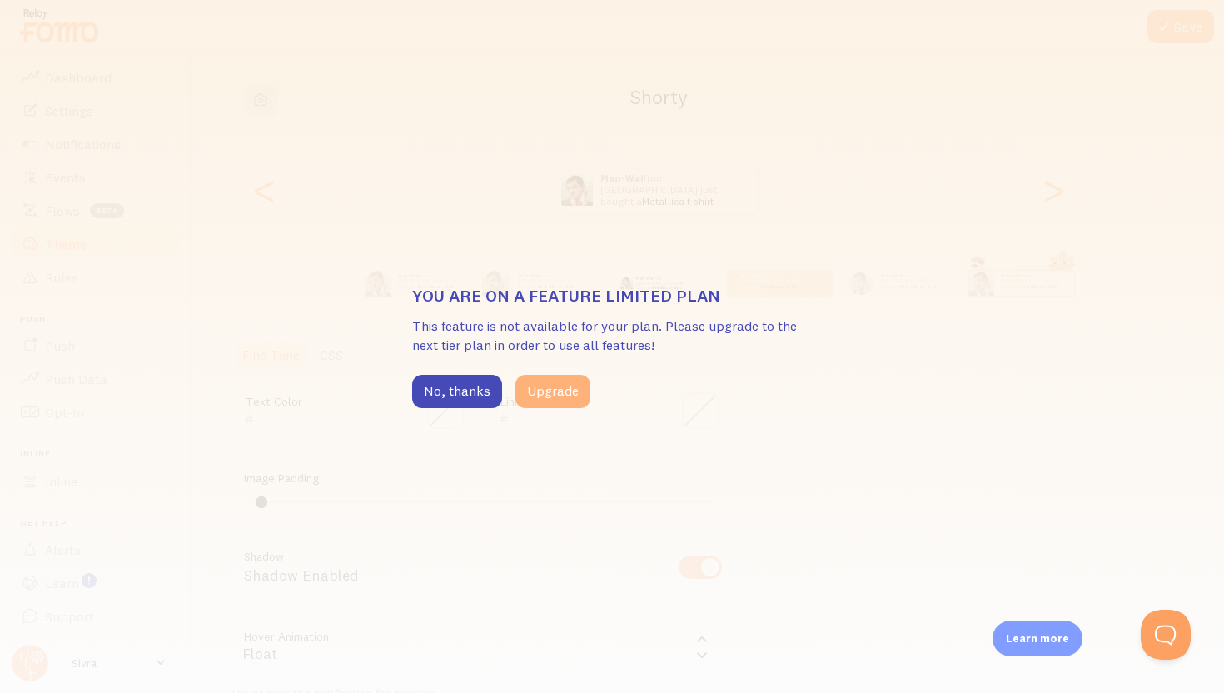
click at [551, 398] on button "Upgrade" at bounding box center [552, 391] width 75 height 33
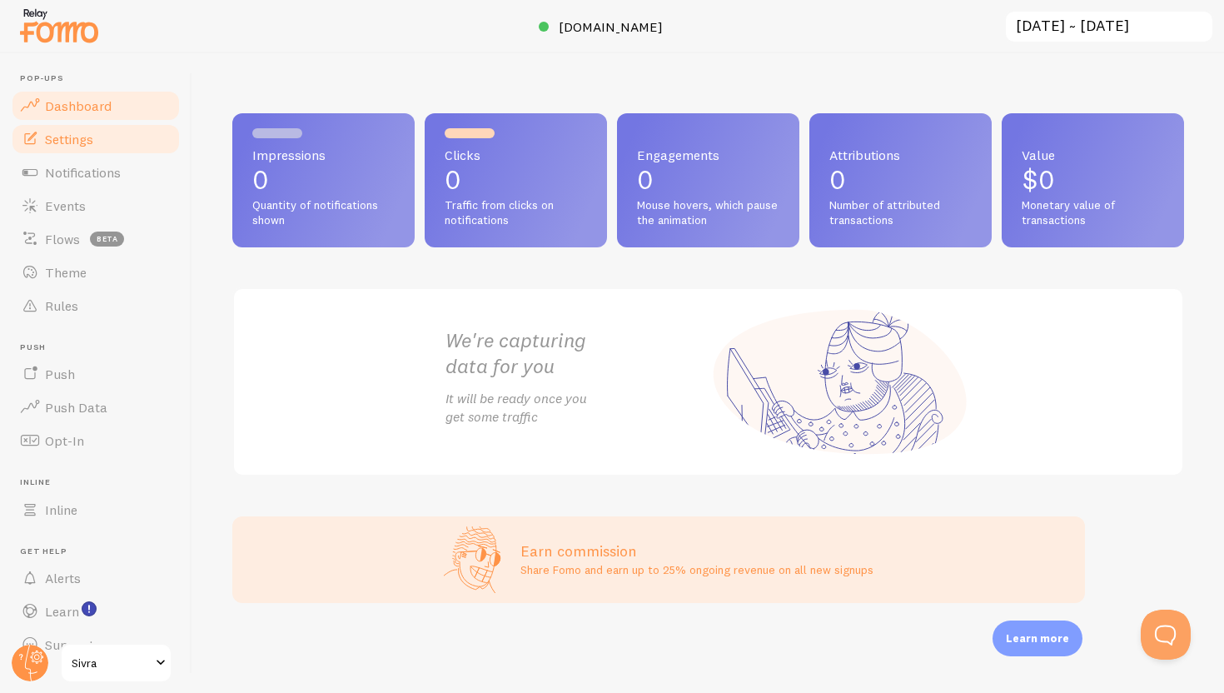
click at [79, 126] on link "Settings" at bounding box center [96, 138] width 172 height 33
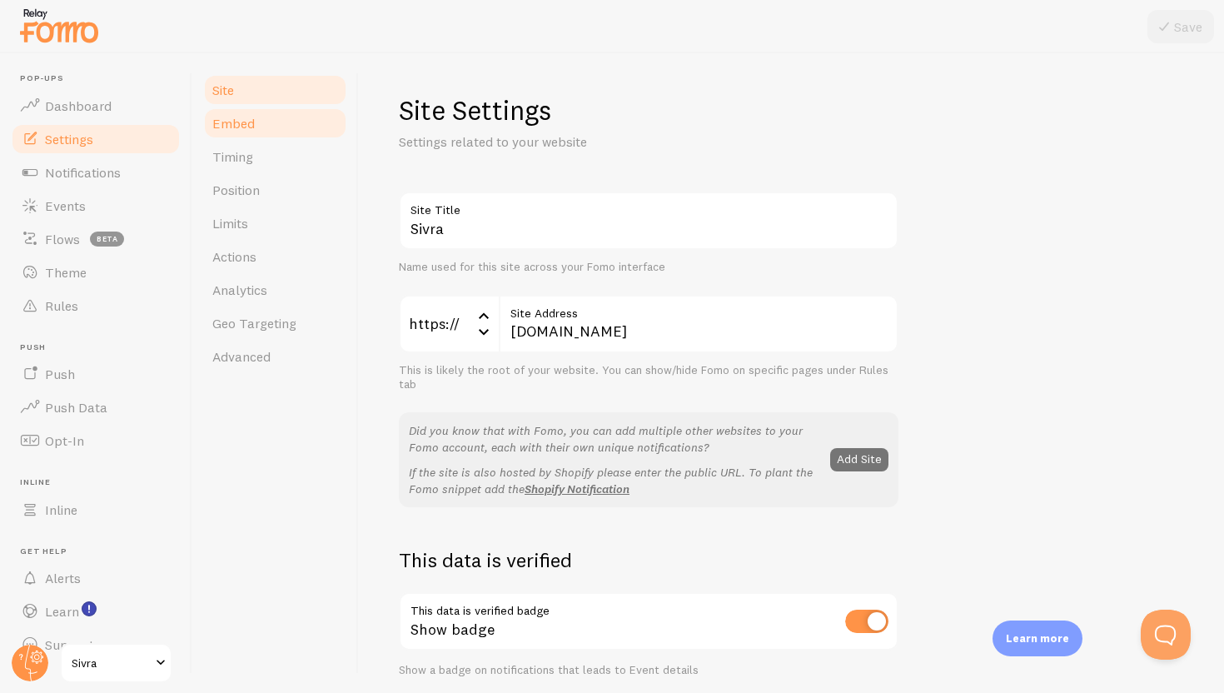
click at [291, 116] on link "Embed" at bounding box center [275, 123] width 146 height 33
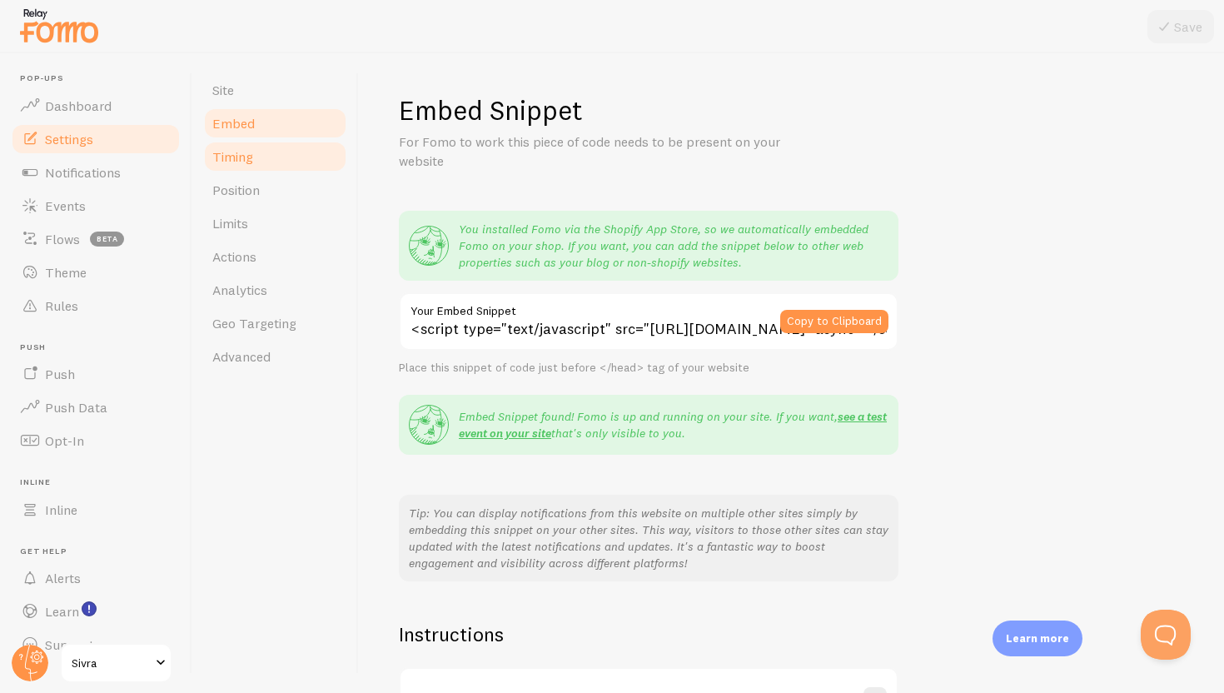
click at [291, 147] on link "Timing" at bounding box center [275, 156] width 146 height 33
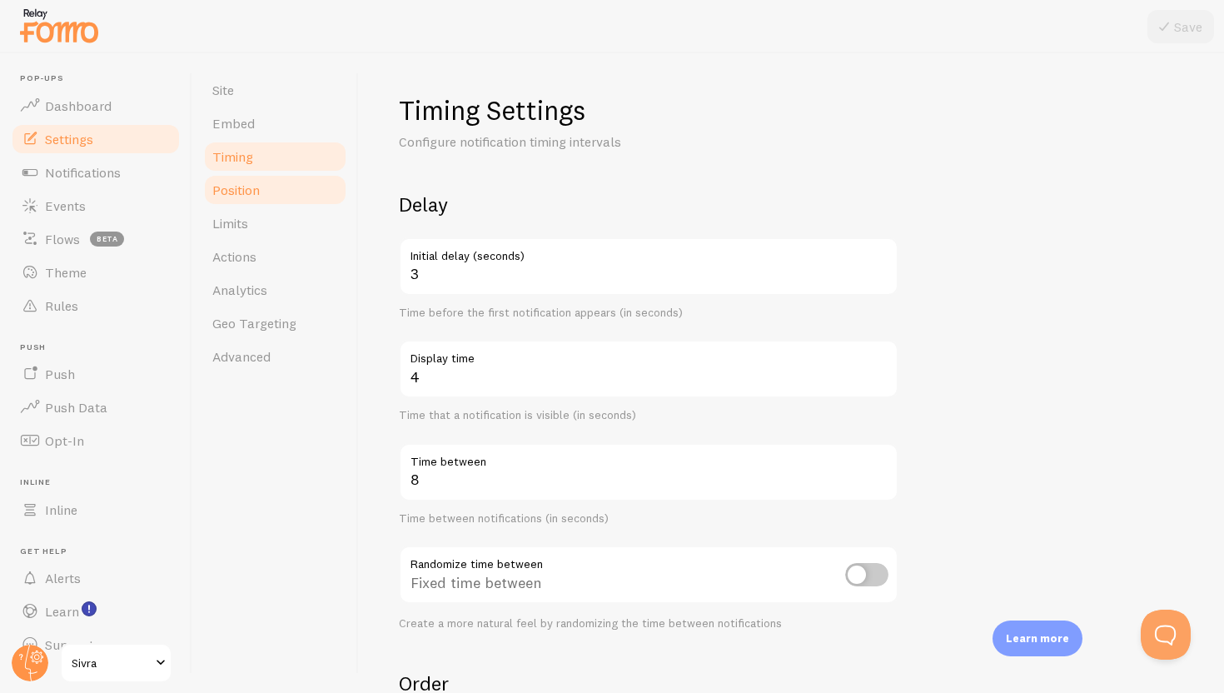
click at [281, 187] on link "Position" at bounding box center [275, 189] width 146 height 33
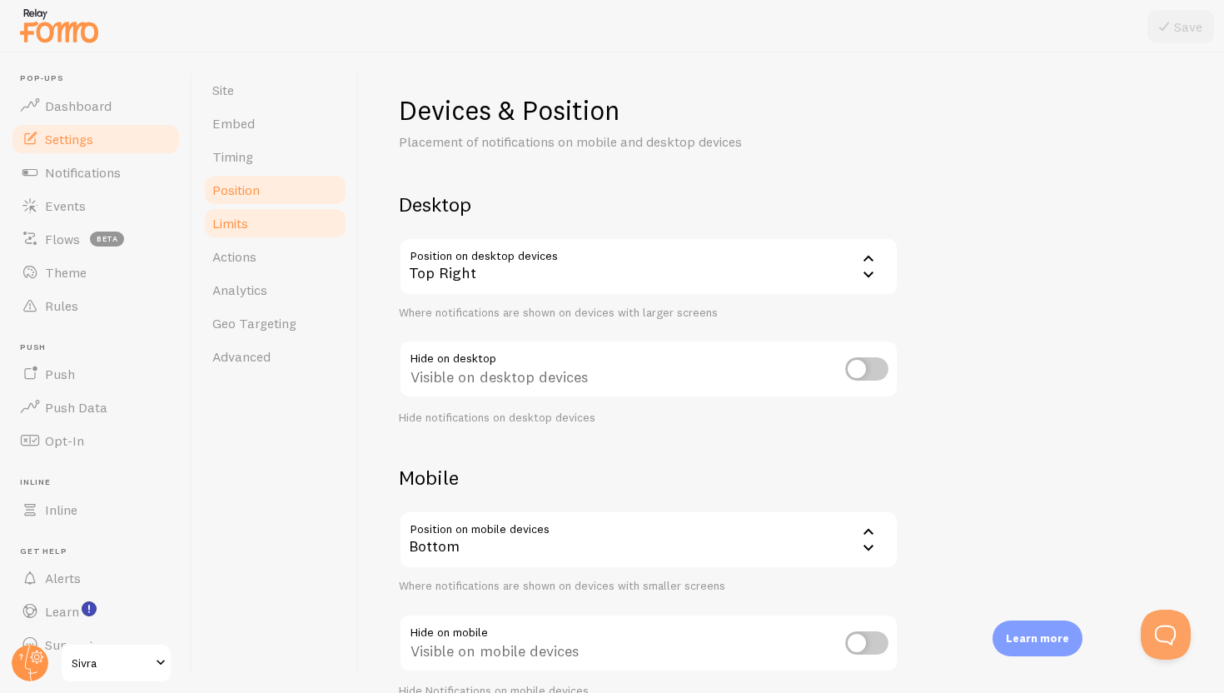
click at [285, 218] on link "Limits" at bounding box center [275, 223] width 146 height 33
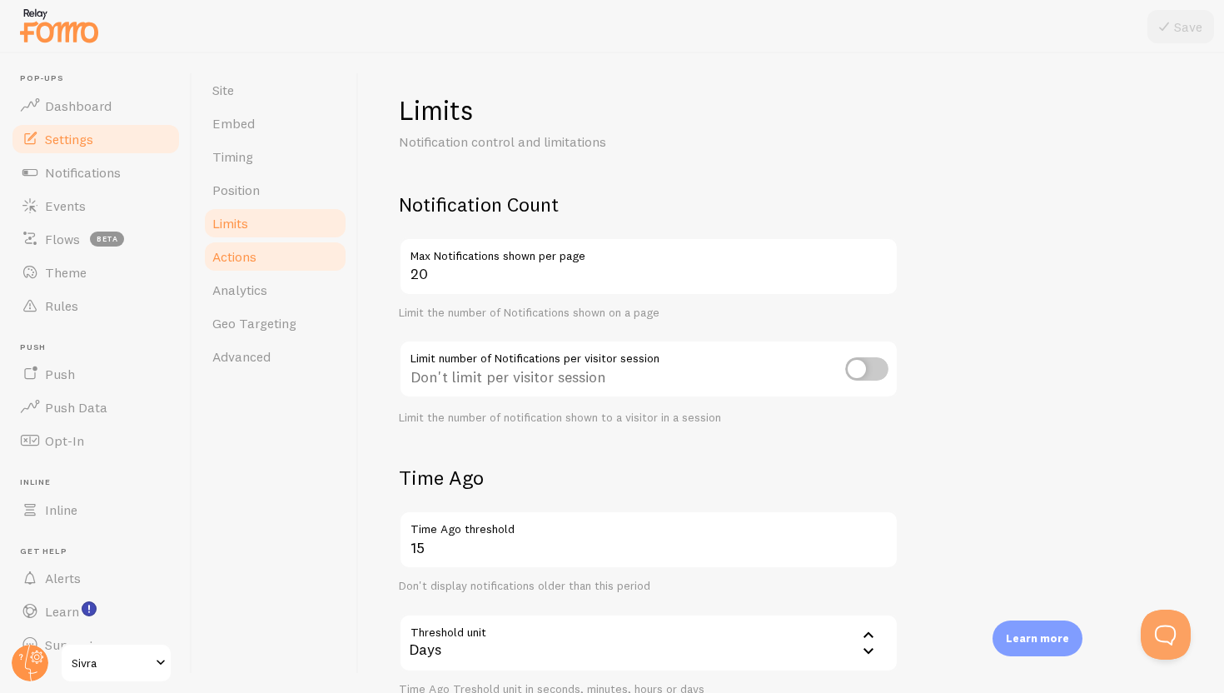
click at [281, 271] on link "Actions" at bounding box center [275, 256] width 146 height 33
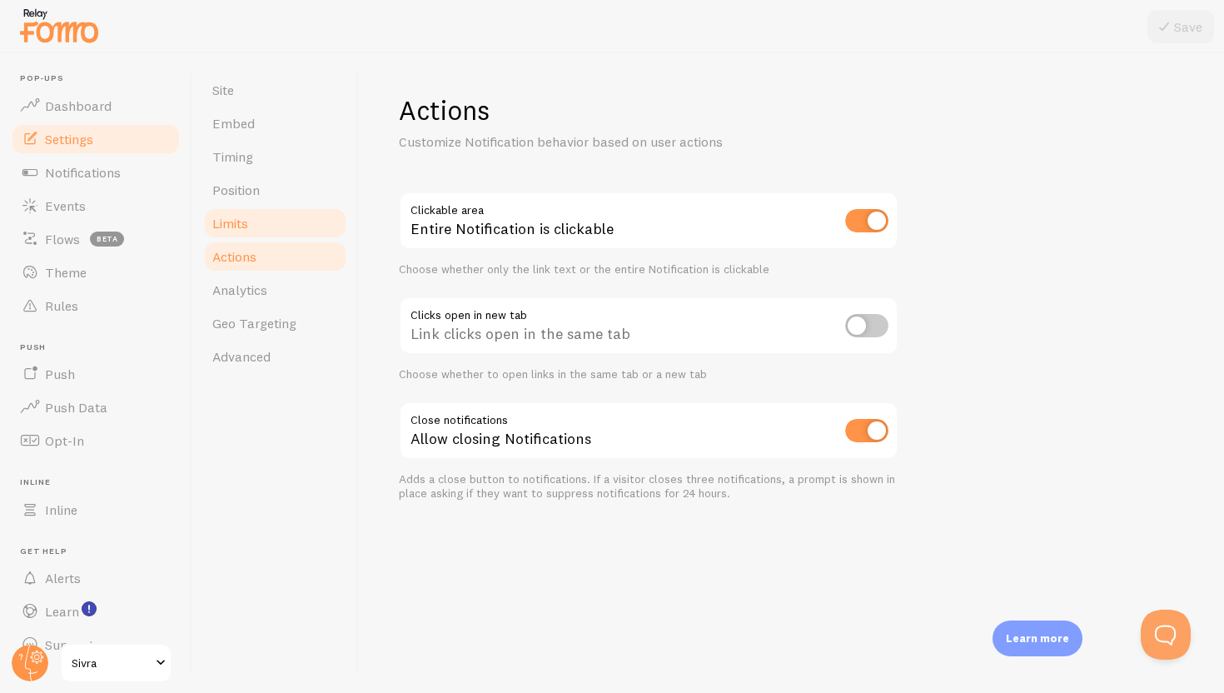
click at [261, 238] on link "Limits" at bounding box center [275, 223] width 146 height 33
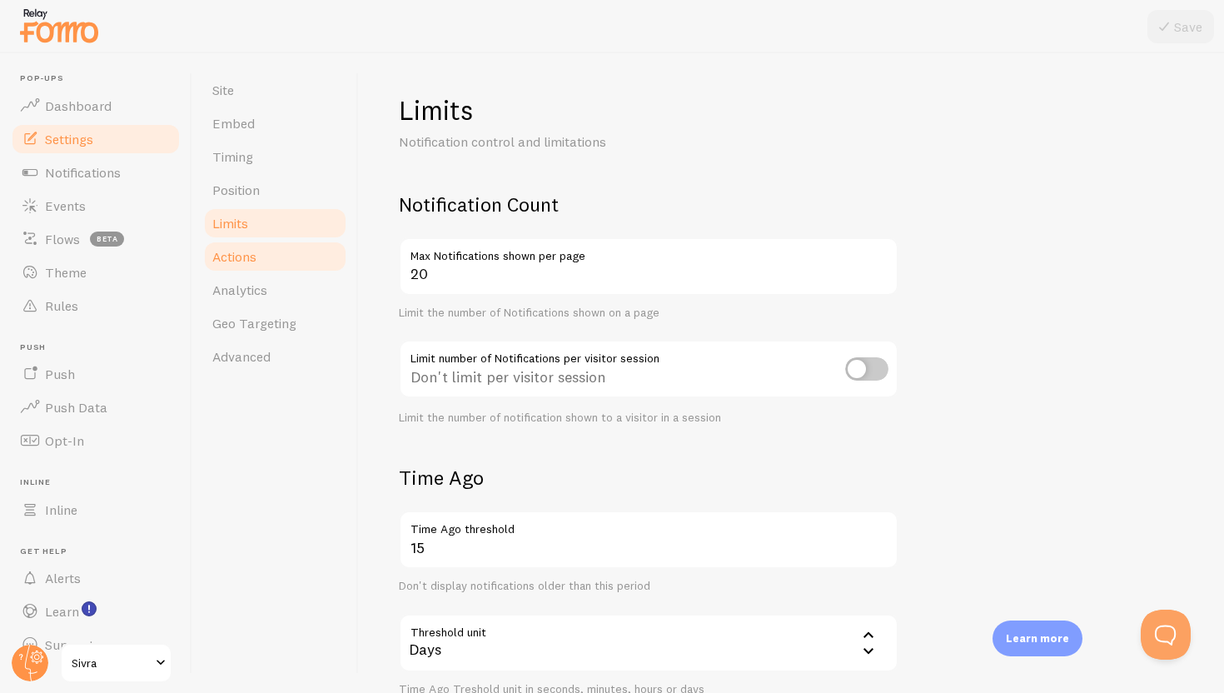
click at [268, 256] on link "Actions" at bounding box center [275, 256] width 146 height 33
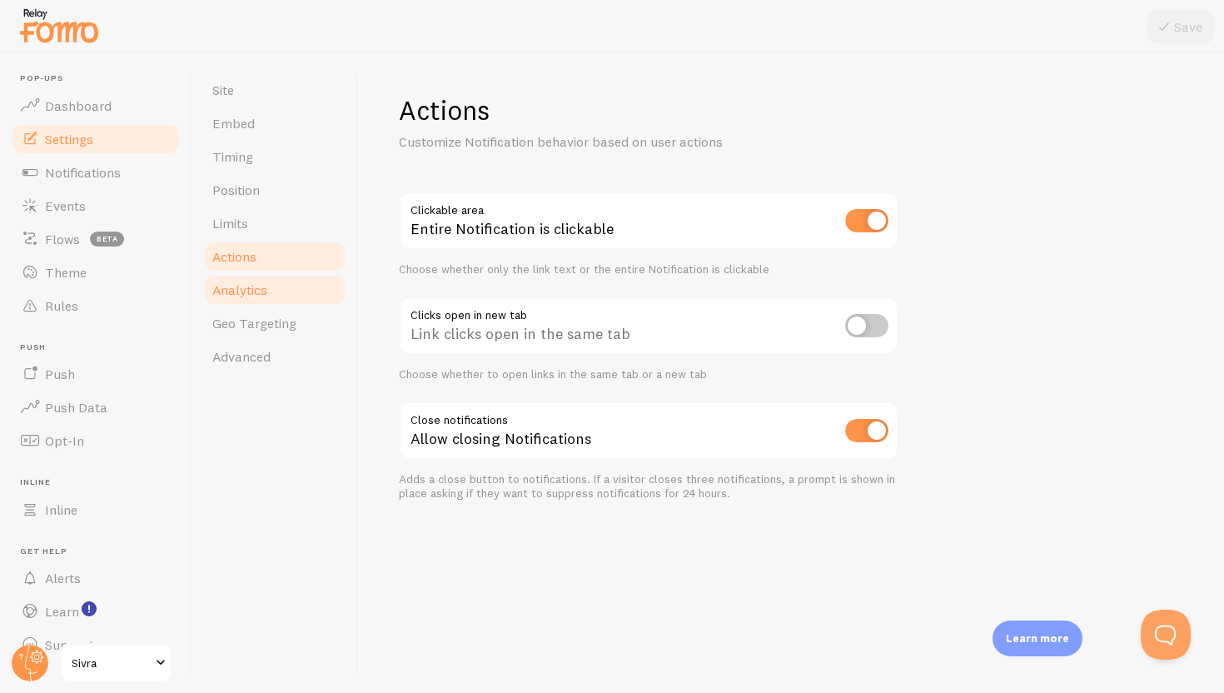
click at [270, 286] on link "Analytics" at bounding box center [275, 289] width 146 height 33
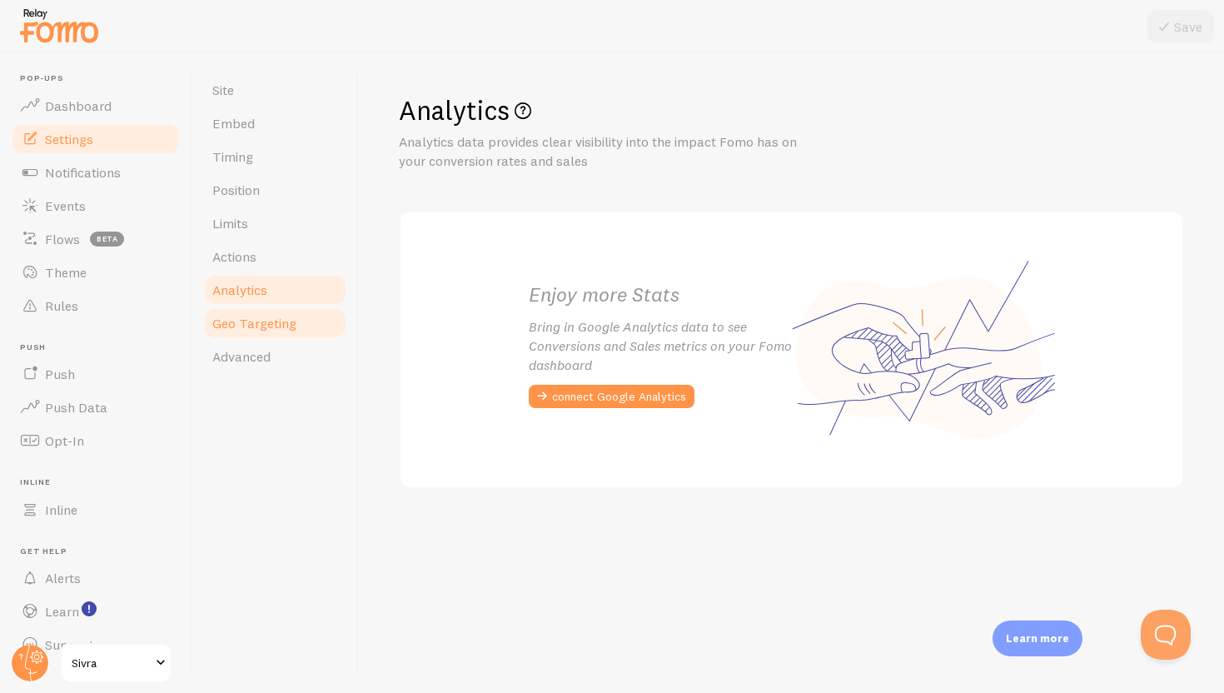
click at [269, 320] on span "Geo Targeting" at bounding box center [254, 323] width 84 height 17
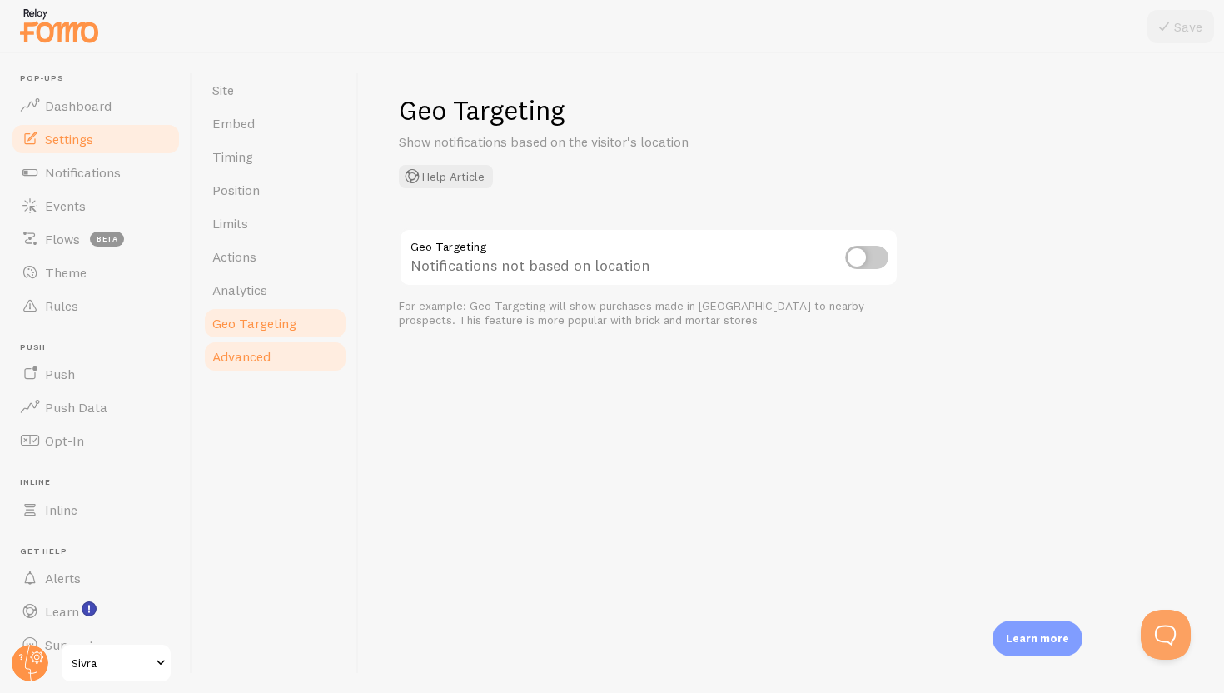
click at [266, 351] on span "Advanced" at bounding box center [241, 356] width 58 height 17
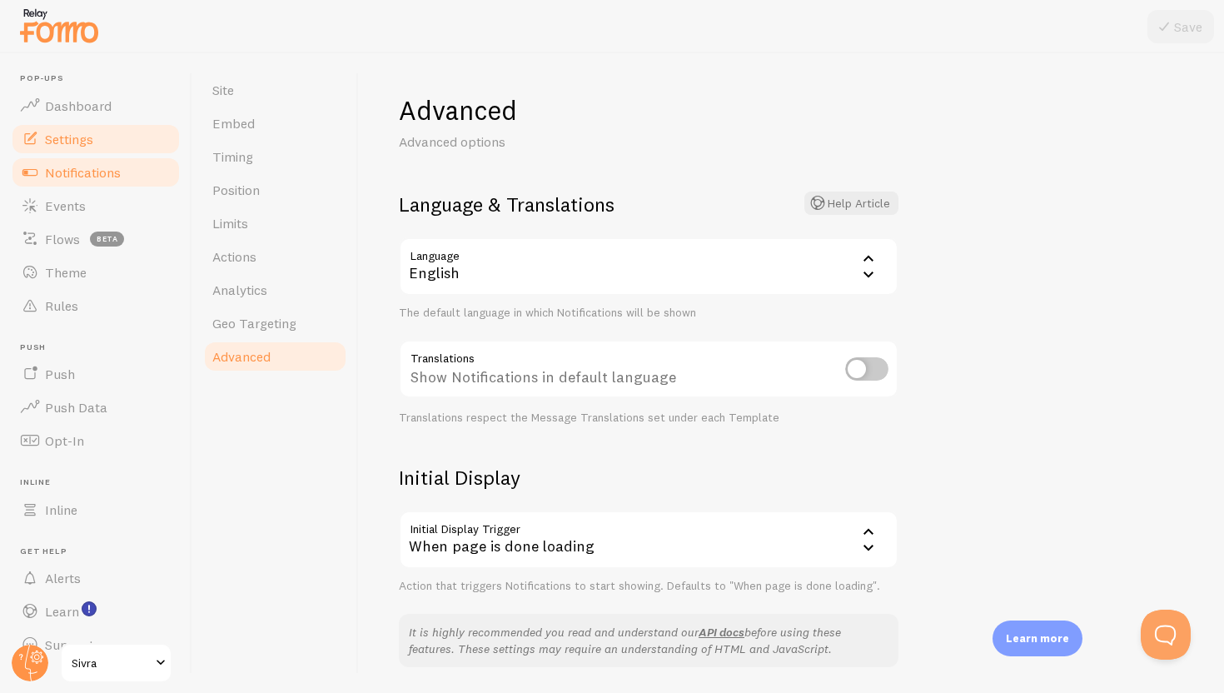
click at [104, 167] on span "Notifications" at bounding box center [83, 172] width 76 height 17
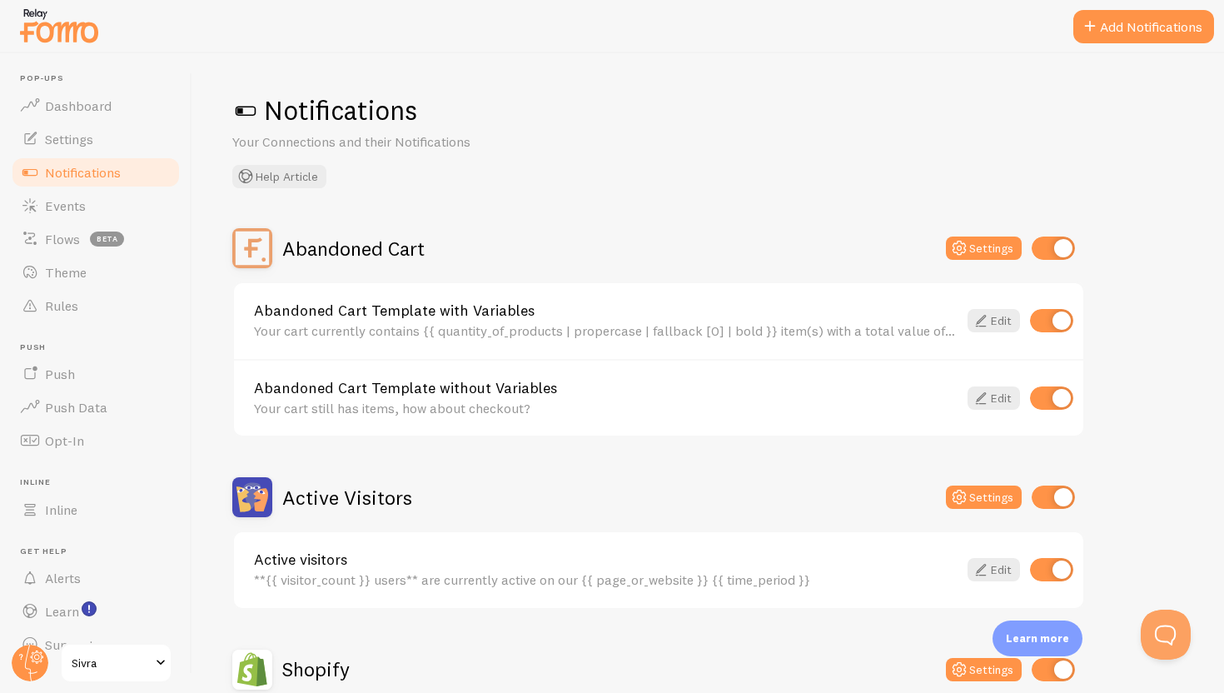
click at [251, 108] on span at bounding box center [245, 110] width 27 height 27
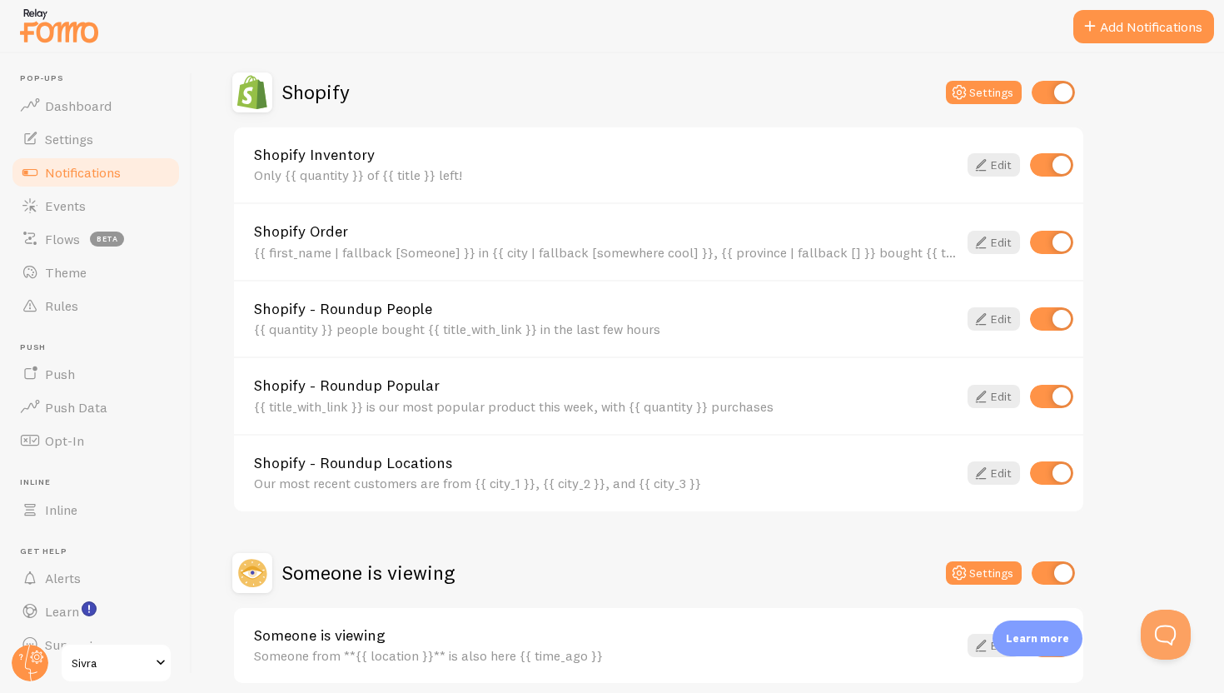
scroll to position [649, 0]
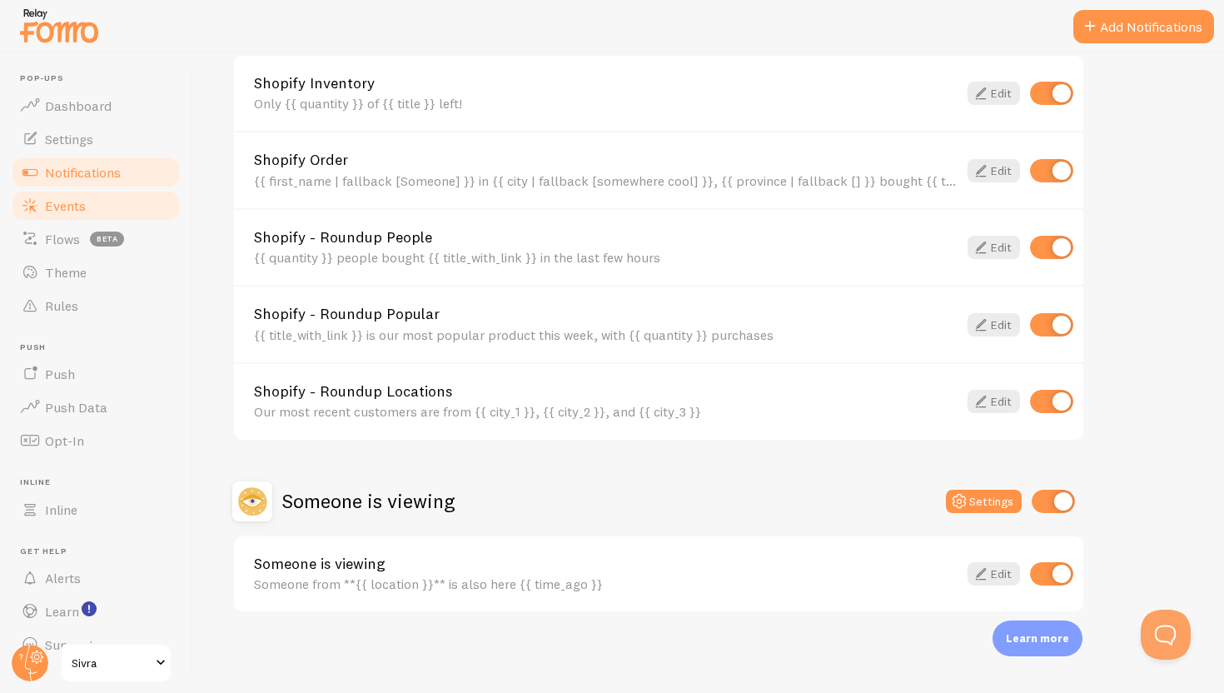
click at [113, 202] on link "Events" at bounding box center [96, 205] width 172 height 33
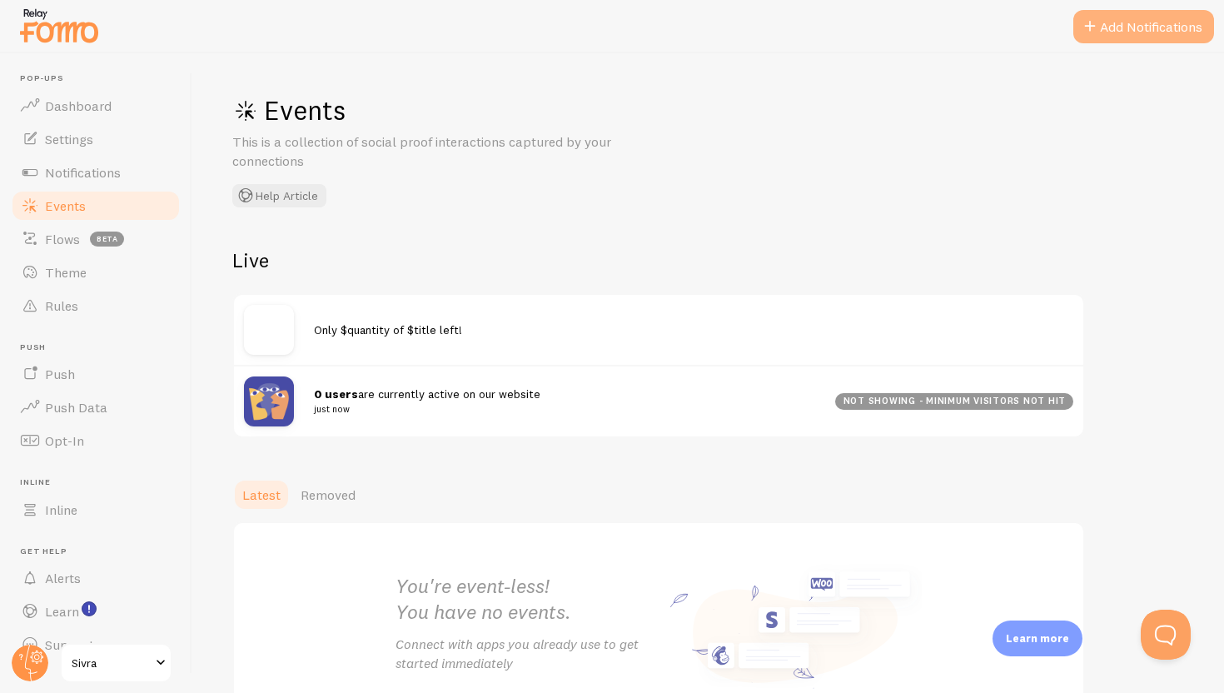
click at [1133, 29] on button "Add Notifications" at bounding box center [1143, 26] width 141 height 33
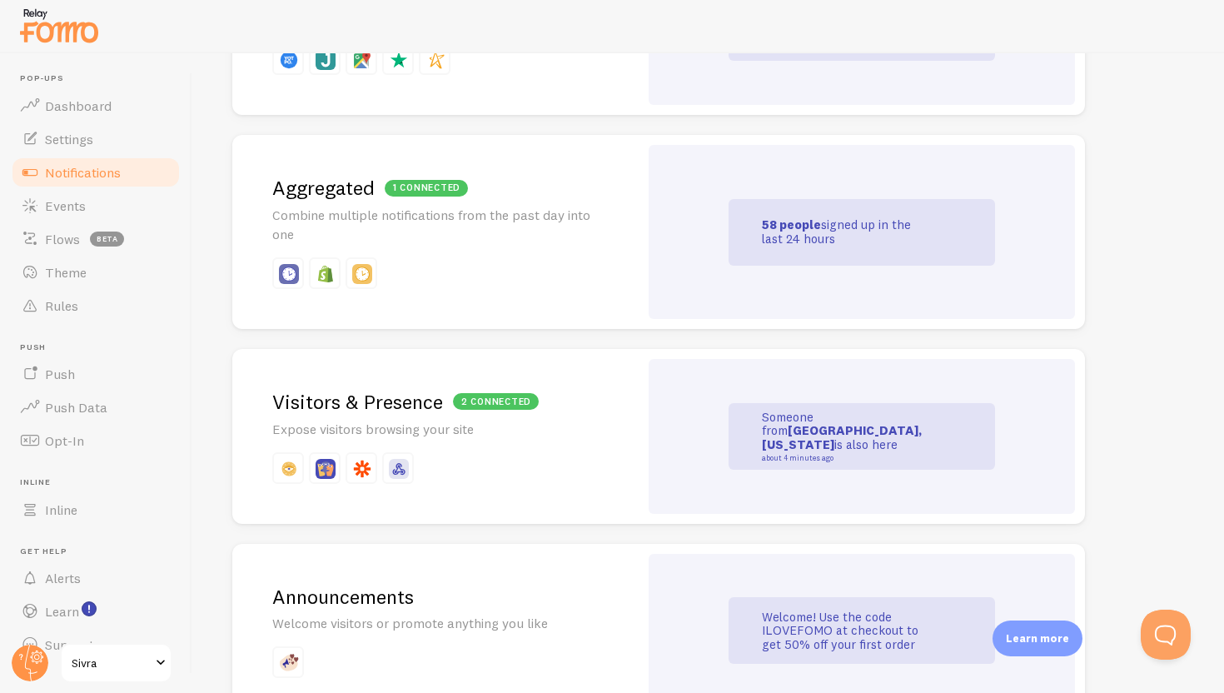
scroll to position [725, 0]
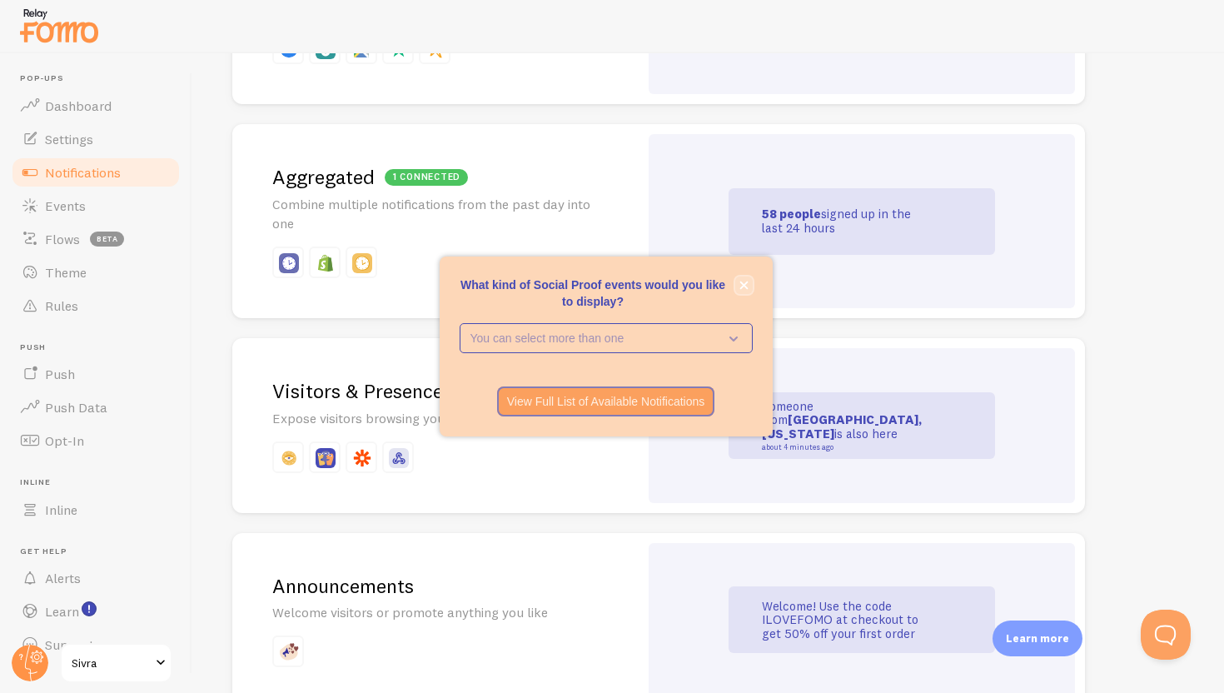
click at [750, 279] on button "close," at bounding box center [743, 284] width 17 height 17
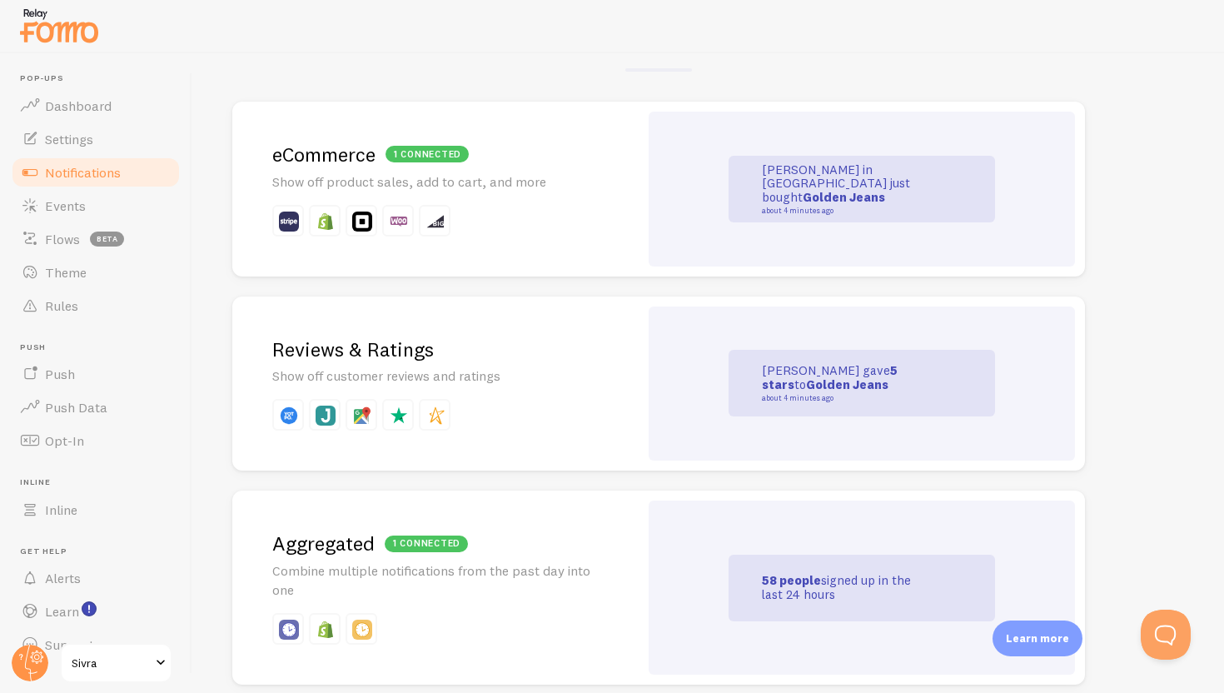
scroll to position [0, 0]
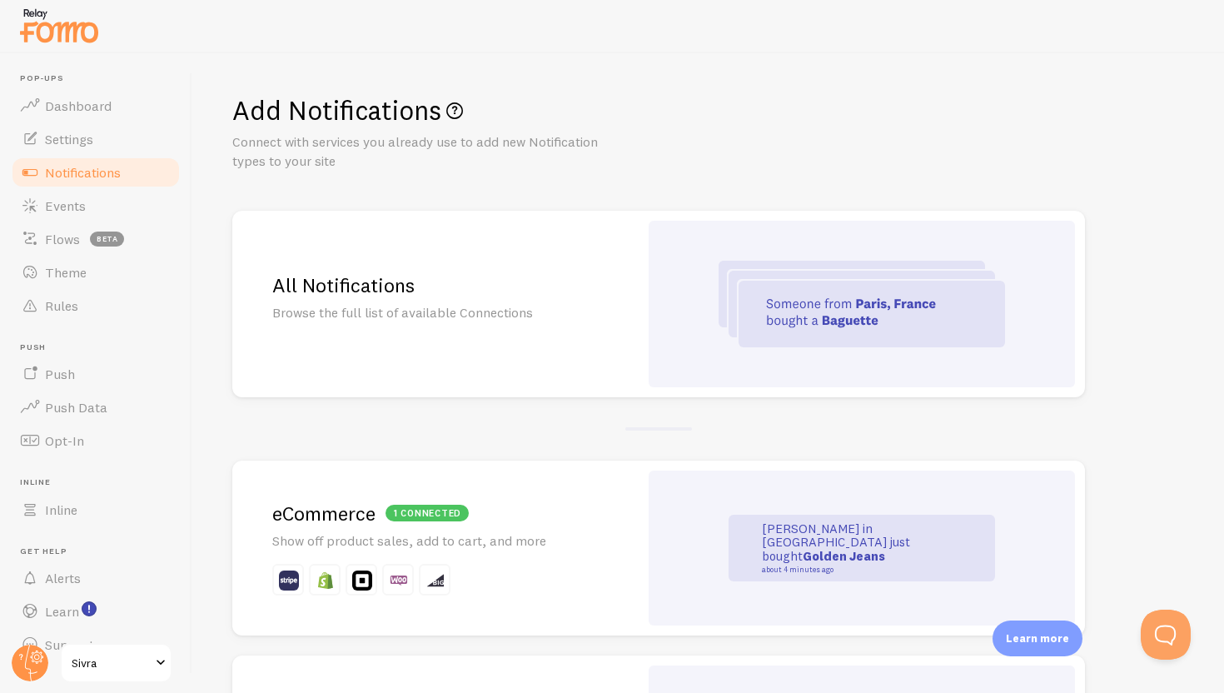
click at [550, 540] on p "Show off product sales, add to cart, and more" at bounding box center [435, 540] width 326 height 19
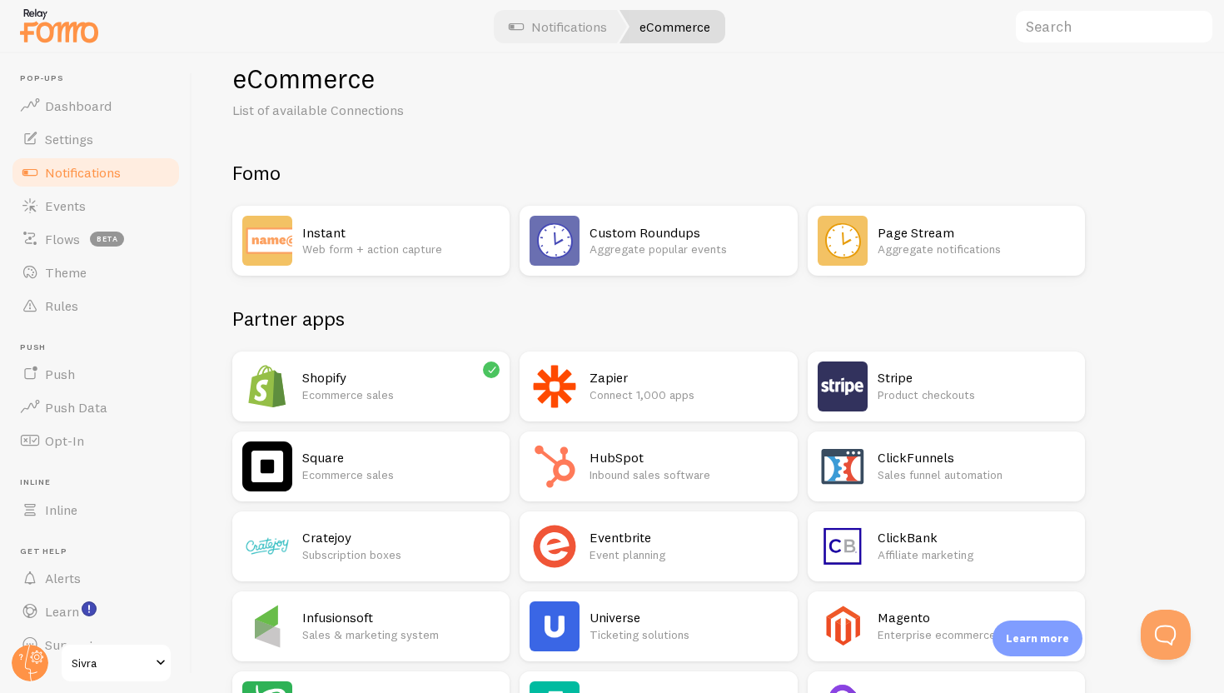
scroll to position [41, 0]
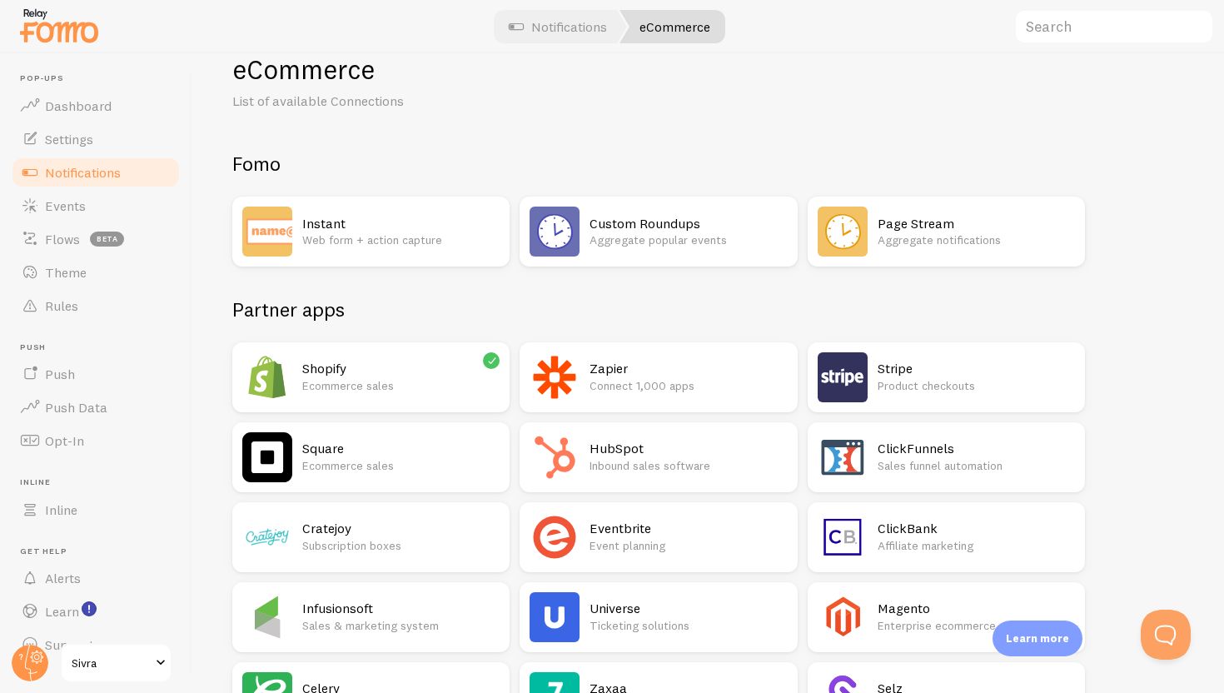
click at [431, 374] on h2 "Shopify" at bounding box center [400, 368] width 197 height 17
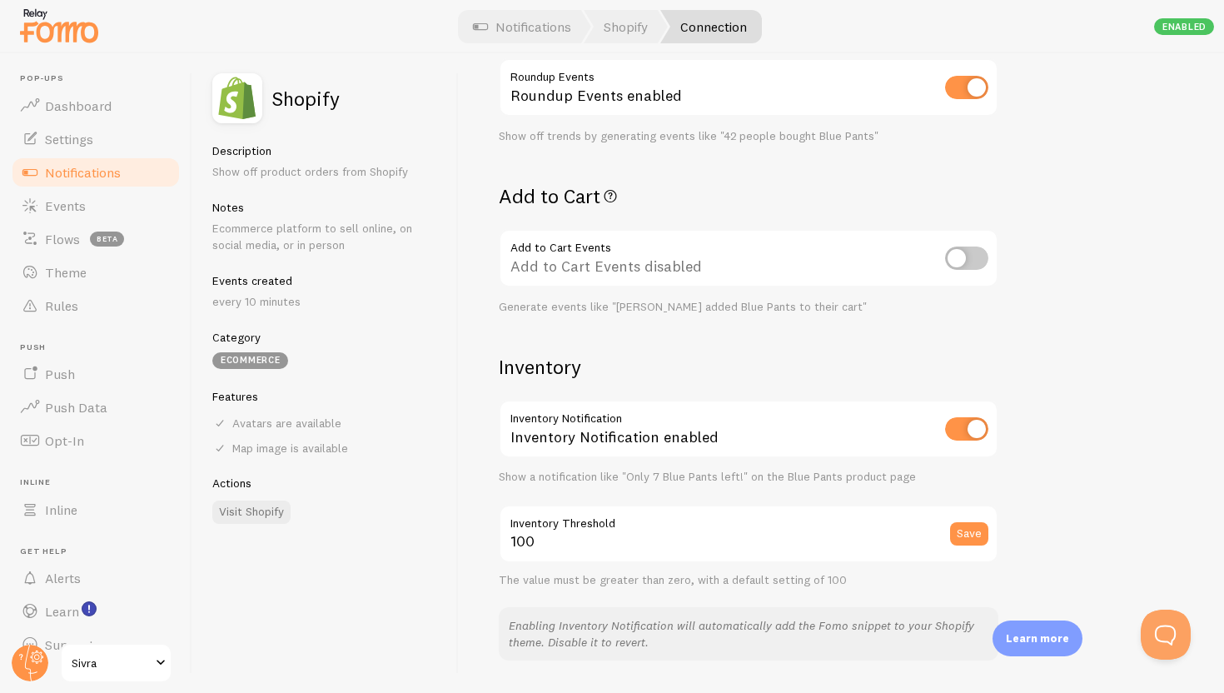
scroll to position [565, 0]
click at [975, 261] on input "checkbox" at bounding box center [966, 257] width 43 height 23
checkbox input "true"
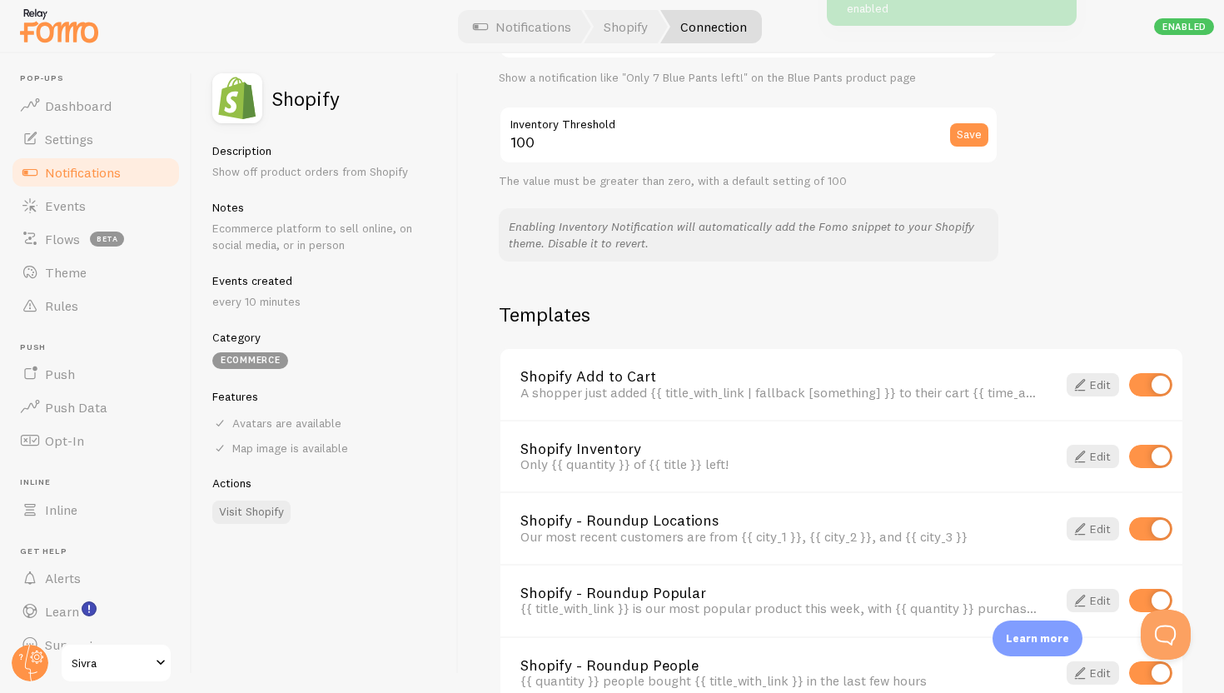
scroll to position [1010, 0]
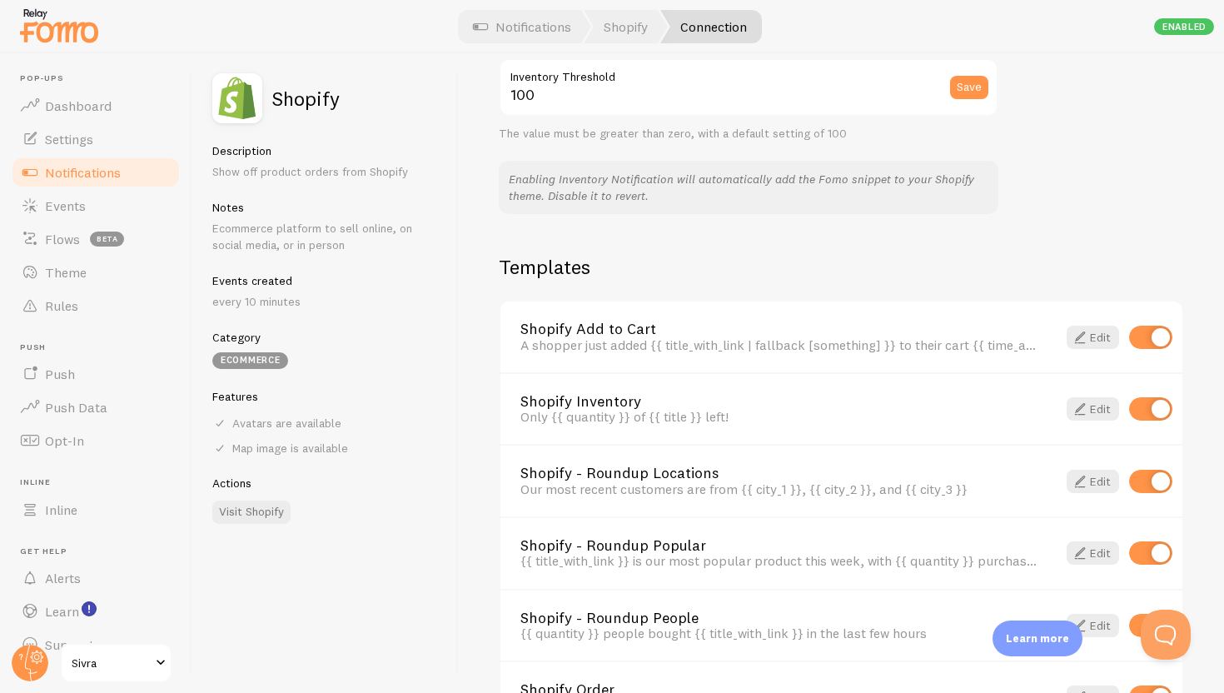
click at [134, 163] on link "Notifications" at bounding box center [96, 172] width 172 height 33
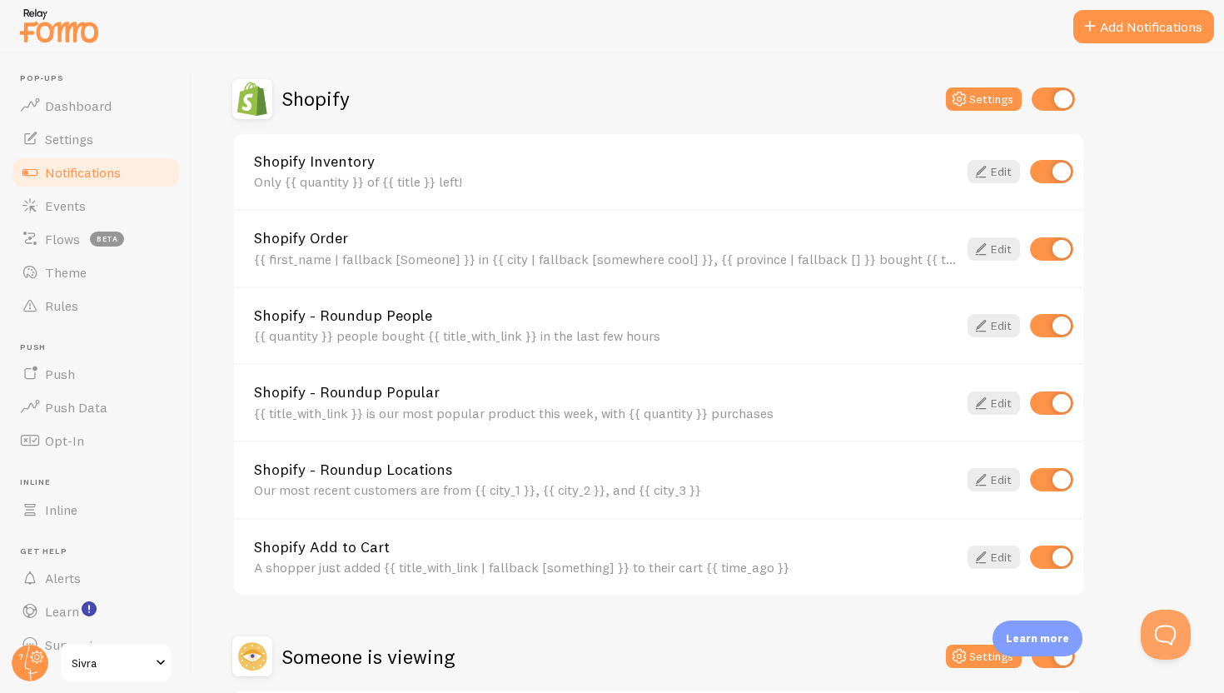
scroll to position [562, 0]
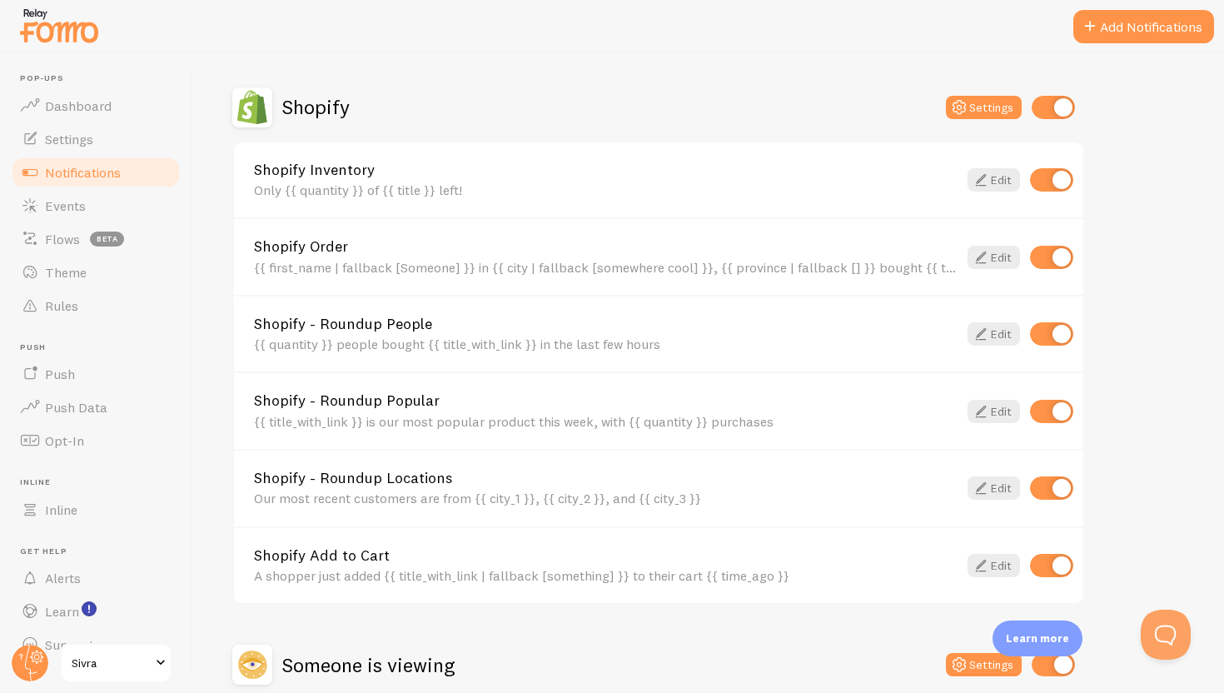
click at [314, 113] on h2 "Shopify" at bounding box center [315, 107] width 67 height 26
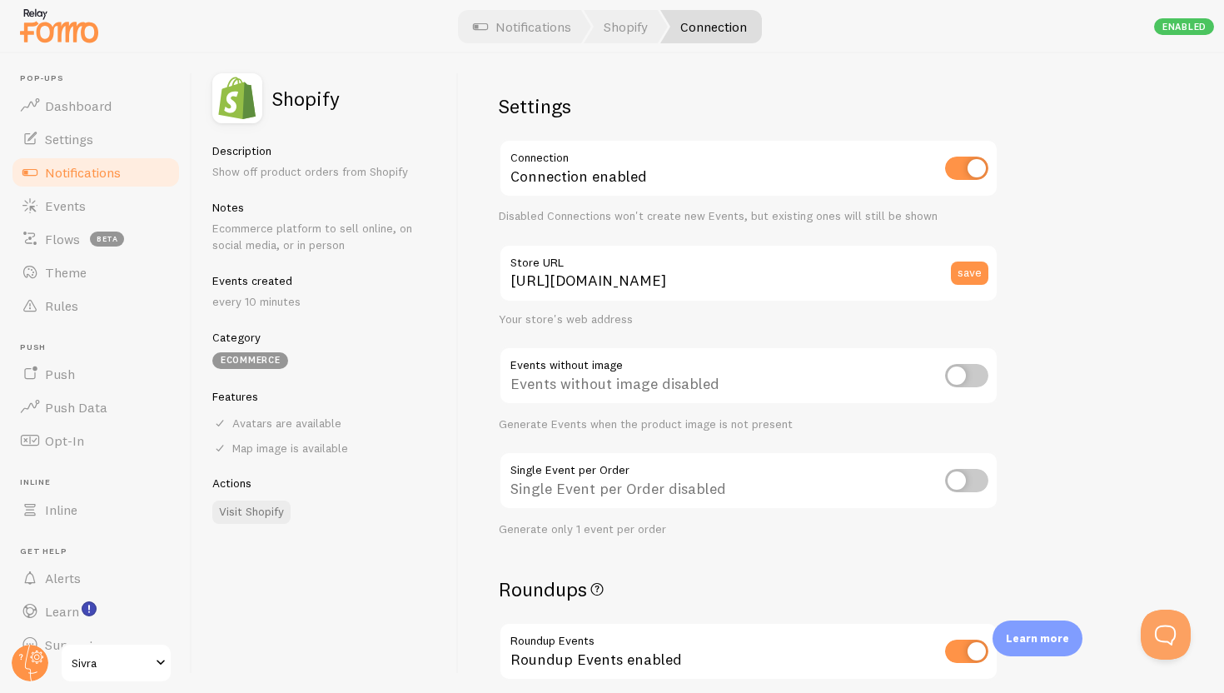
click at [982, 157] on input "checkbox" at bounding box center [966, 168] width 43 height 23
checkbox input "false"
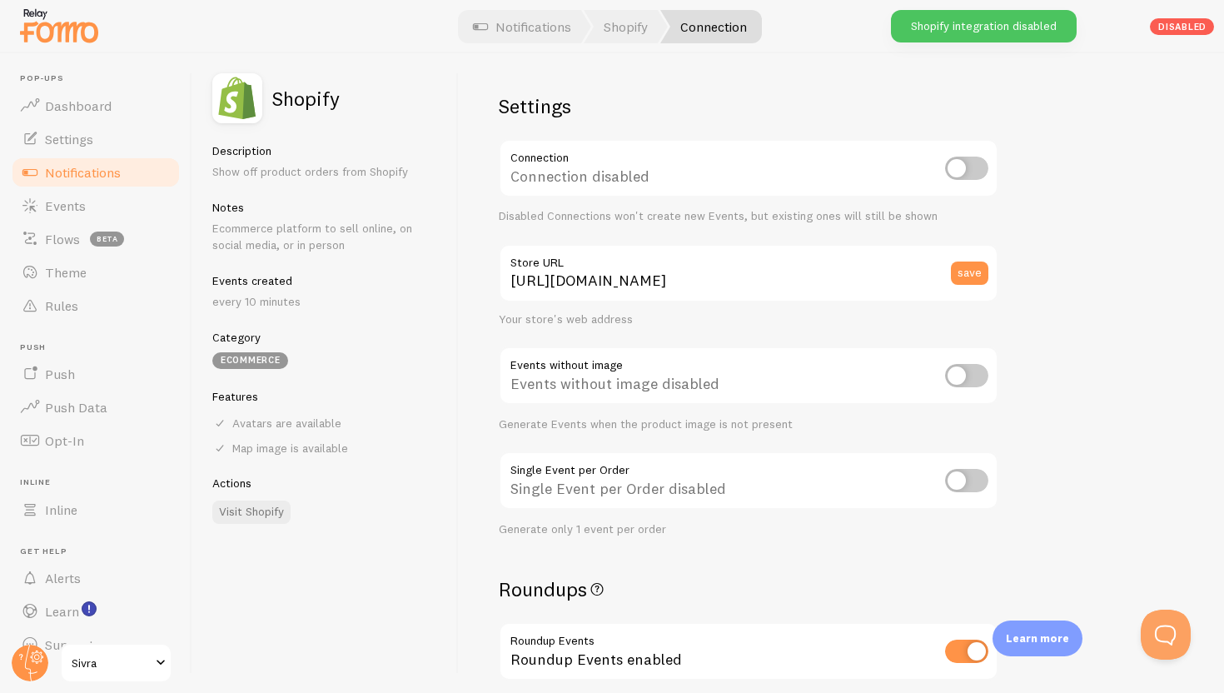
click at [98, 174] on span "Notifications" at bounding box center [83, 172] width 76 height 17
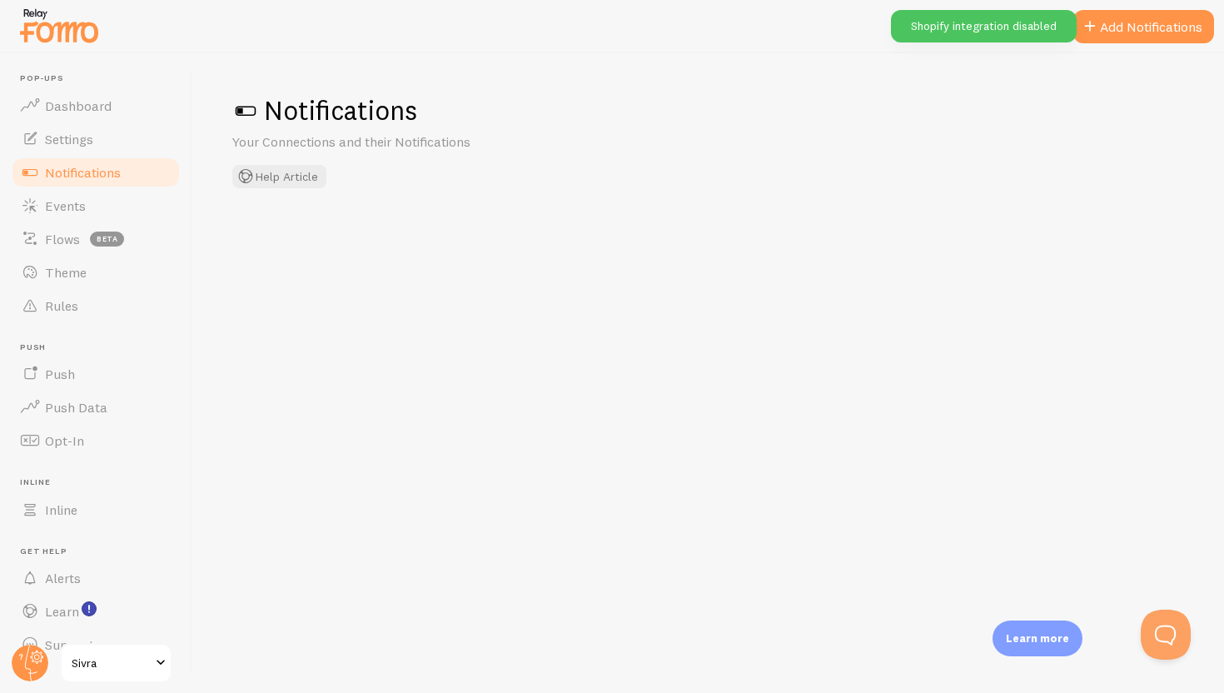
checkbox input "false"
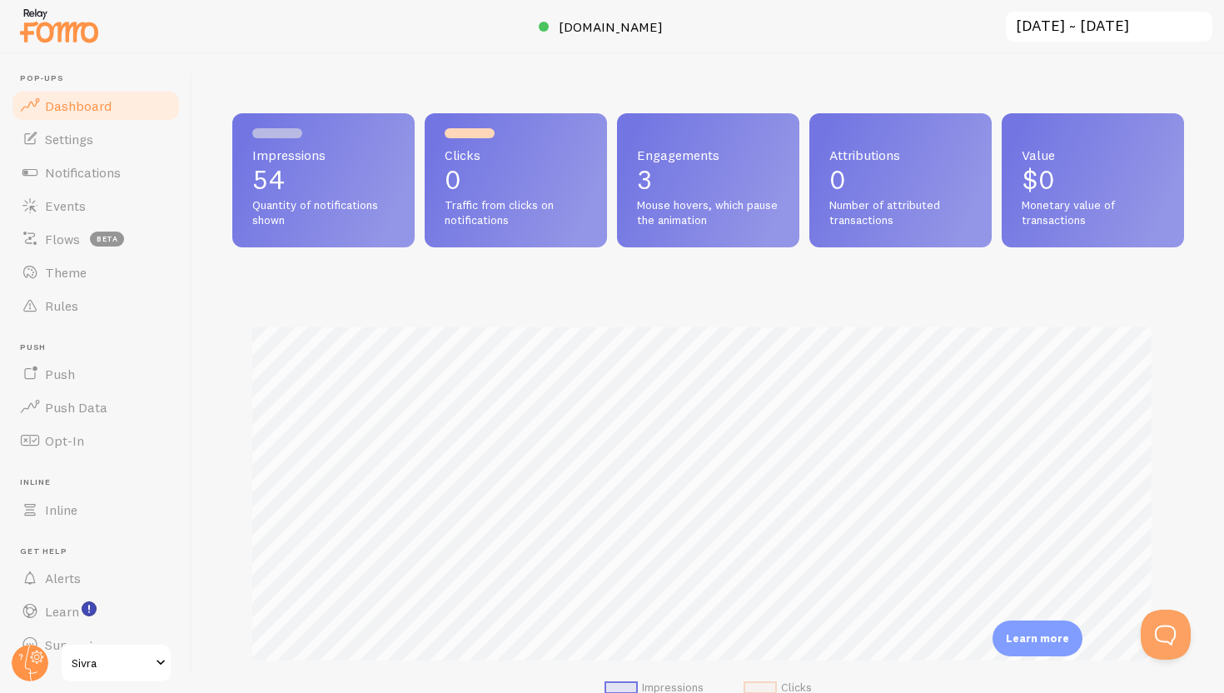
scroll to position [437, 939]
click at [721, 187] on p "3" at bounding box center [708, 180] width 142 height 27
click at [85, 137] on span "Settings" at bounding box center [69, 139] width 48 height 17
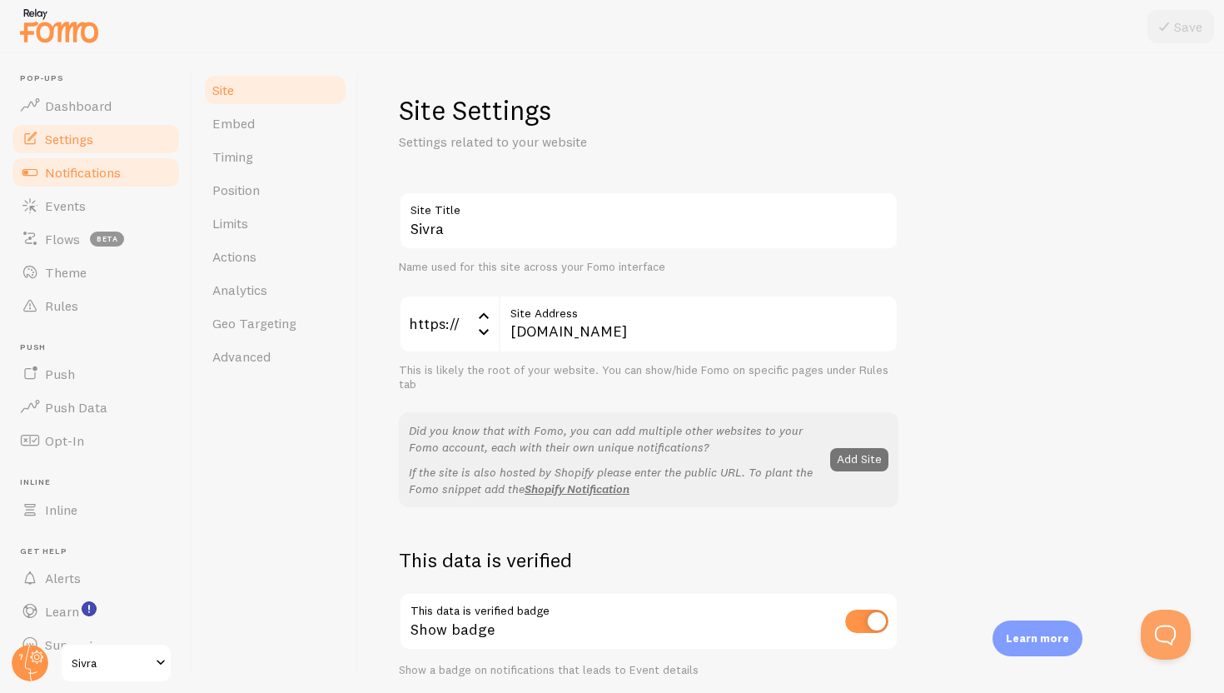
click at [111, 162] on link "Notifications" at bounding box center [96, 172] width 172 height 33
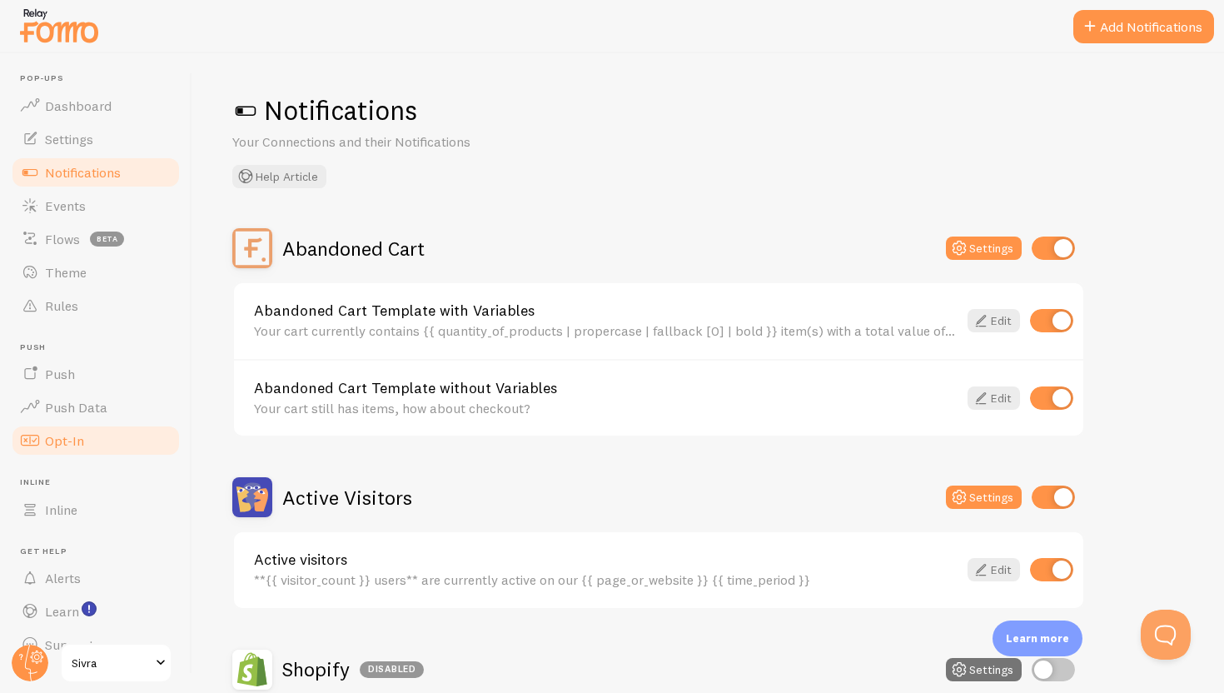
scroll to position [28, 0]
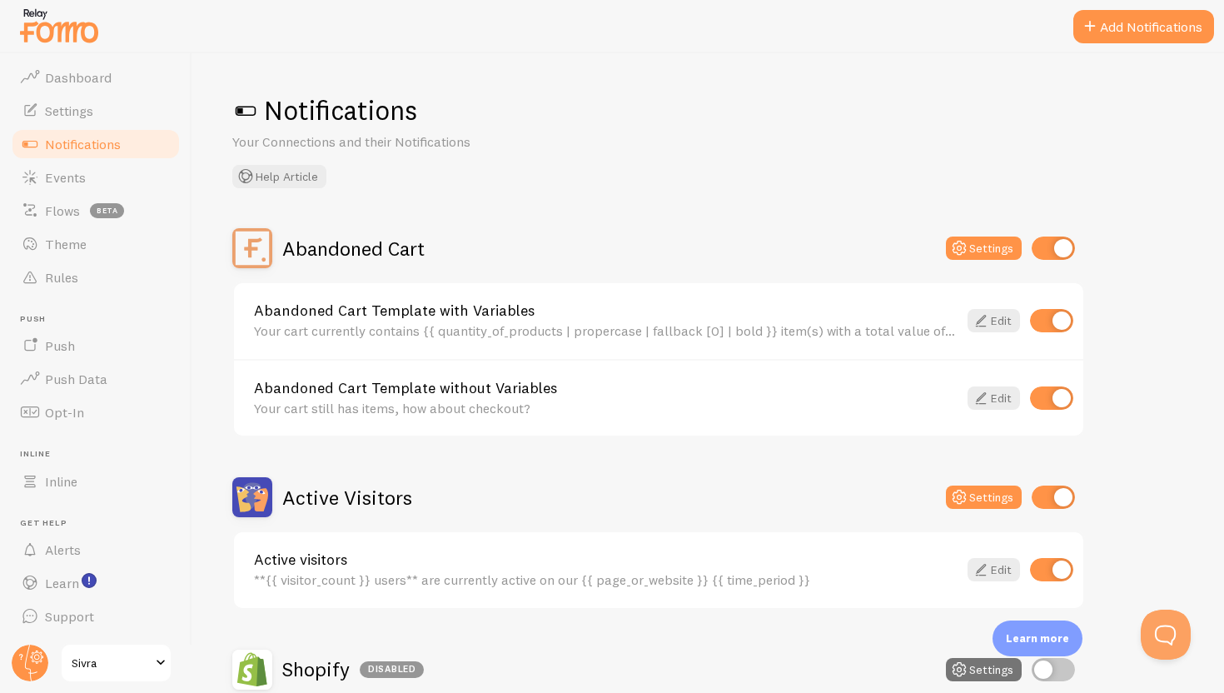
click at [130, 657] on span "Sivra" at bounding box center [111, 663] width 79 height 20
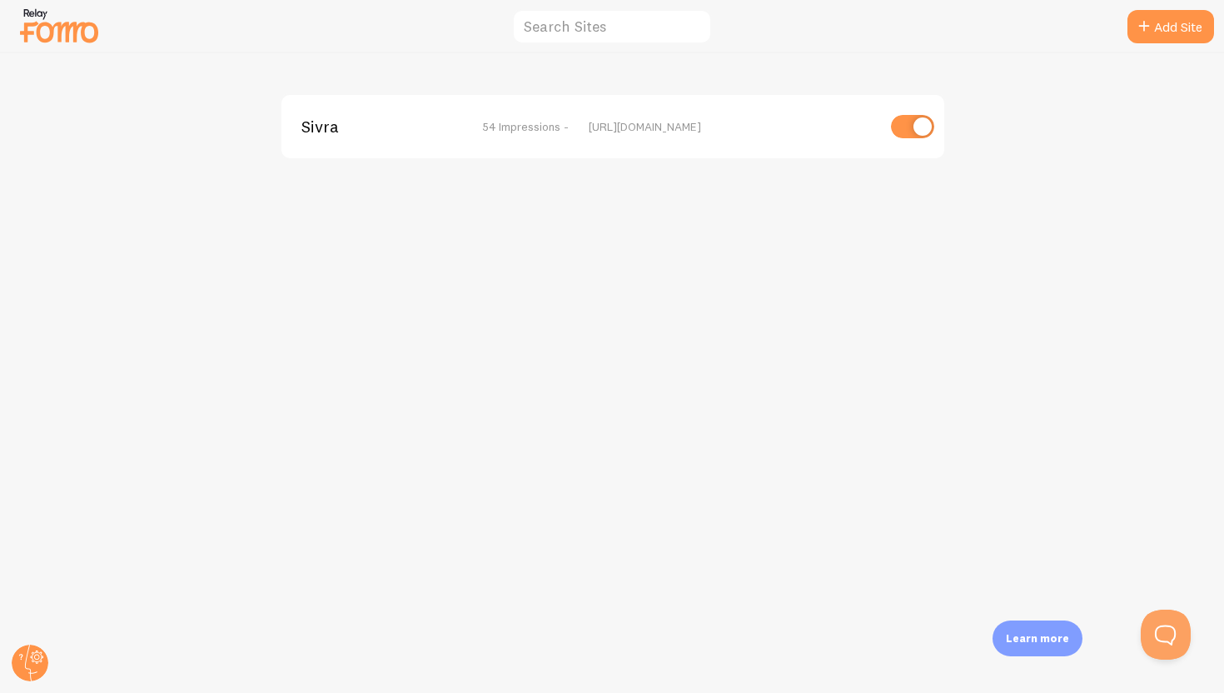
click at [910, 130] on input "checkbox" at bounding box center [912, 126] width 43 height 23
checkbox input "false"
